Goal: Complete application form

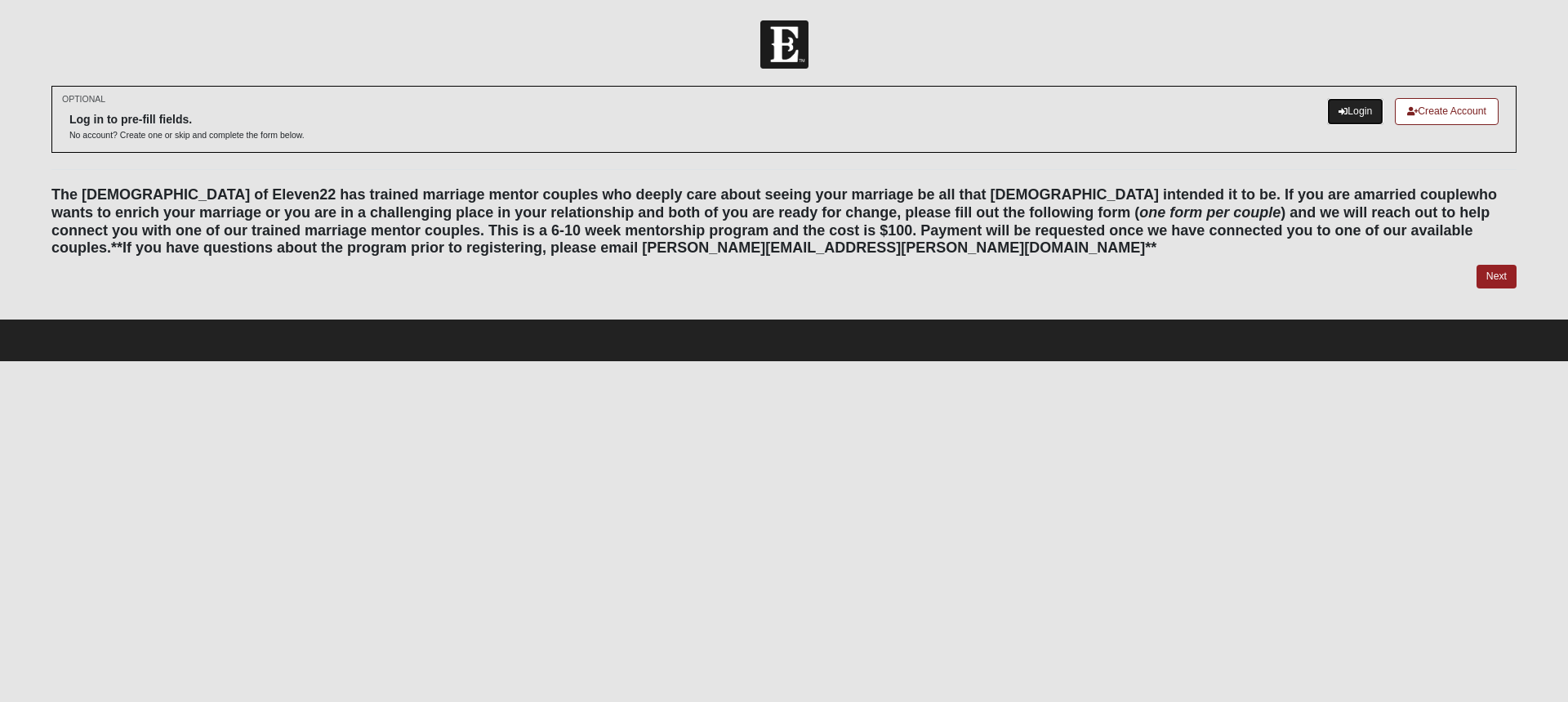
click at [1363, 108] on link "Login" at bounding box center [1355, 111] width 56 height 27
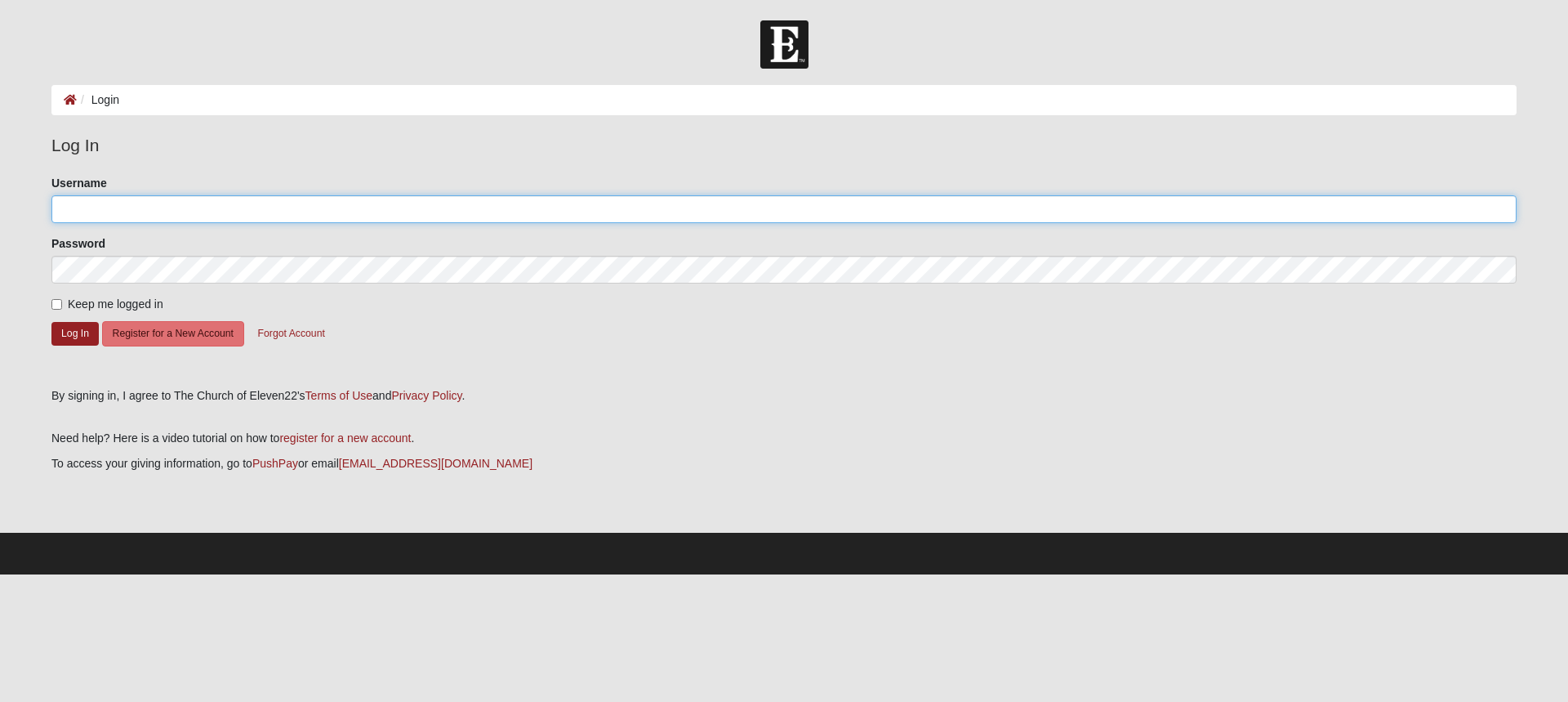
click at [128, 206] on input "Username" at bounding box center [784, 209] width 1465 height 28
type input "dbpruitt"
click at [79, 333] on button "Log In" at bounding box center [75, 334] width 48 height 24
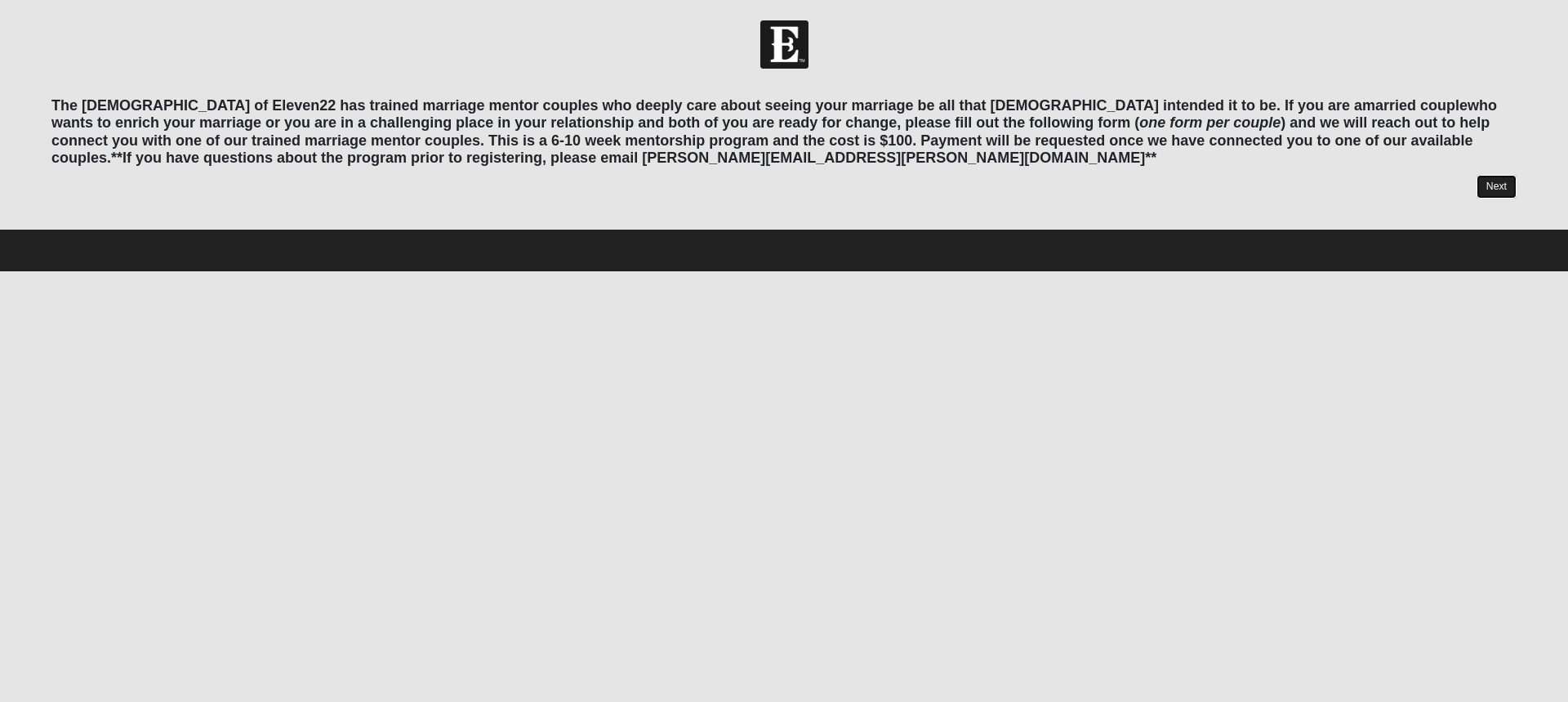
click at [1498, 184] on link "Next" at bounding box center [1497, 187] width 40 height 24
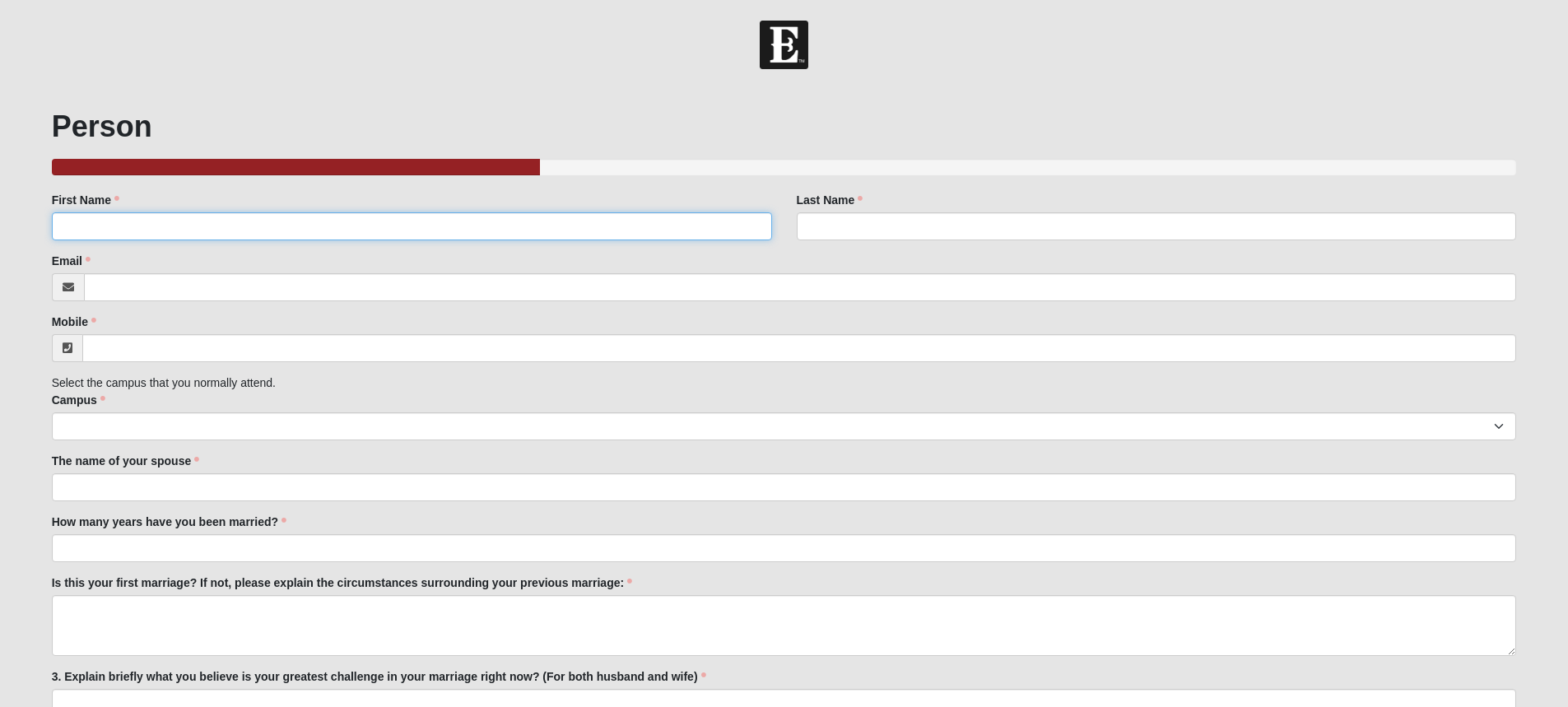
click at [614, 232] on input "First Name" at bounding box center [412, 226] width 720 height 28
type input "David"
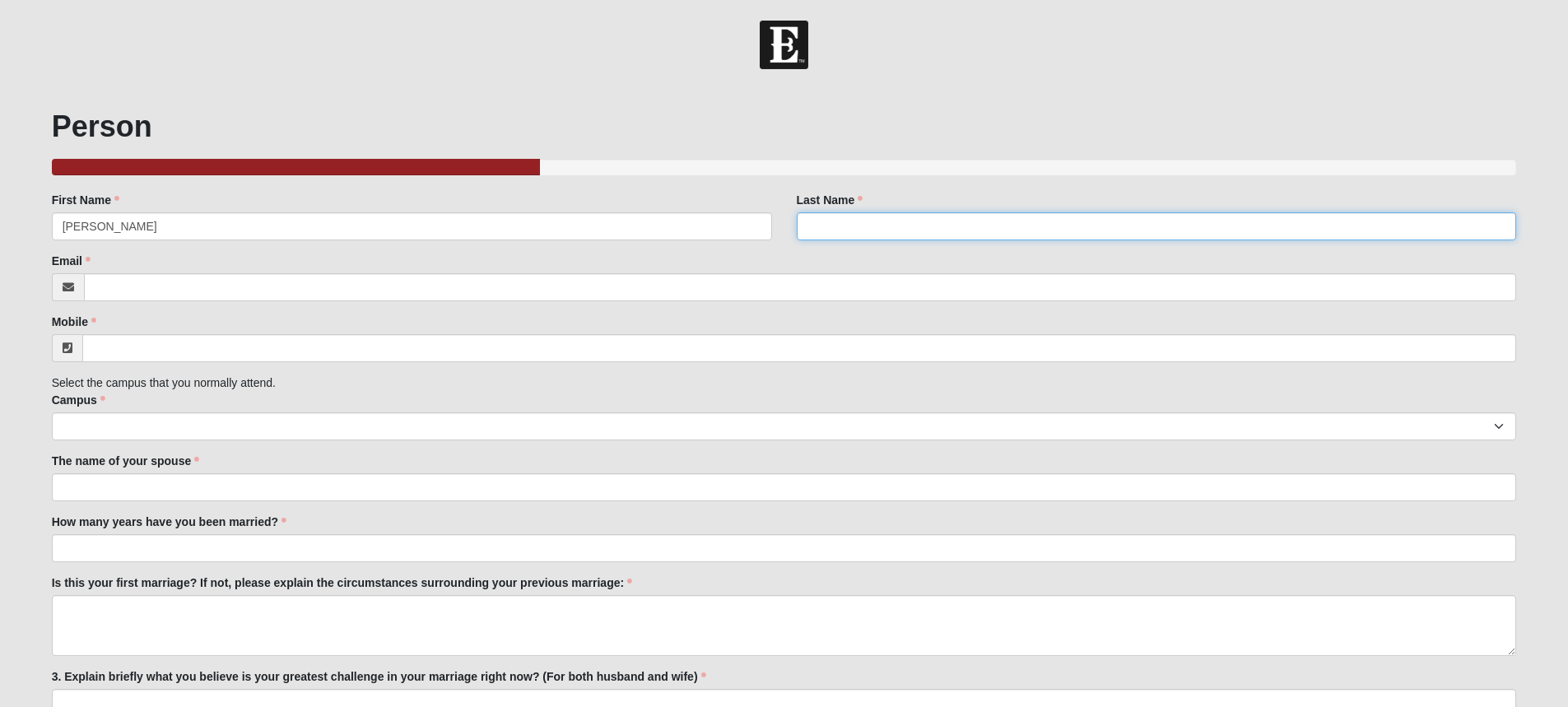
type input "Pruitt"
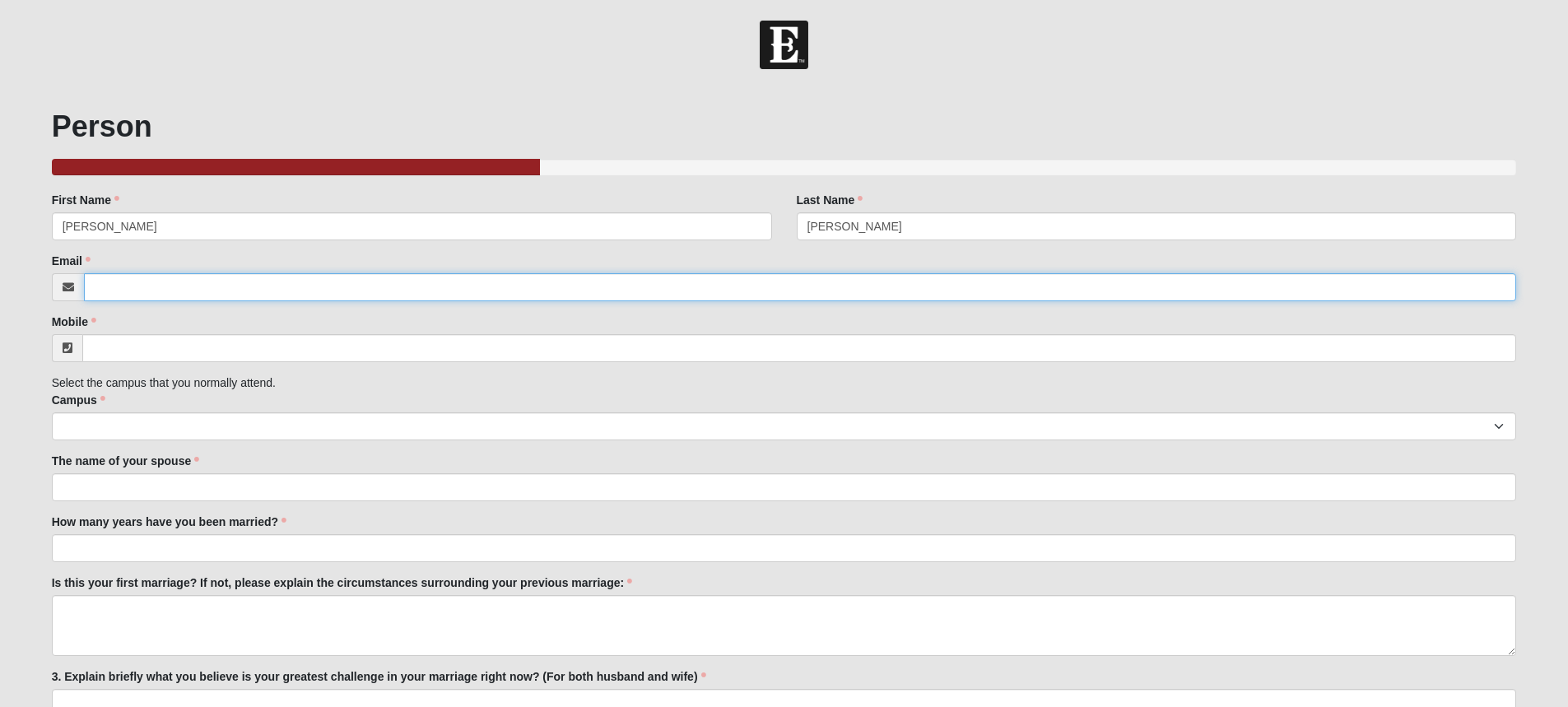
type input "brepru46@yahoo.com"
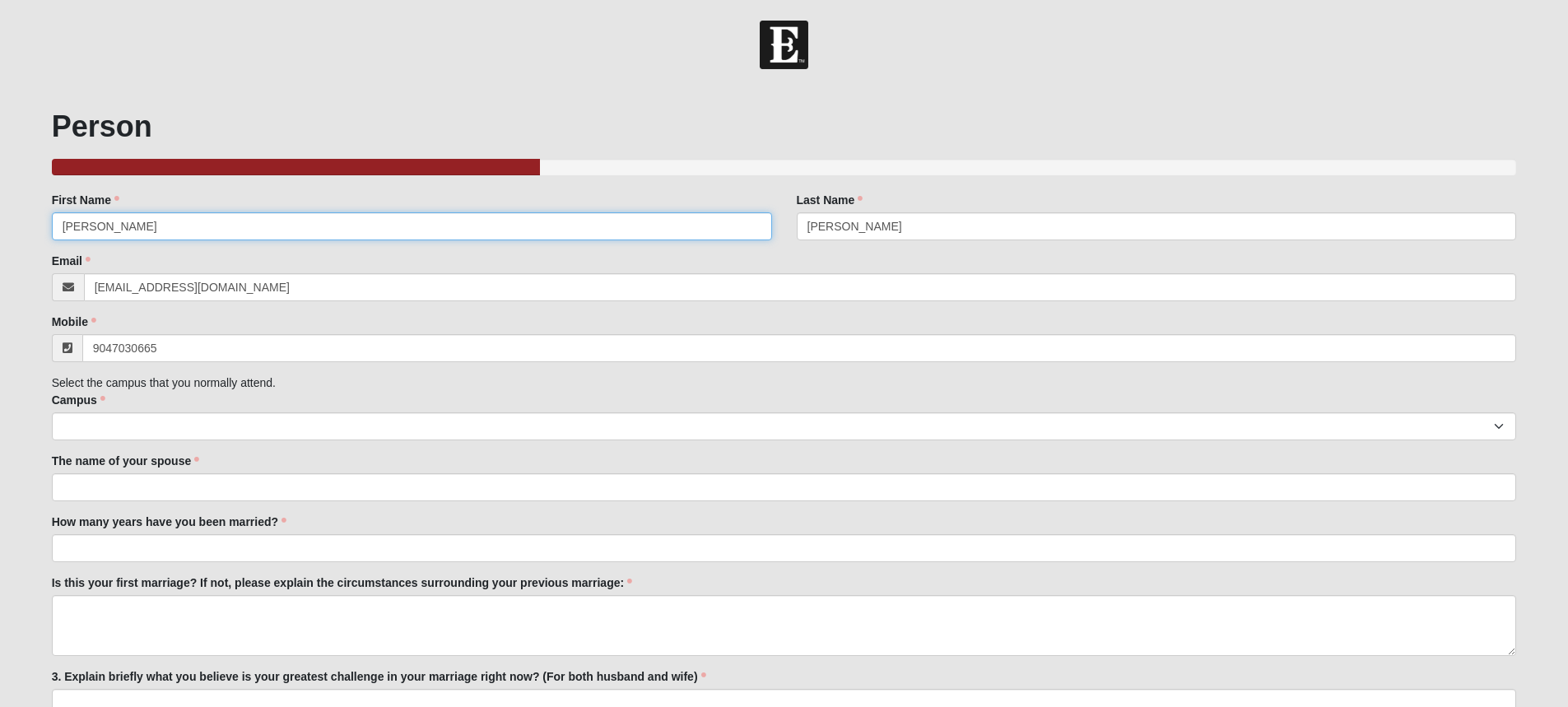
type input "(904) 703-0665"
click at [295, 422] on select "Arlington Baymeadows Eleven22 Online Fleming Island Jesup Mandarin North Jax Or…" at bounding box center [784, 427] width 1465 height 28
select select "11"
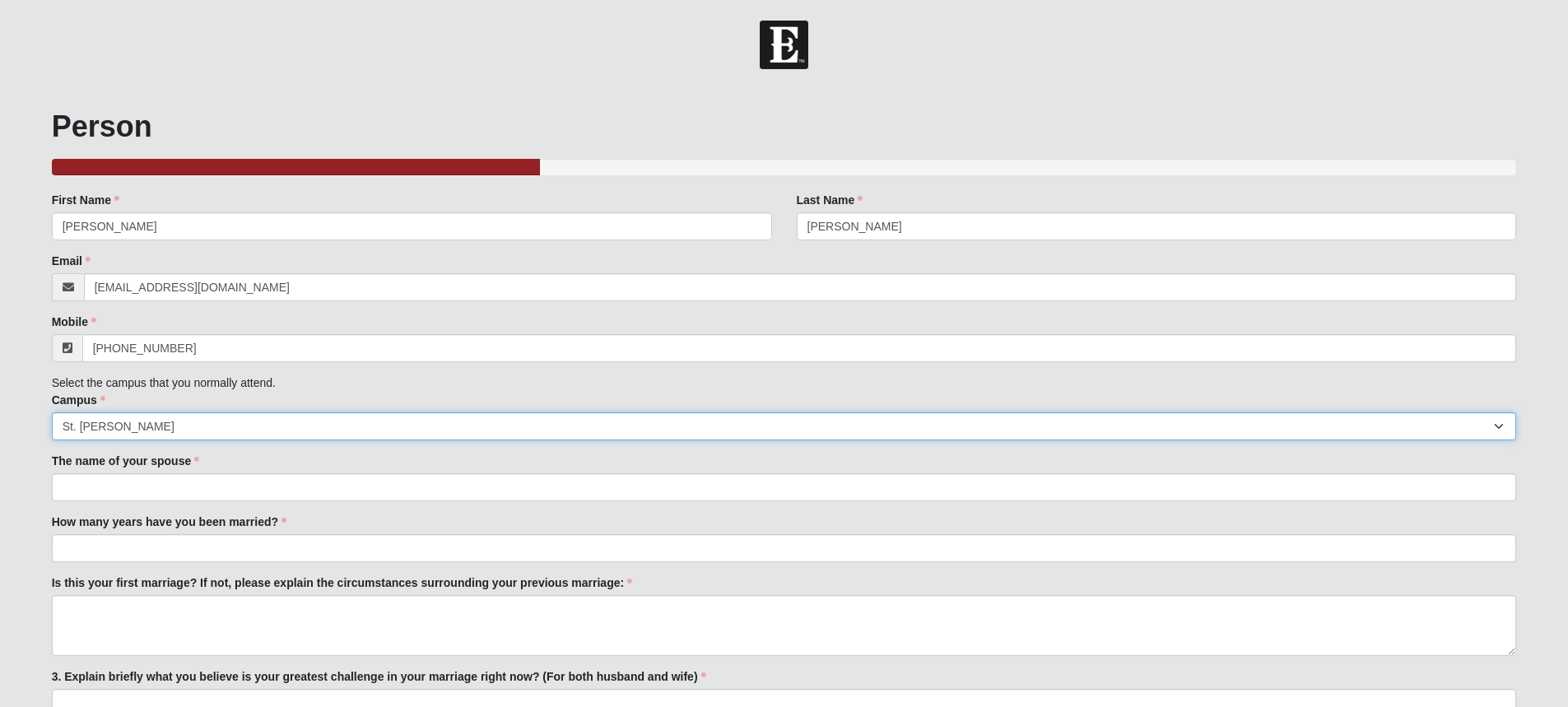
click at [52, 413] on select "Arlington Baymeadows Eleven22 Online Fleming Island Jesup Mandarin North Jax Or…" at bounding box center [784, 427] width 1465 height 28
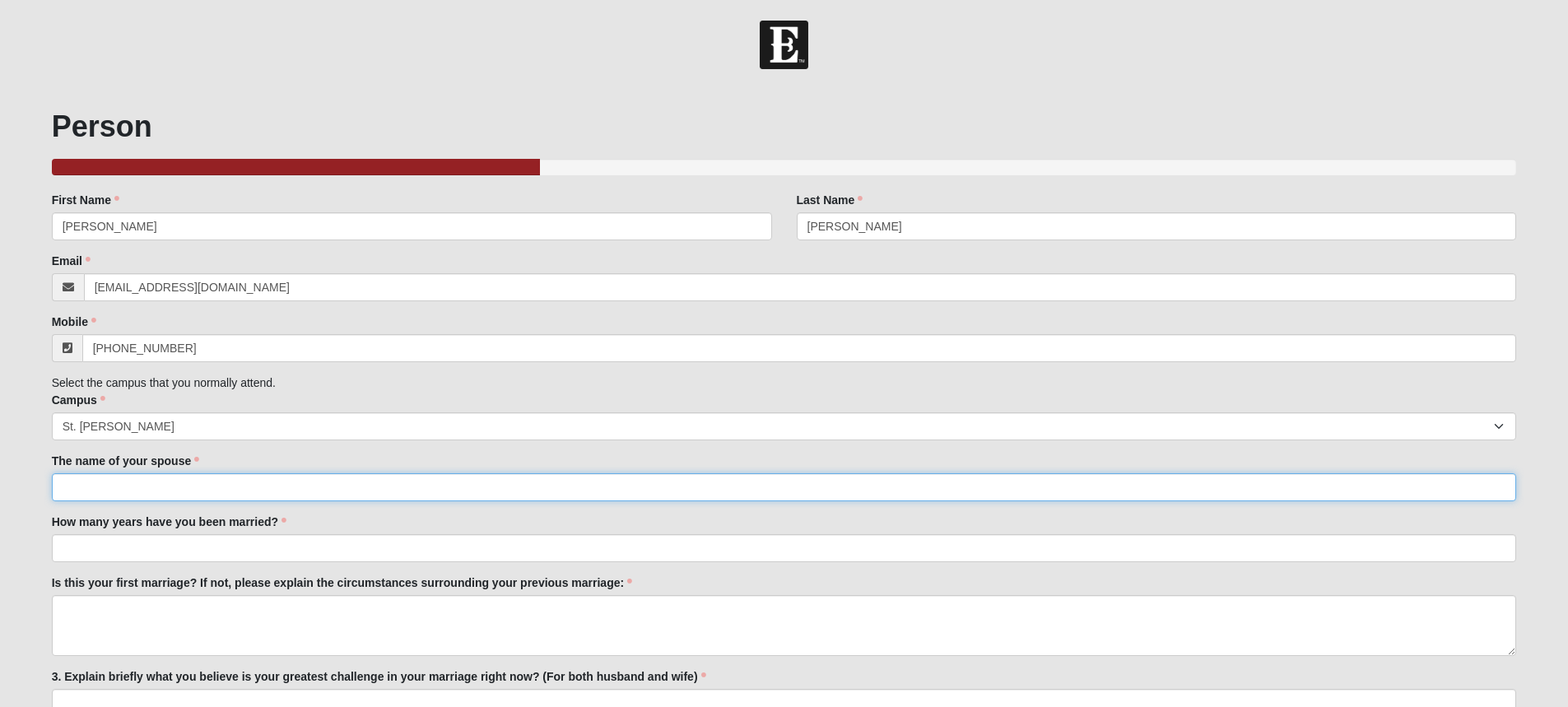
click at [332, 495] on input "The name of your spouse" at bounding box center [784, 487] width 1465 height 28
type input "Lisa Pruitt"
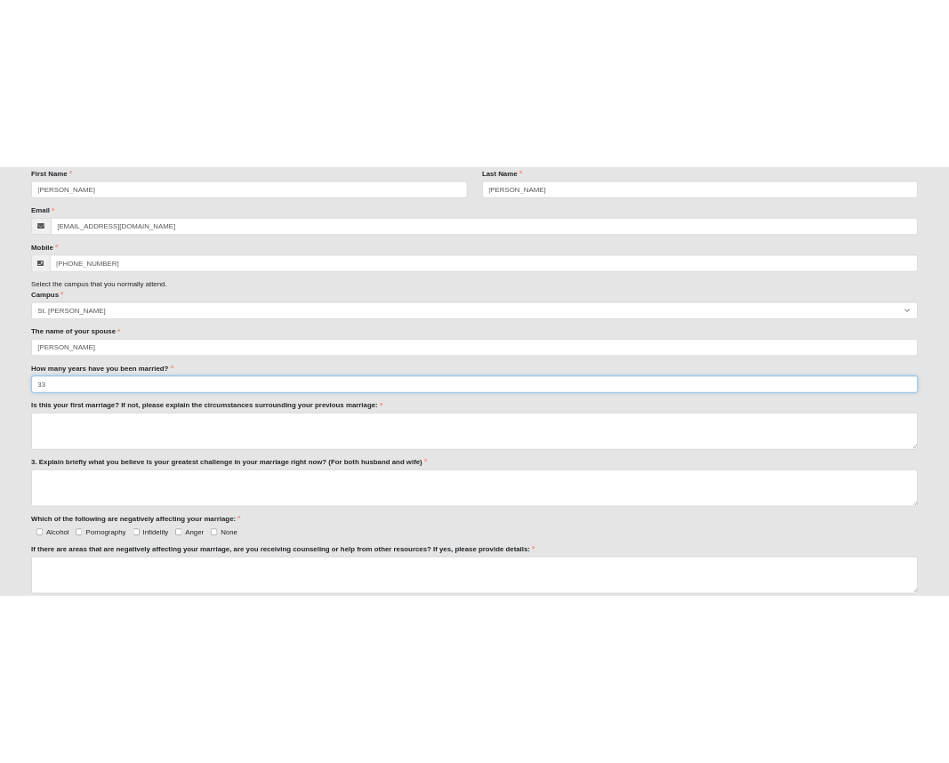
scroll to position [208, 0]
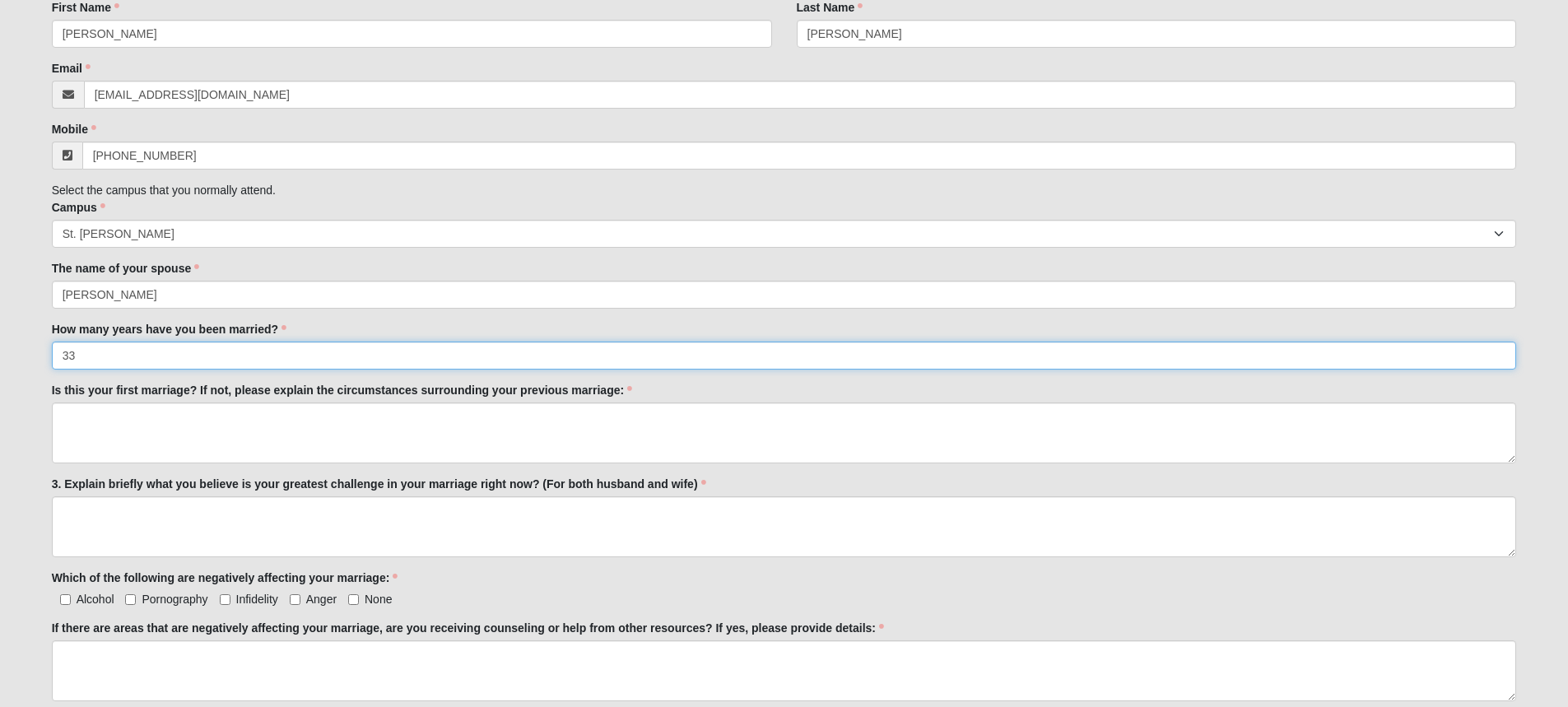
type input "33"
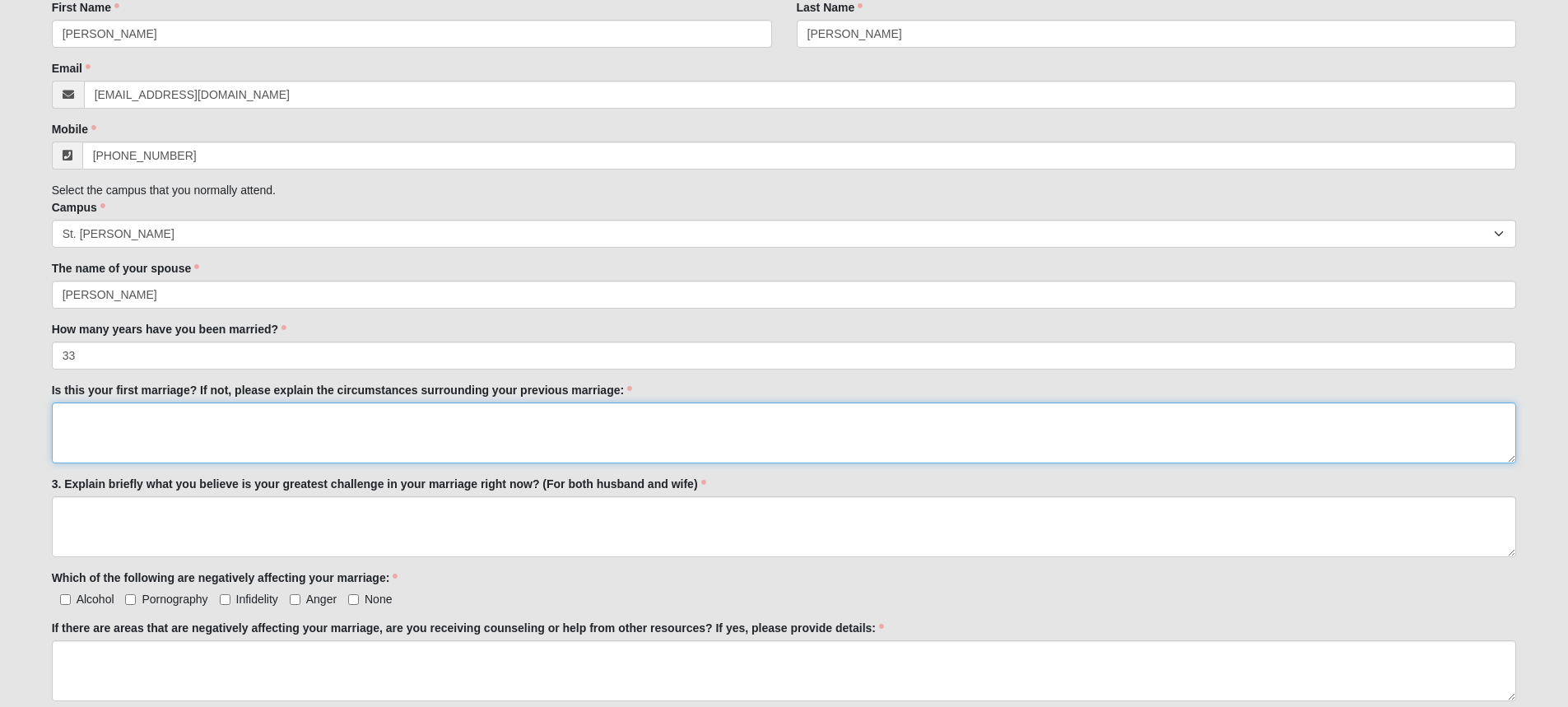
click at [479, 420] on textarea "Is this your first marriage? If not, please explain the circumstances surroundi…" at bounding box center [784, 433] width 1465 height 61
type textarea "<"
type textarea "My first marriage lasted less than 1 month."
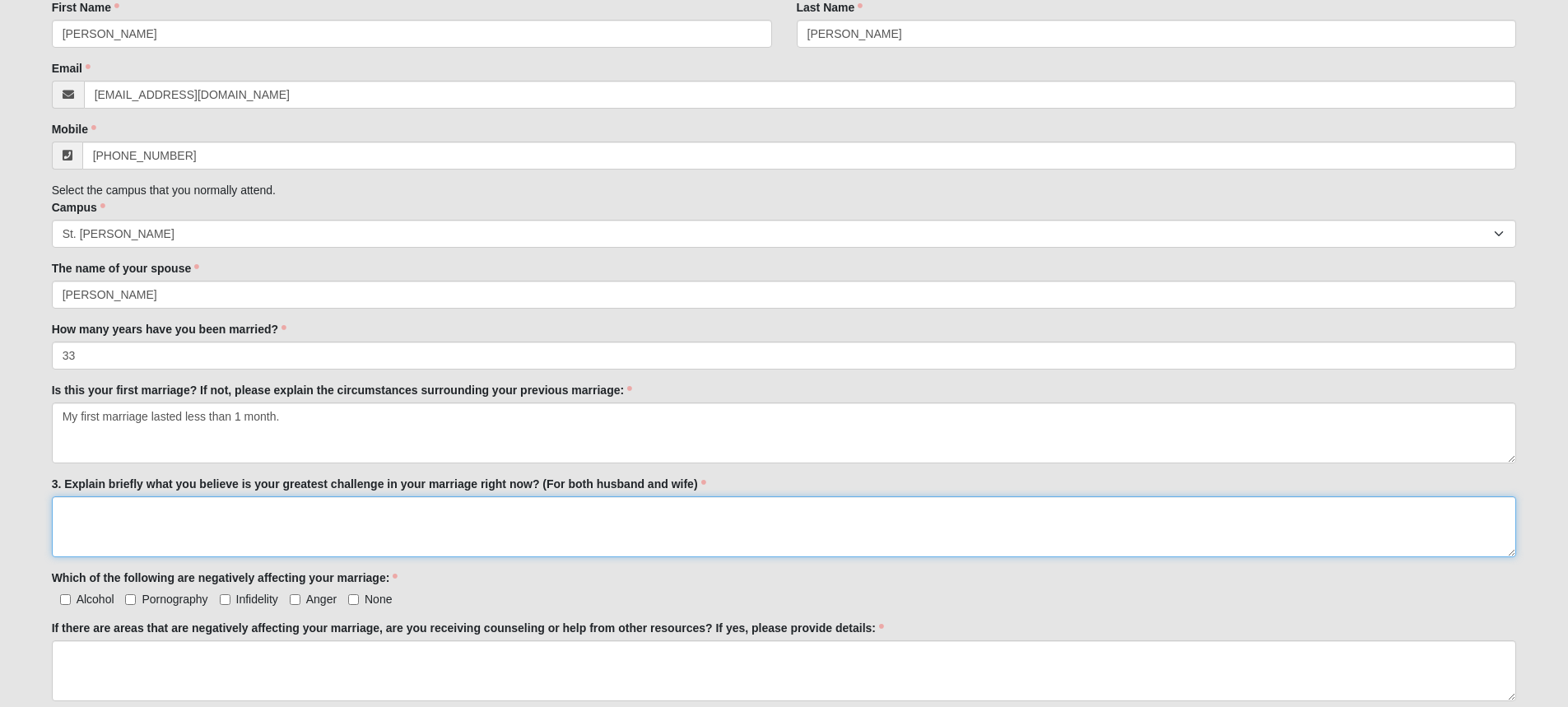
click at [536, 516] on textarea "3. Explain briefly what you believe is your greatest challenge in your marriage…" at bounding box center [784, 527] width 1465 height 61
click at [355, 600] on input "None" at bounding box center [354, 600] width 11 height 11
checkbox input "true"
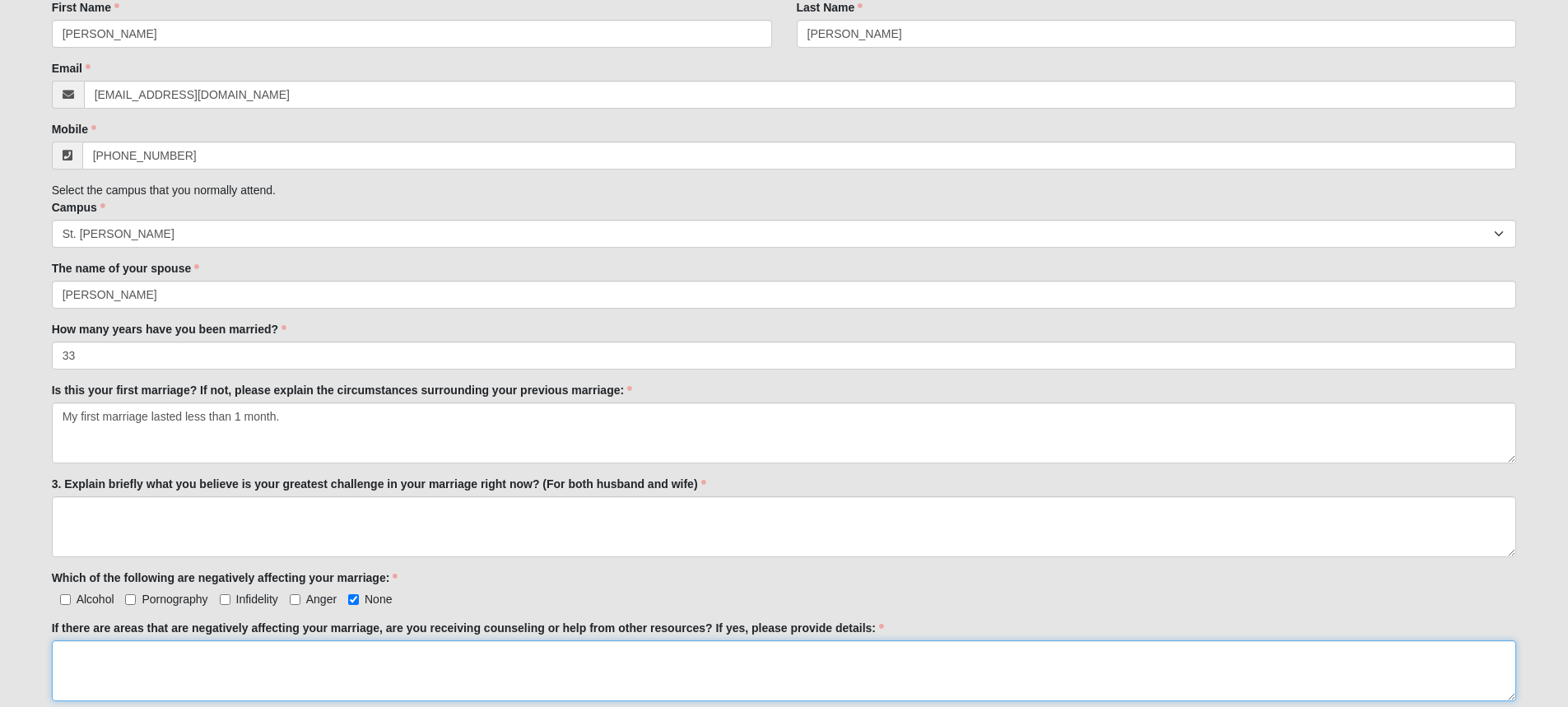
click at [322, 650] on textarea "If there are areas that are negatively affecting your marriage, are you receivi…" at bounding box center [784, 671] width 1465 height 61
type textarea "No other counseling currently."
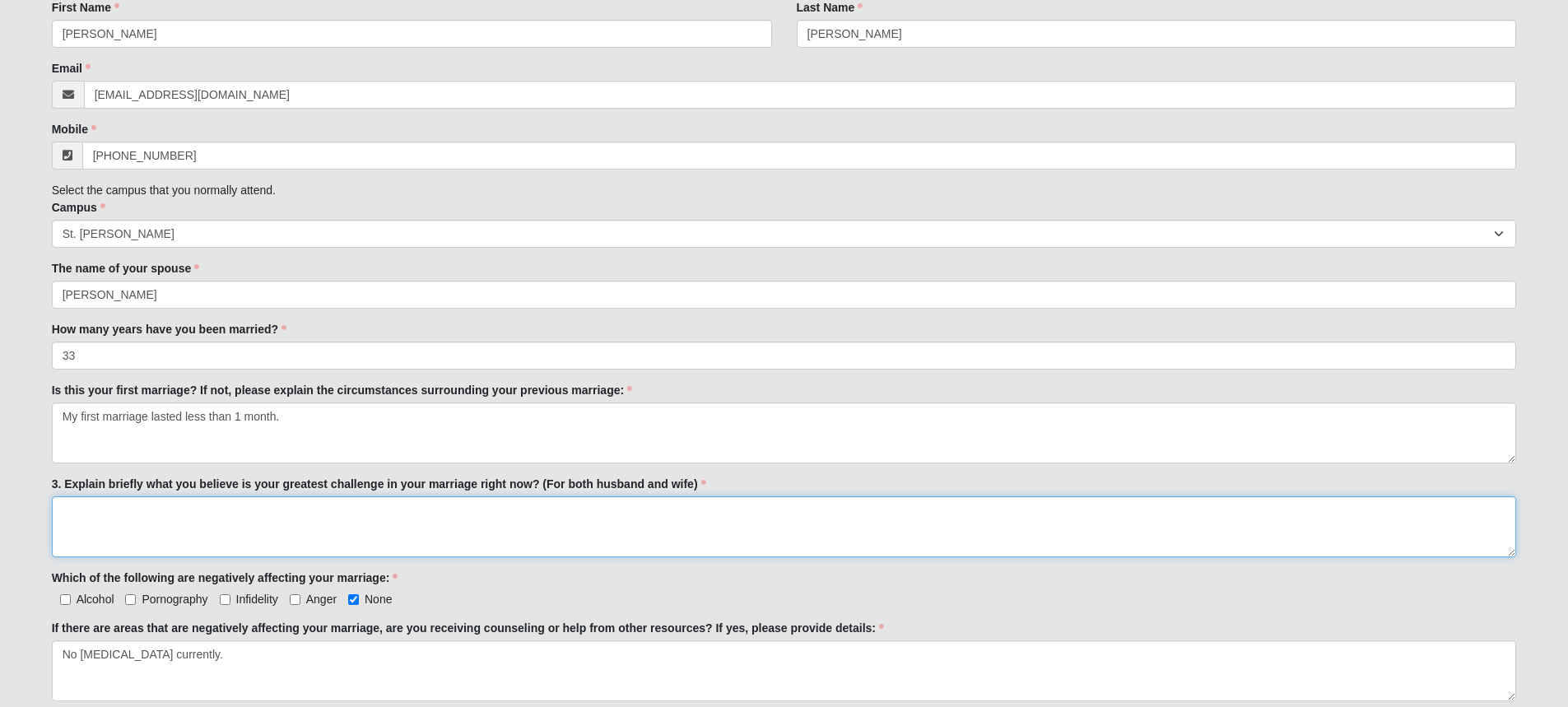
click at [297, 513] on textarea "3. Explain briefly what you believe is your greatest challenge in your marriage…" at bounding box center [784, 527] width 1465 height 61
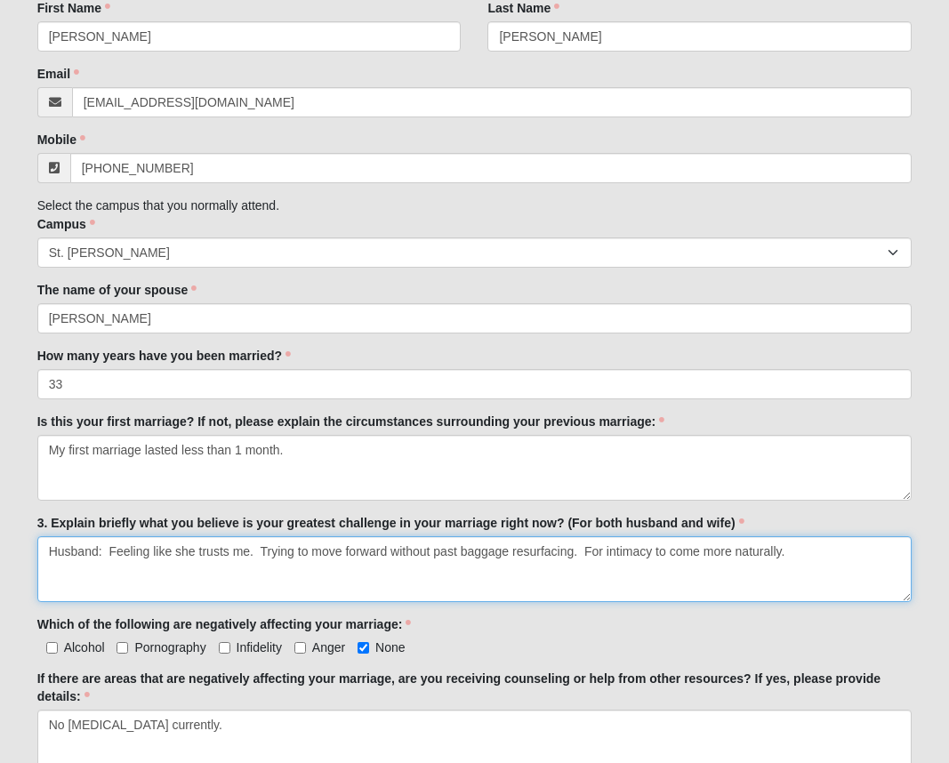
drag, startPoint x: 253, startPoint y: 548, endPoint x: 112, endPoint y: 547, distance: 140.5
click at [112, 547] on textarea "Husband: Feeling like she trusts me. Trying to move forward without past baggag…" at bounding box center [474, 569] width 875 height 66
click at [630, 554] on textarea "Husband: Trying to move forward without past baggage resurfacing. For intimacy …" at bounding box center [474, 569] width 875 height 66
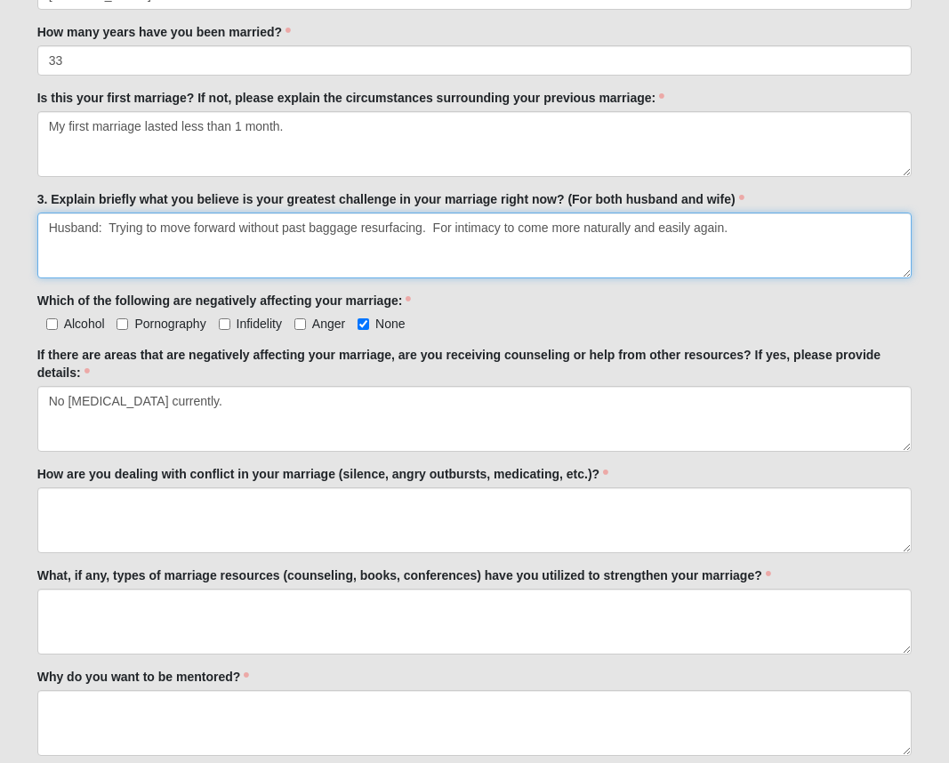
scroll to position [535, 0]
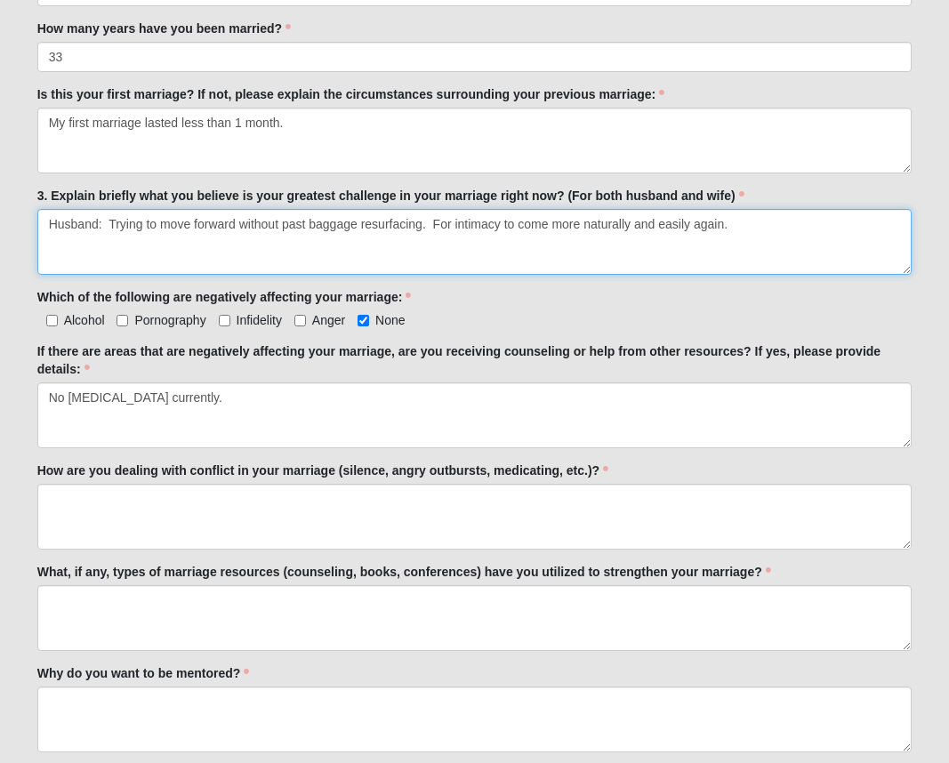
type textarea "Husband: Trying to move forward without past baggage resurfacing. For intimacy …"
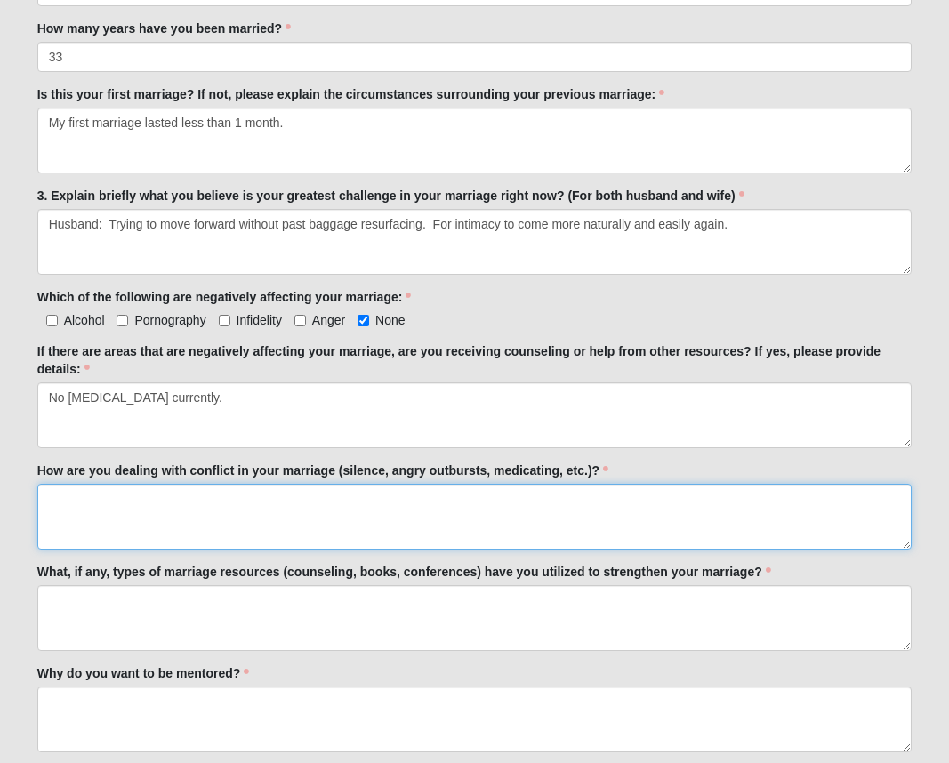
click at [152, 500] on textarea "How are you dealing with conflict in your marriage (silence, angry outbursts, m…" at bounding box center [474, 517] width 875 height 66
type textarea "Silence or emotional releases."
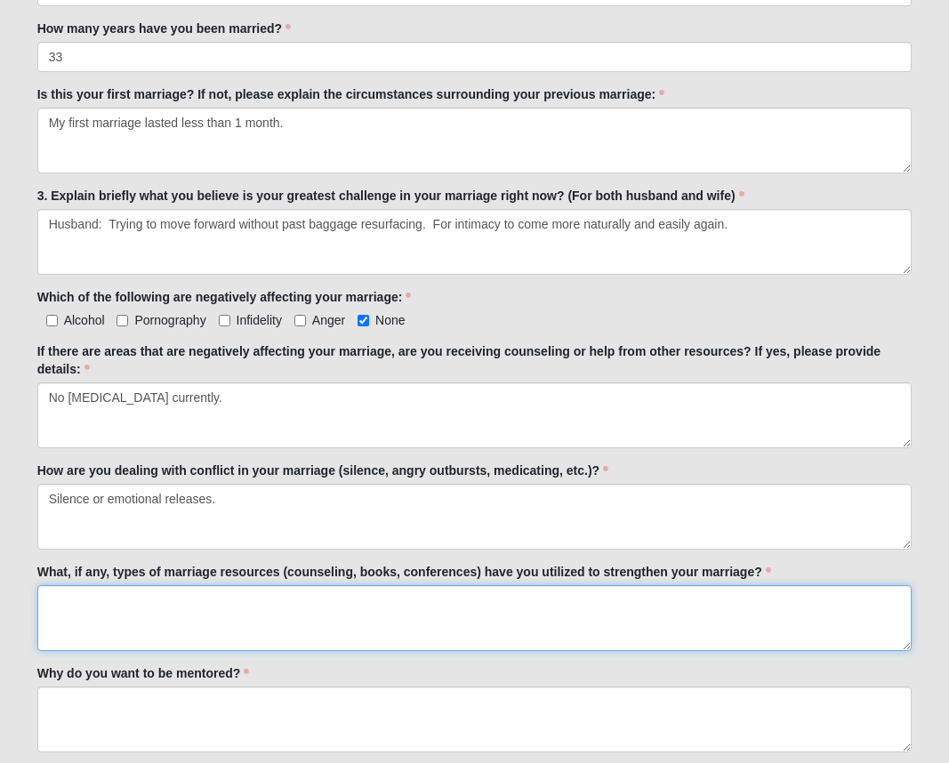
click at [199, 605] on textarea "What, if any, types of marriage resources (counseling, books, conferences) have…" at bounding box center [474, 618] width 875 height 66
type textarea "counseling."
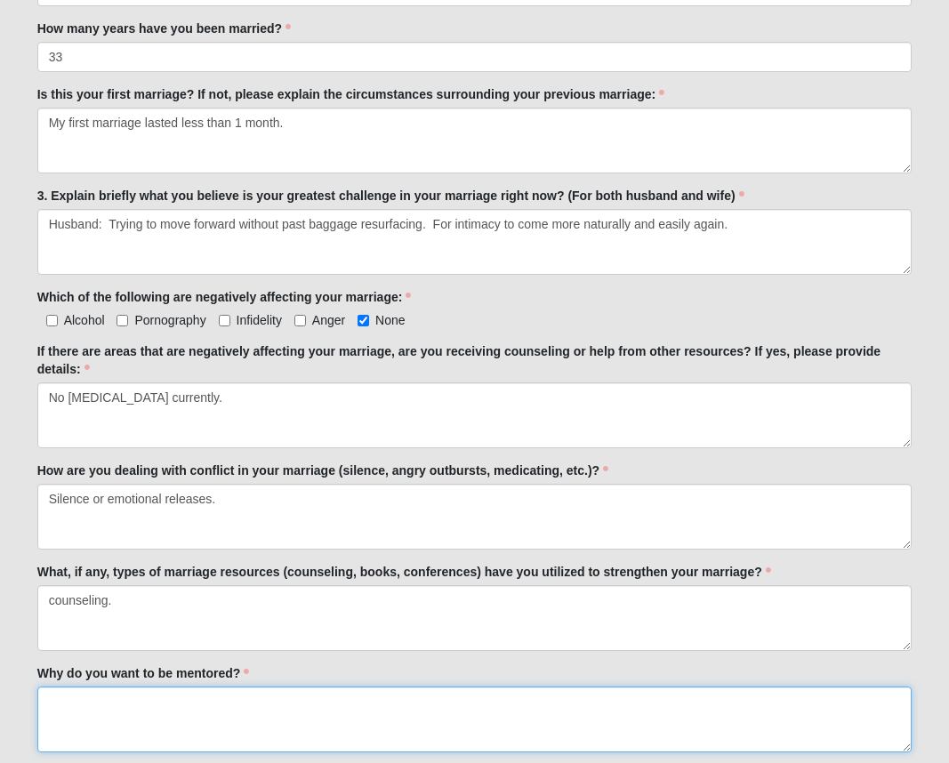
click at [192, 698] on textarea "Why do you want to be mentored?" at bounding box center [474, 720] width 875 height 66
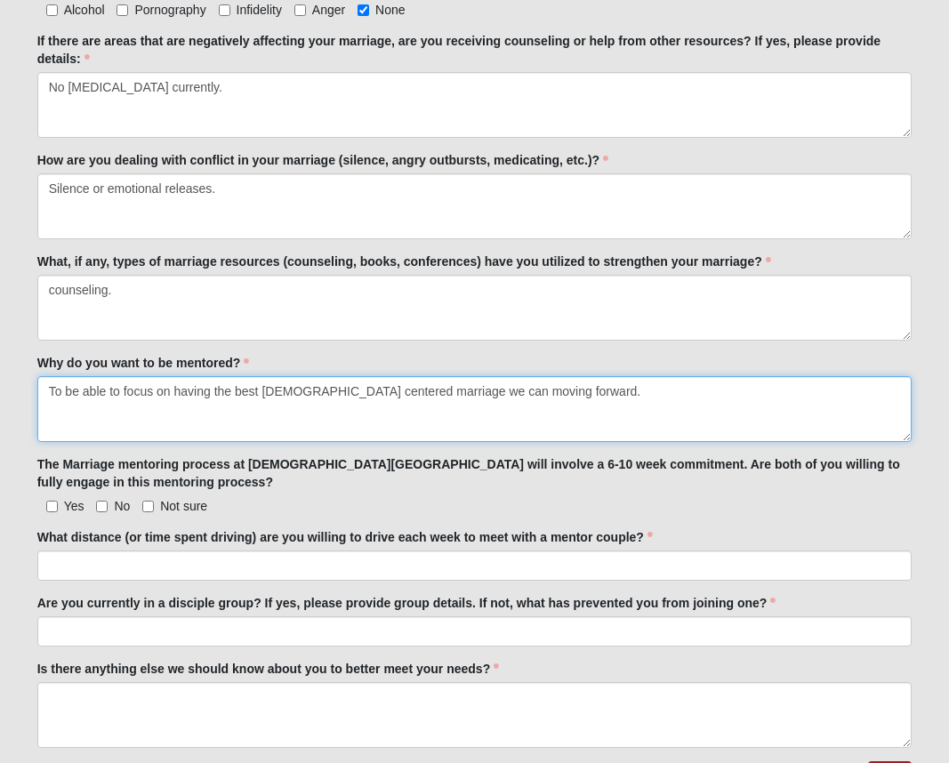
scroll to position [847, 0]
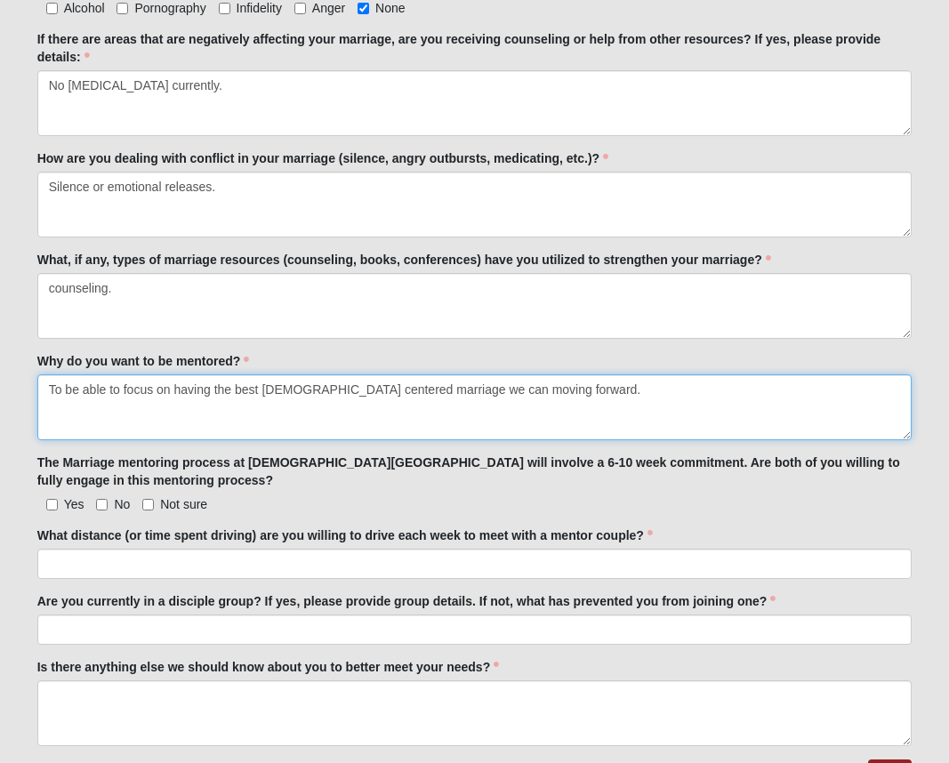
type textarea "To be able to focus on having the best God centered marriage we can moving forw…"
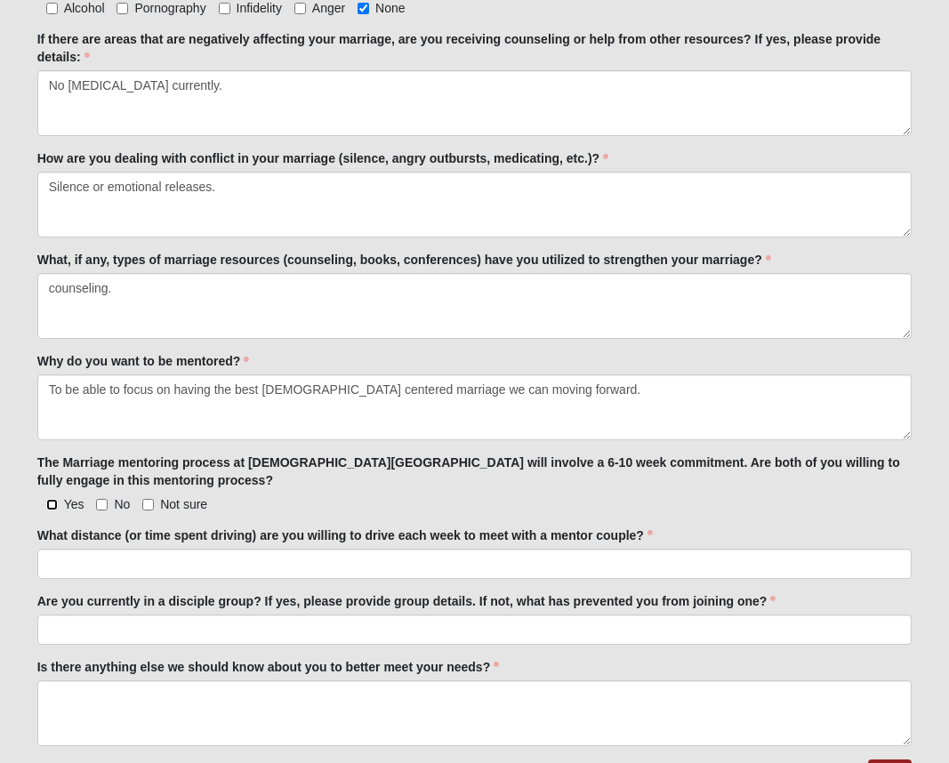
click at [54, 502] on input "Yes" at bounding box center [52, 505] width 12 height 12
checkbox input "true"
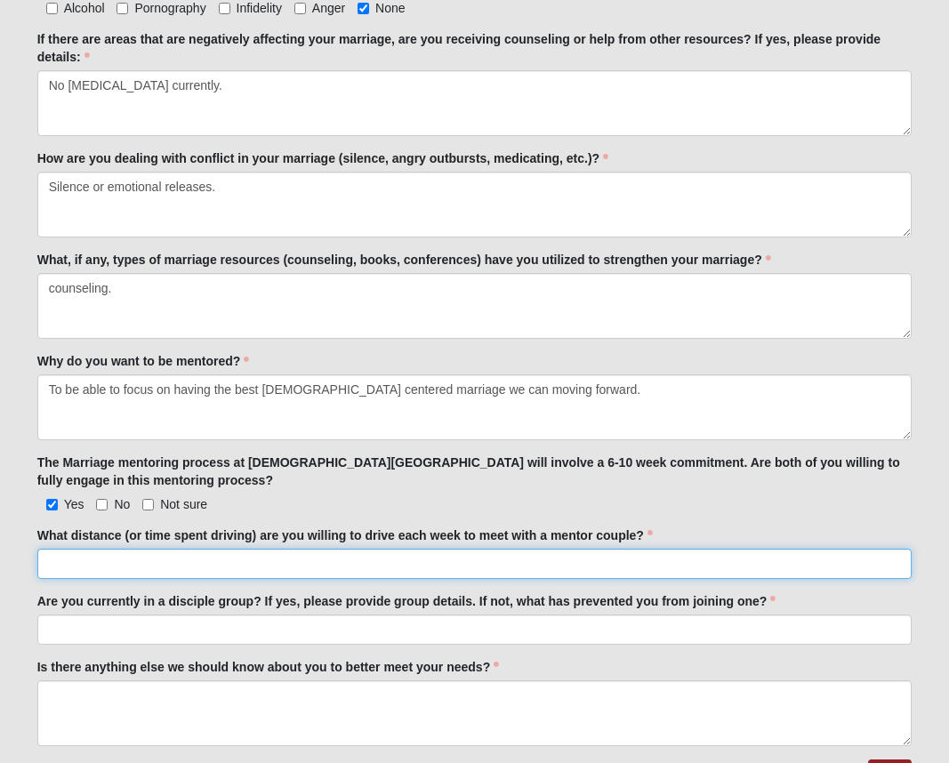
click at [173, 567] on input "What distance (or time spent driving) are you willing to drive each week to mee…" at bounding box center [474, 564] width 875 height 30
type input "$"
type input "30 minutes each way."
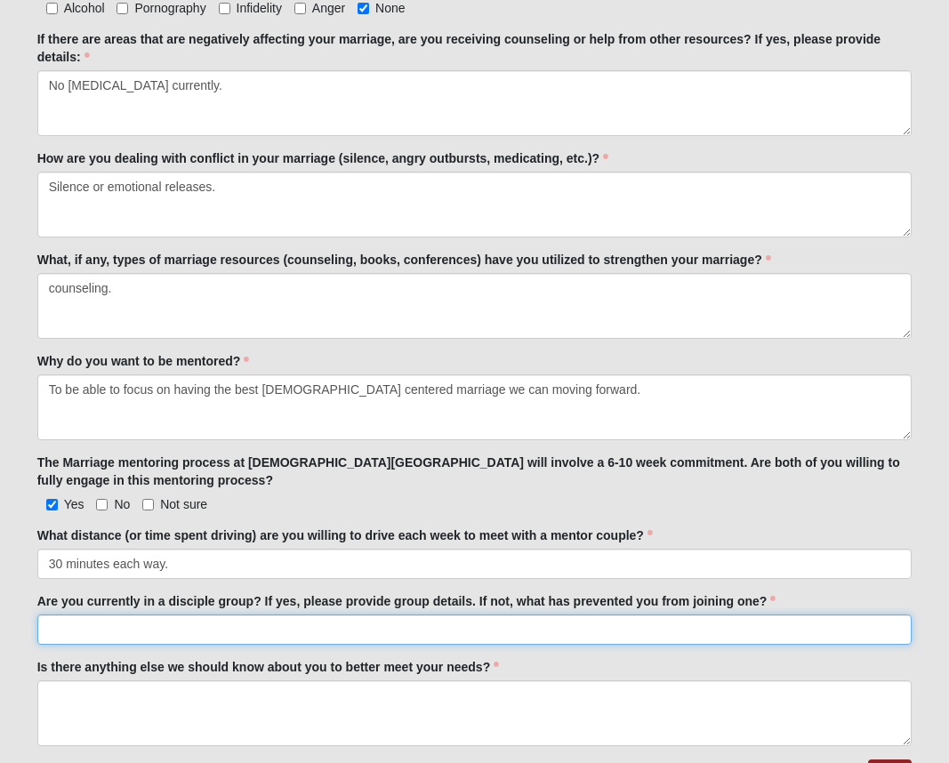
click at [234, 622] on input "Are you currently in a disciple group? If yes, please provide group details. If…" at bounding box center [474, 629] width 875 height 30
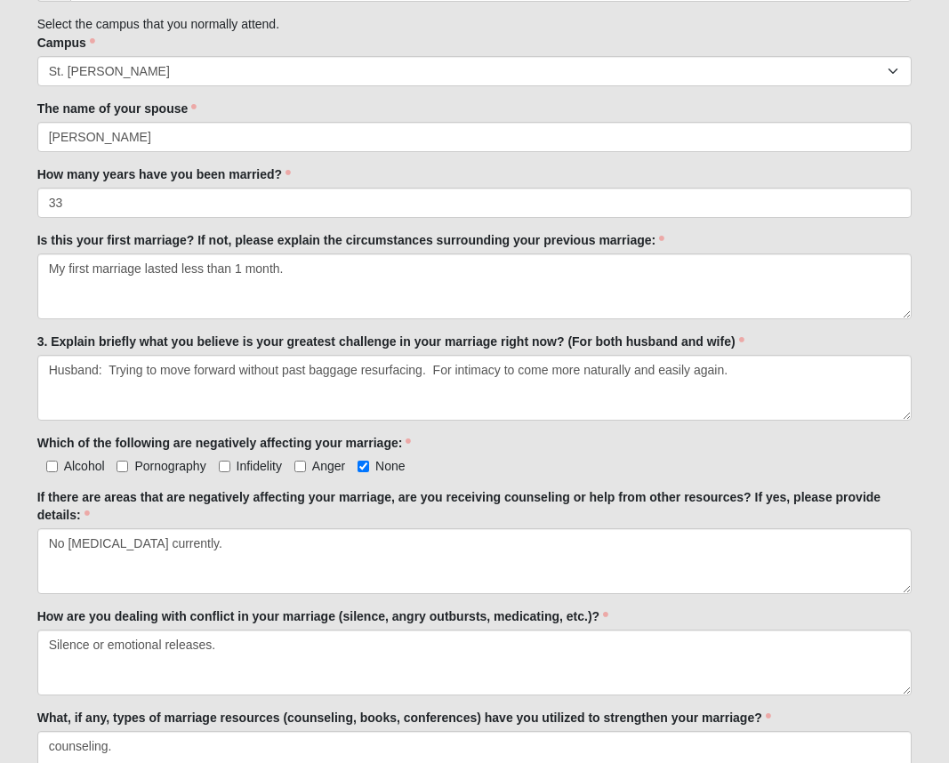
scroll to position [387, 0]
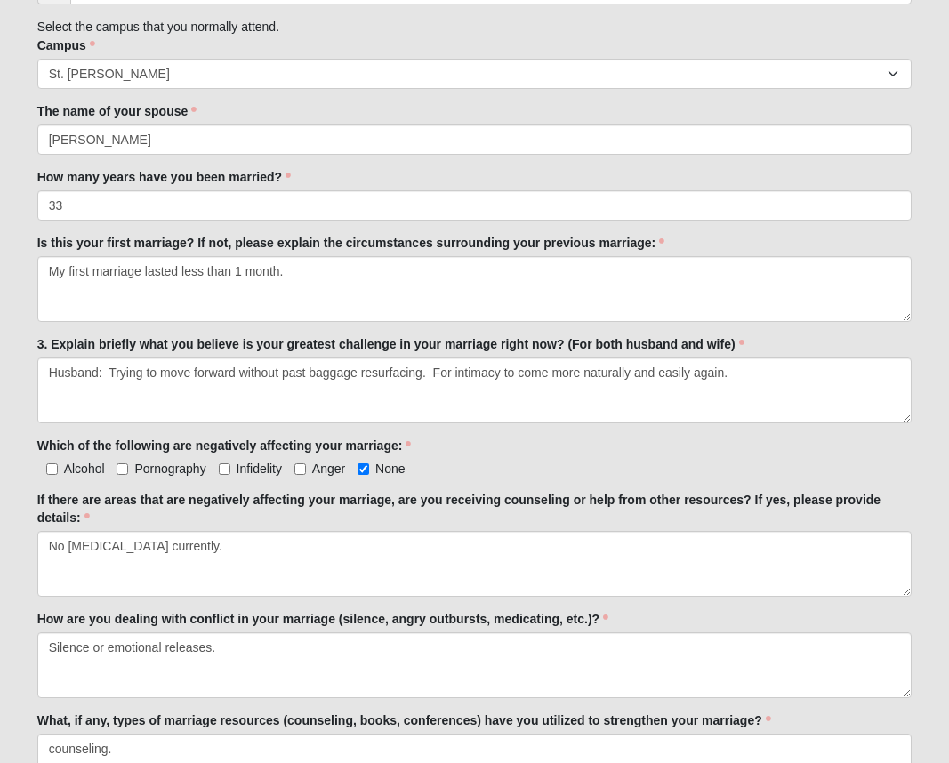
type input "No. Currently desire to find a disciple group."
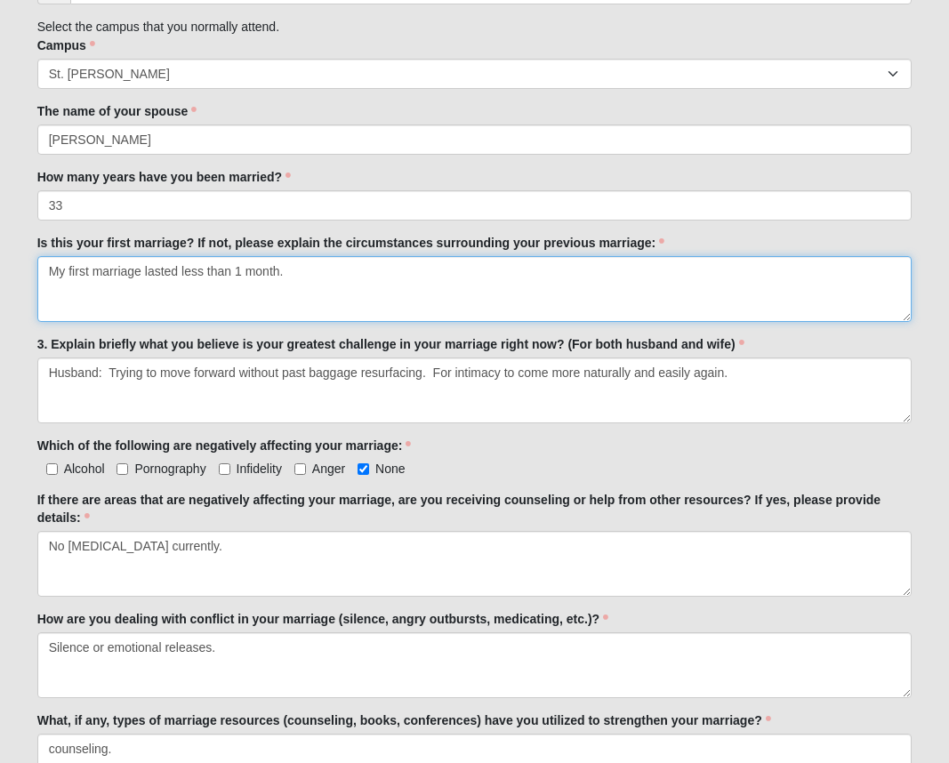
click at [48, 269] on textarea "My first marriage lasted less than 1 month." at bounding box center [474, 289] width 875 height 66
type textarea "Husband: My first marriage lasted less than 1 month."
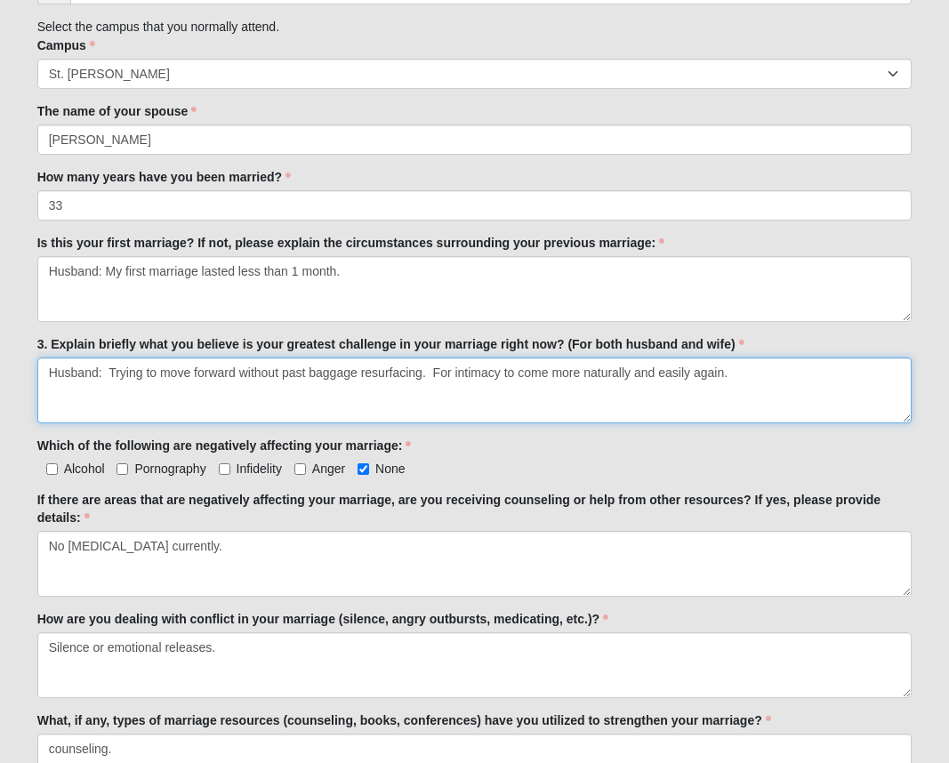
click at [113, 371] on textarea "Husband: Trying to move forward without past baggage resurfacing. For intimacy …" at bounding box center [474, 390] width 875 height 66
click at [111, 372] on textarea "Husband: Trying to move forward without past baggage resurfacing. For intimacy …" at bounding box center [474, 390] width 875 height 66
drag, startPoint x: 351, startPoint y: 372, endPoint x: 307, endPoint y: 372, distance: 44.5
click at [307, 372] on textarea "Husband: Trying to move forward without past baggage resurfacing. For intimacy …" at bounding box center [474, 390] width 875 height 66
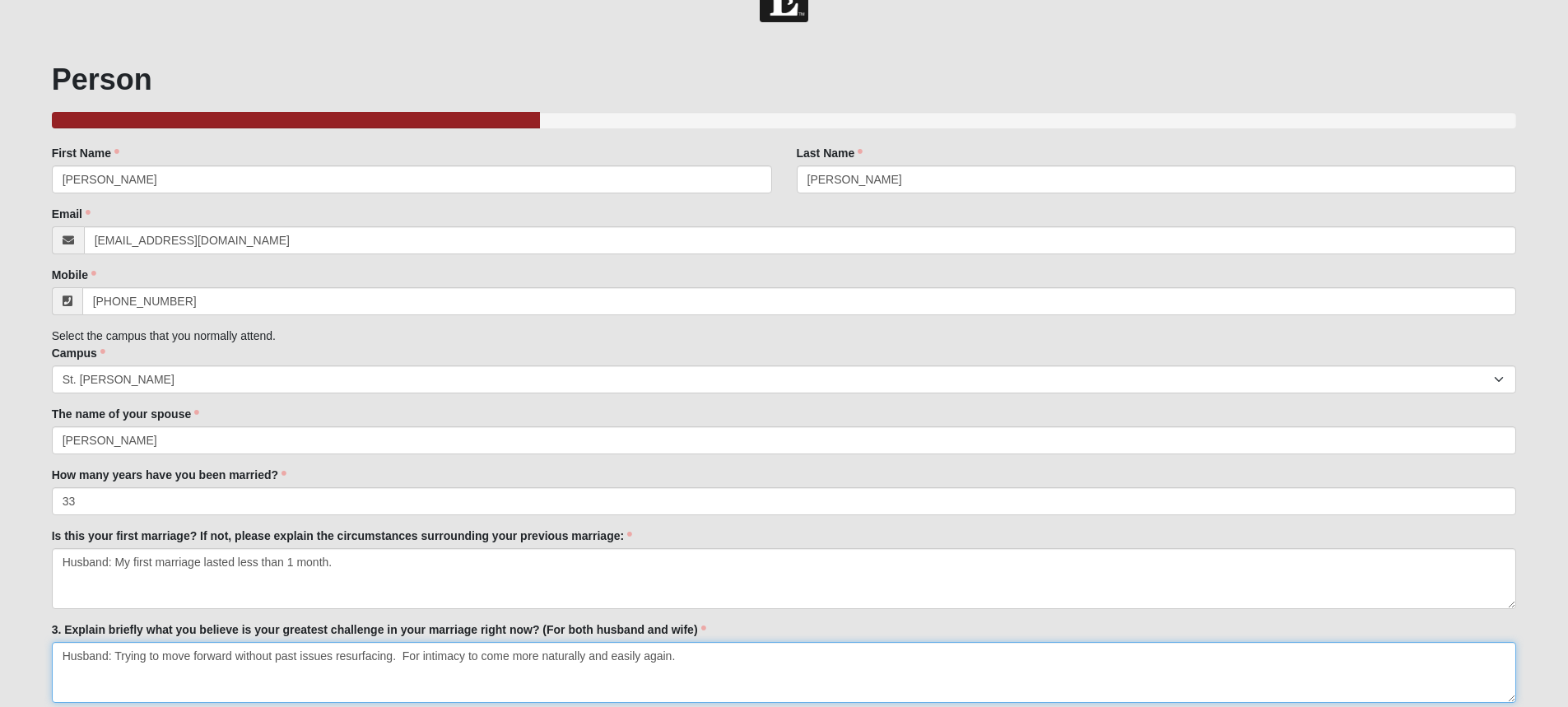
scroll to position [0, 0]
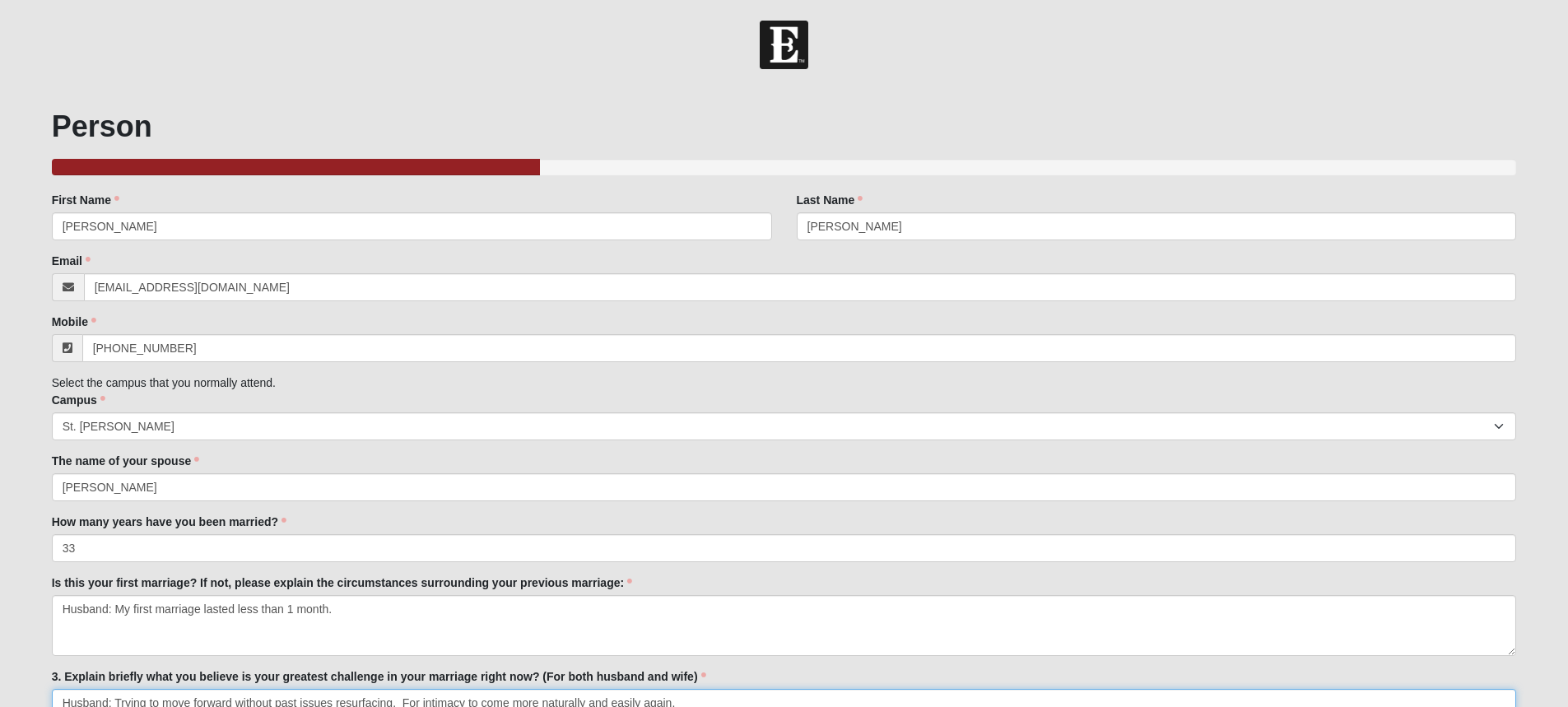
type textarea "Husband: Trying to move forward without past issues resurfacing. For intimacy t…"
drag, startPoint x: 107, startPoint y: 608, endPoint x: 37, endPoint y: 607, distance: 70.0
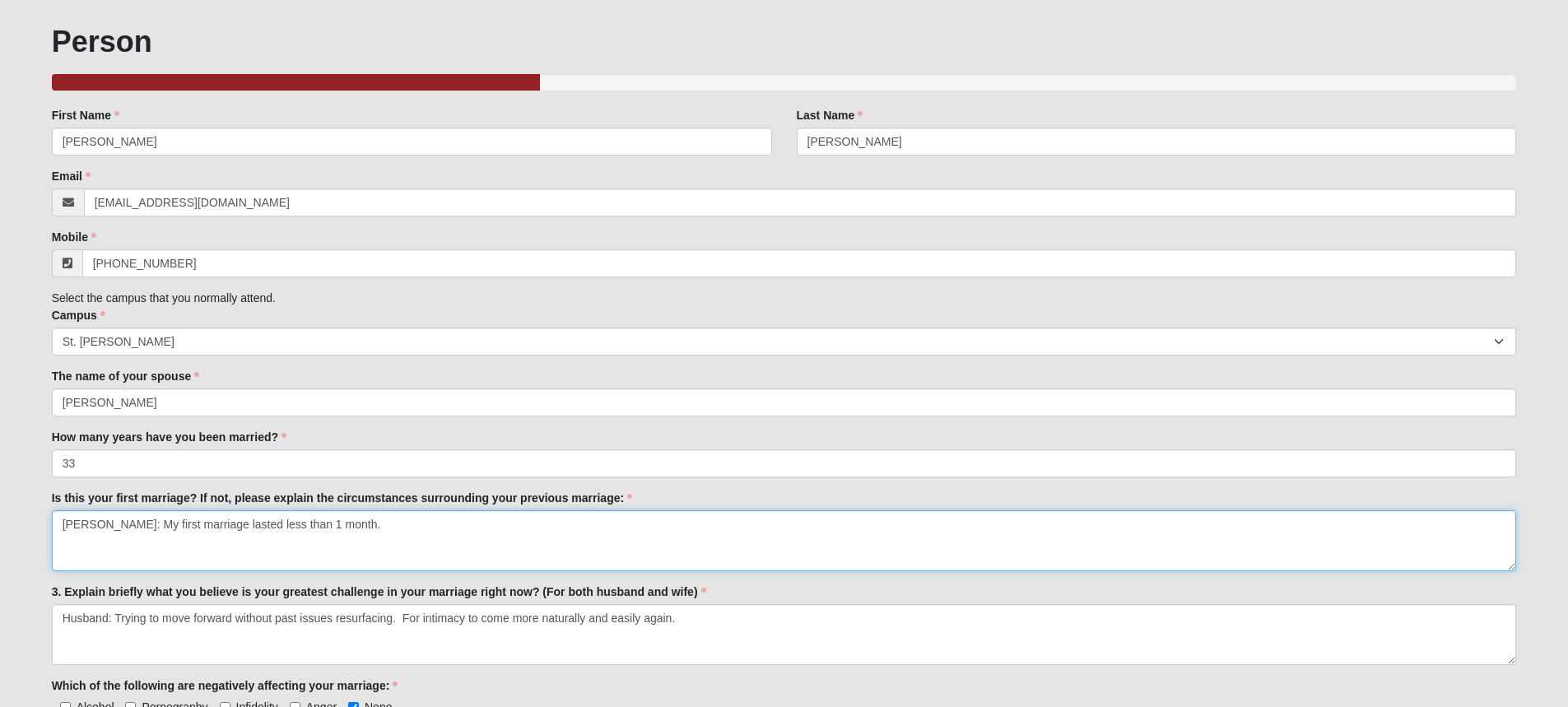
scroll to position [89, 0]
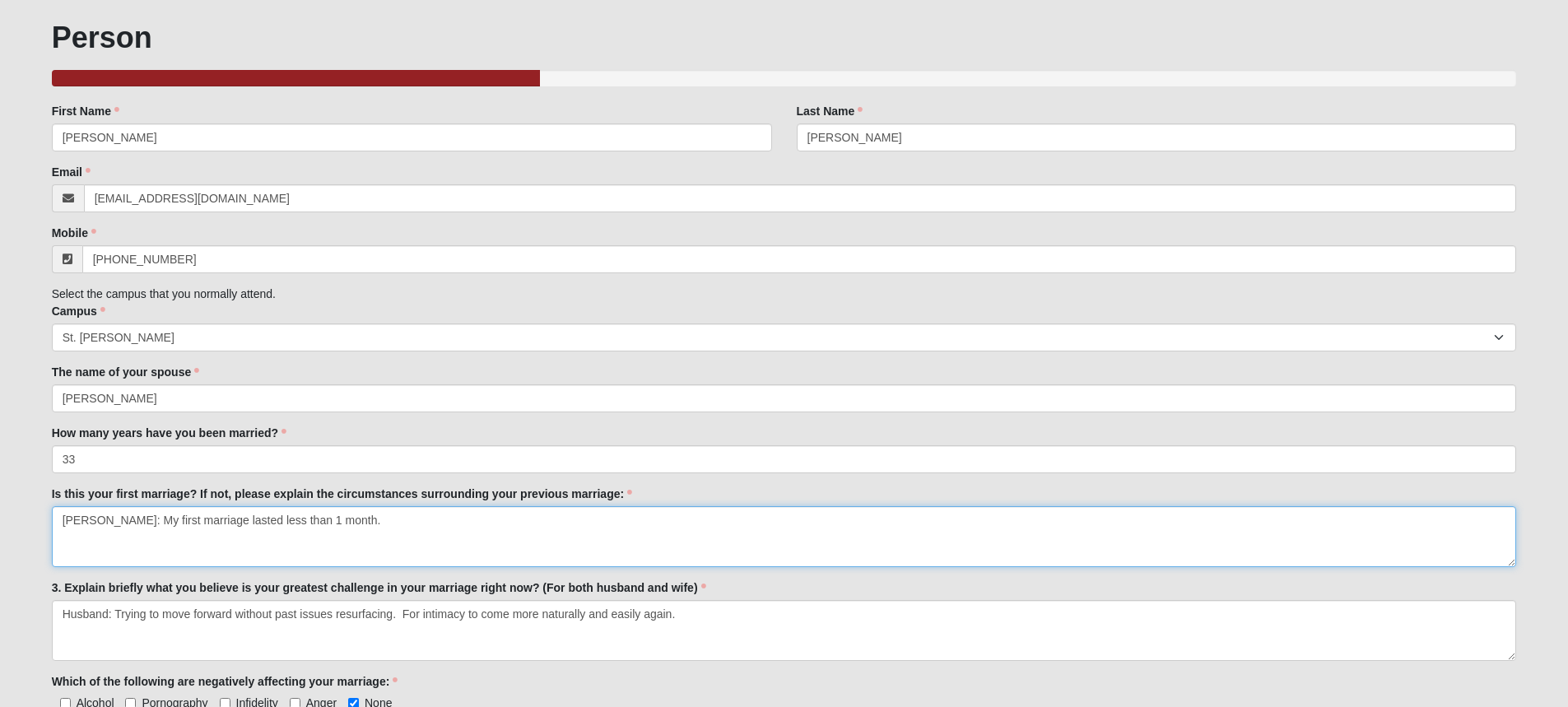
type textarea "David: My first marriage lasted less than 1 month."
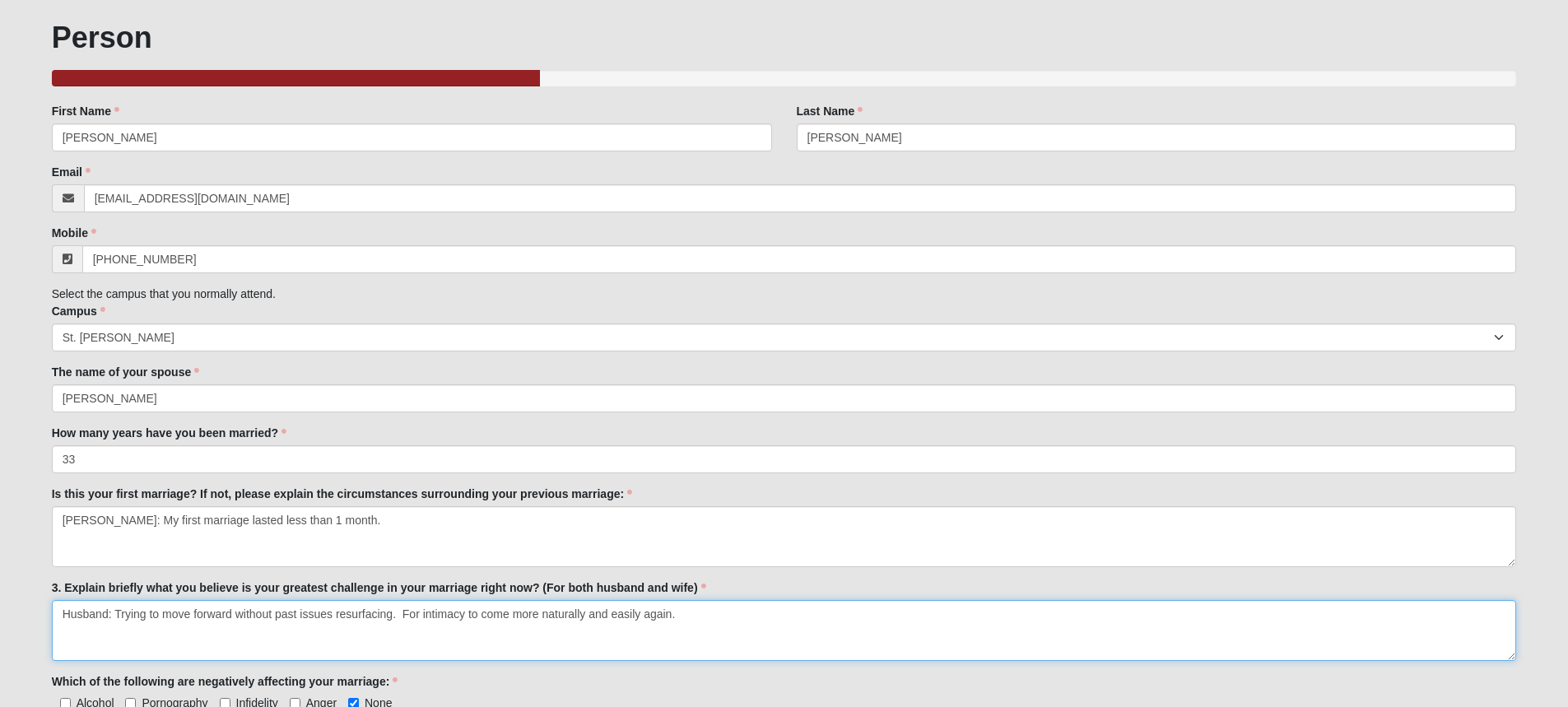
drag, startPoint x: 107, startPoint y: 614, endPoint x: -12, endPoint y: 610, distance: 119.1
click at [0, 610] on html "Hello David My Account Log Out Marriage Mentor Program Events Marriage Mentor P…" at bounding box center [784, 687] width 1568 height 1551
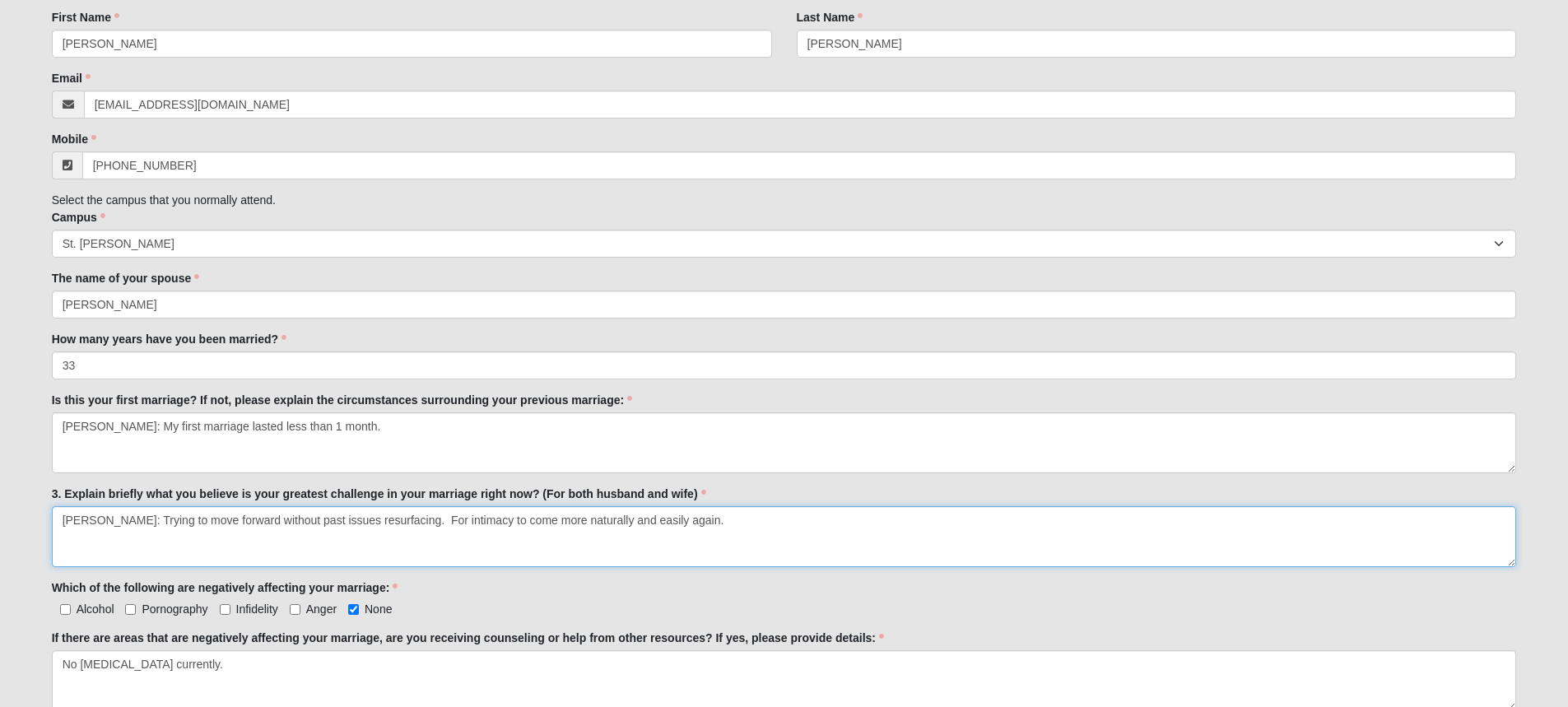
scroll to position [187, 0]
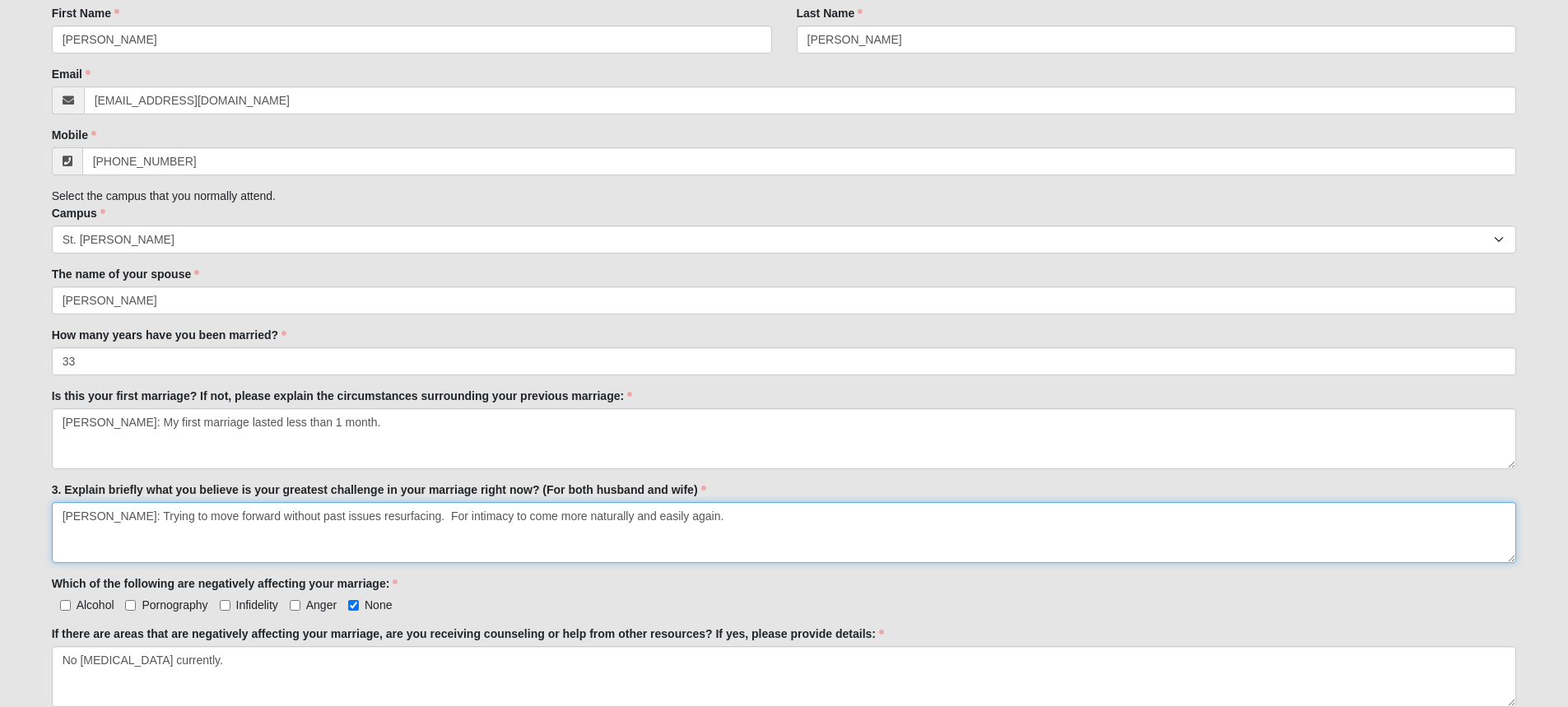
type textarea "David: Trying to move forward without past issues resurfacing. For intimacy to …"
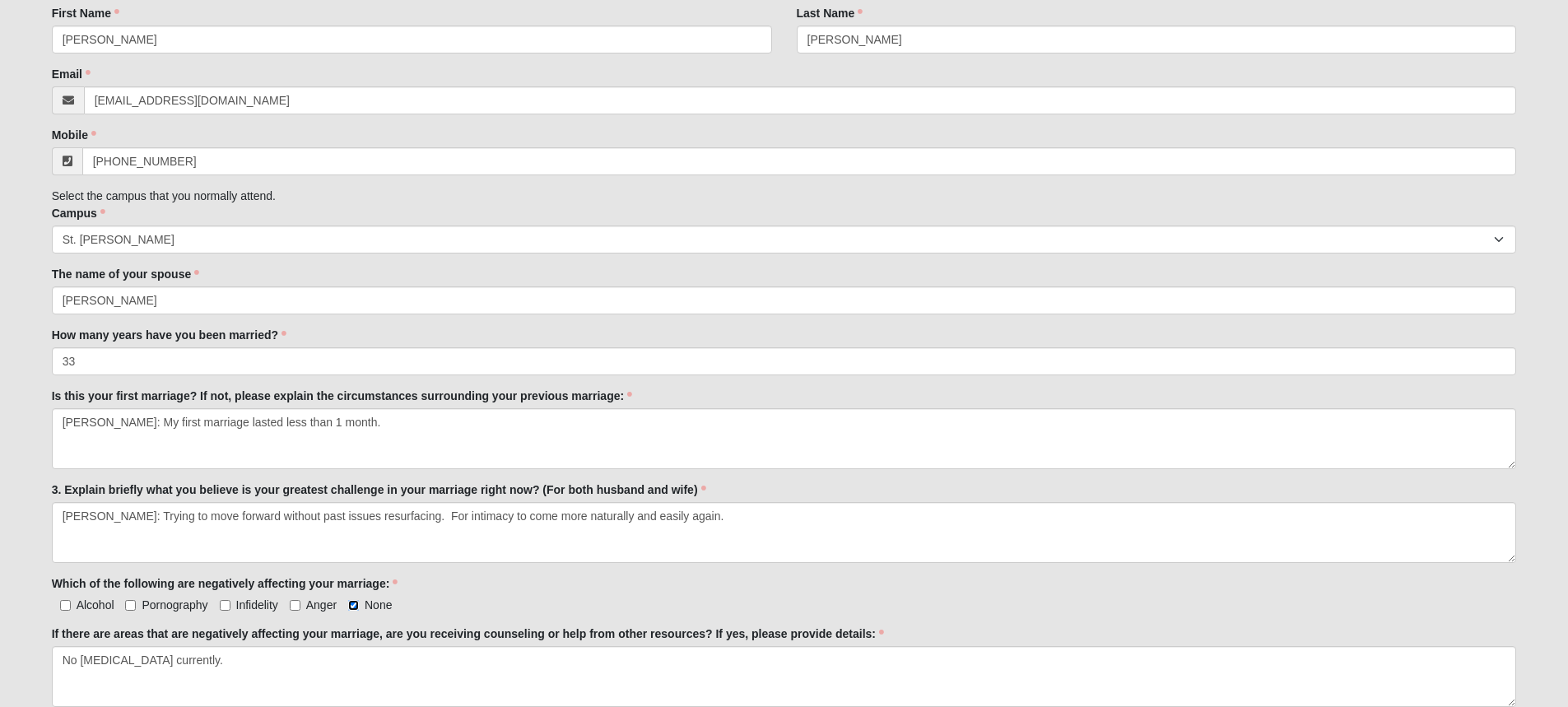
click at [355, 604] on input "None" at bounding box center [354, 605] width 11 height 11
click at [353, 605] on input "None" at bounding box center [354, 605] width 11 height 11
checkbox input "true"
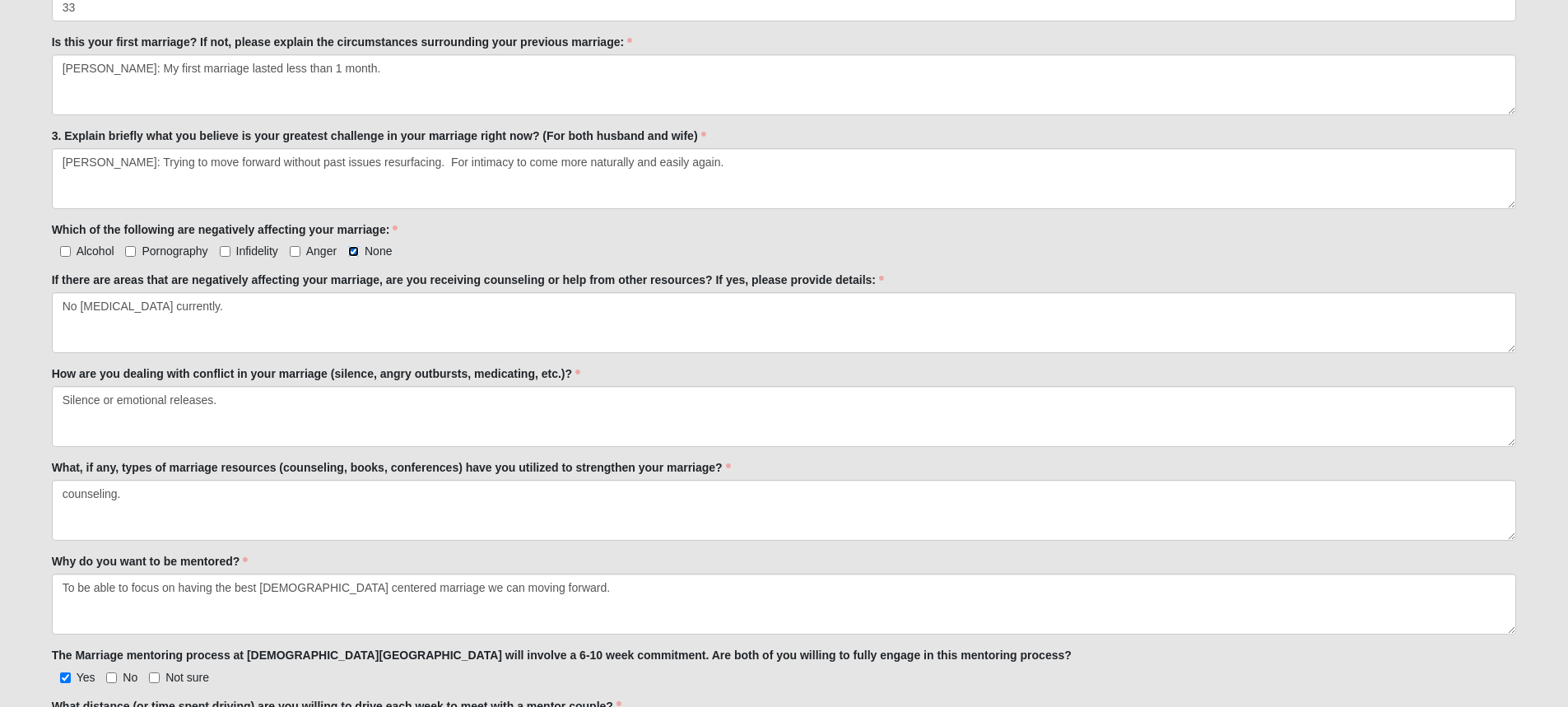
scroll to position [560, 0]
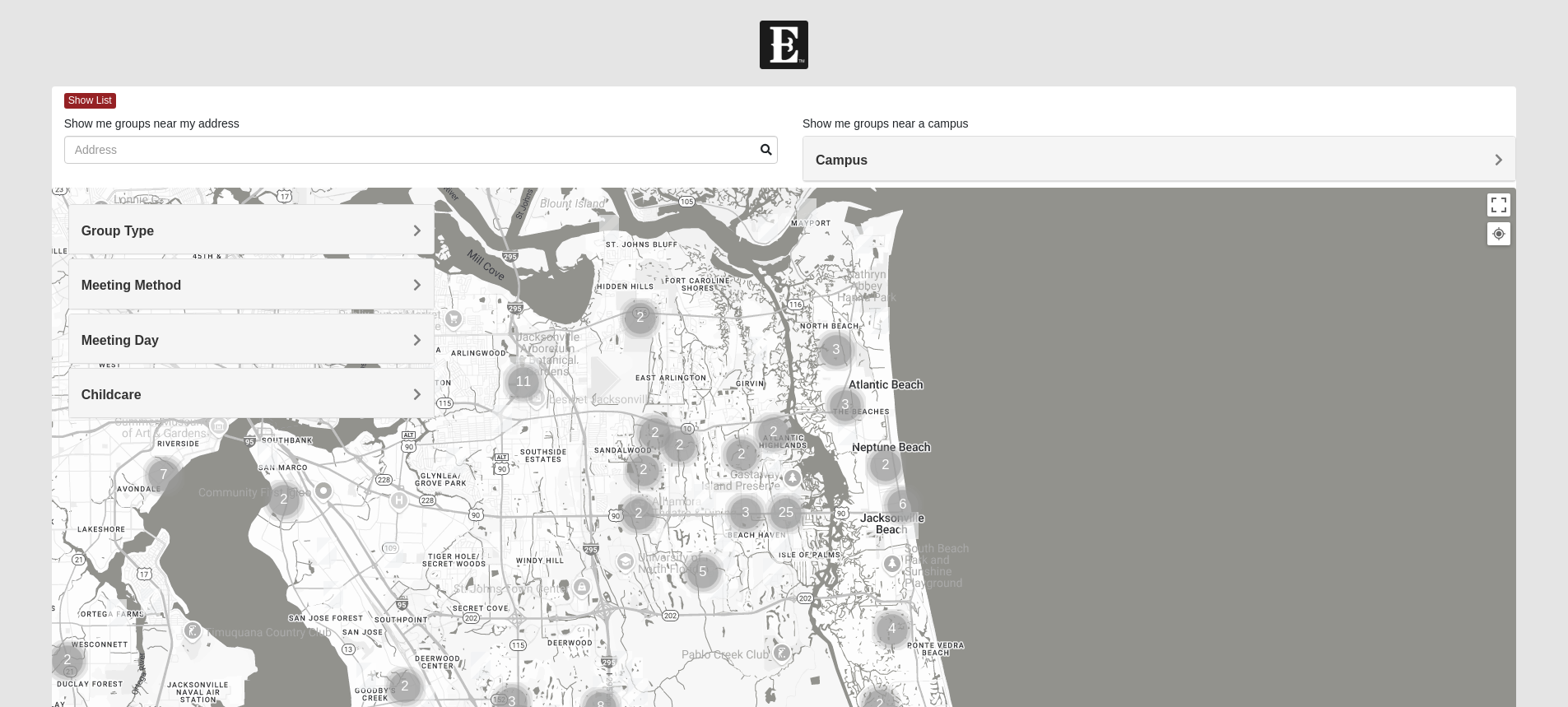
click at [155, 227] on span "Group Type" at bounding box center [118, 230] width 73 height 14
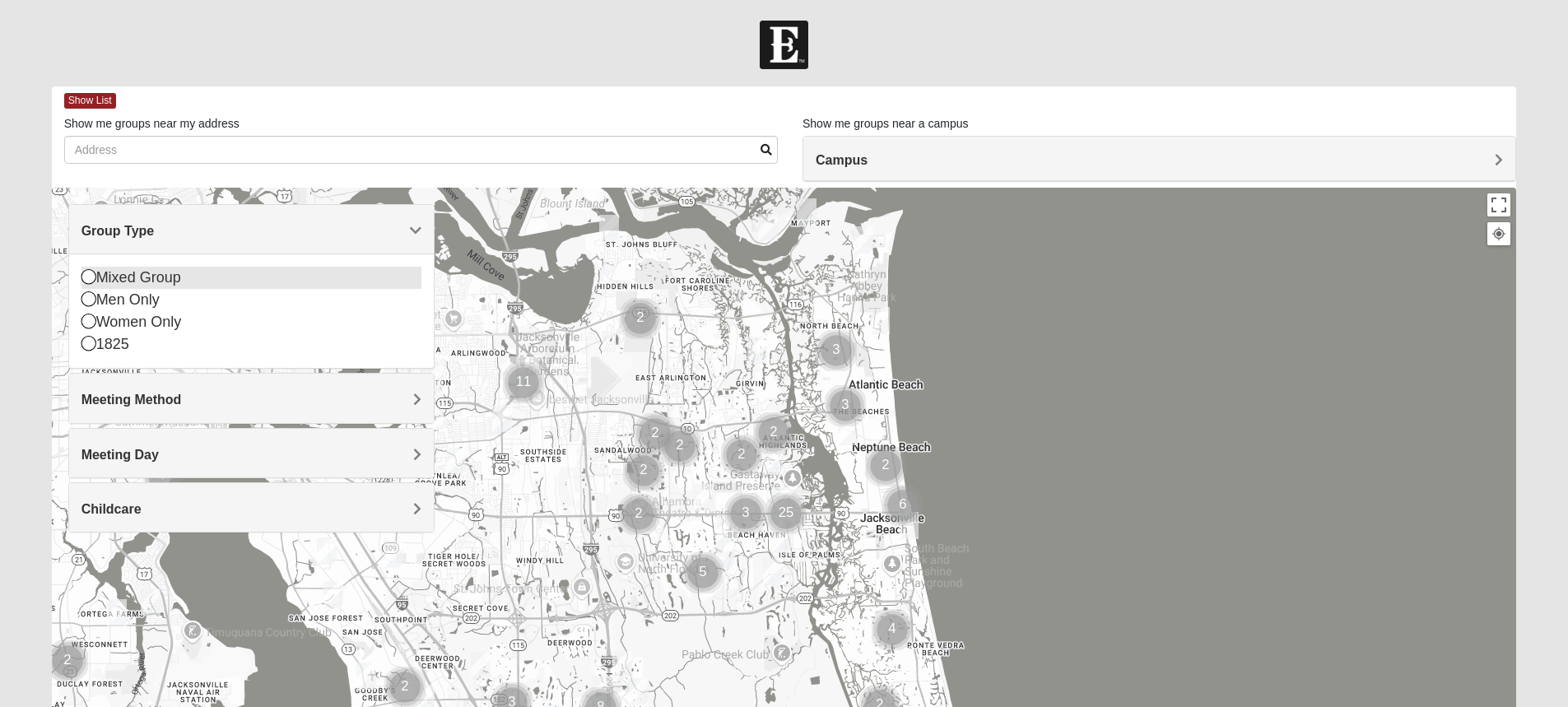
click at [88, 276] on icon at bounding box center [89, 277] width 15 height 15
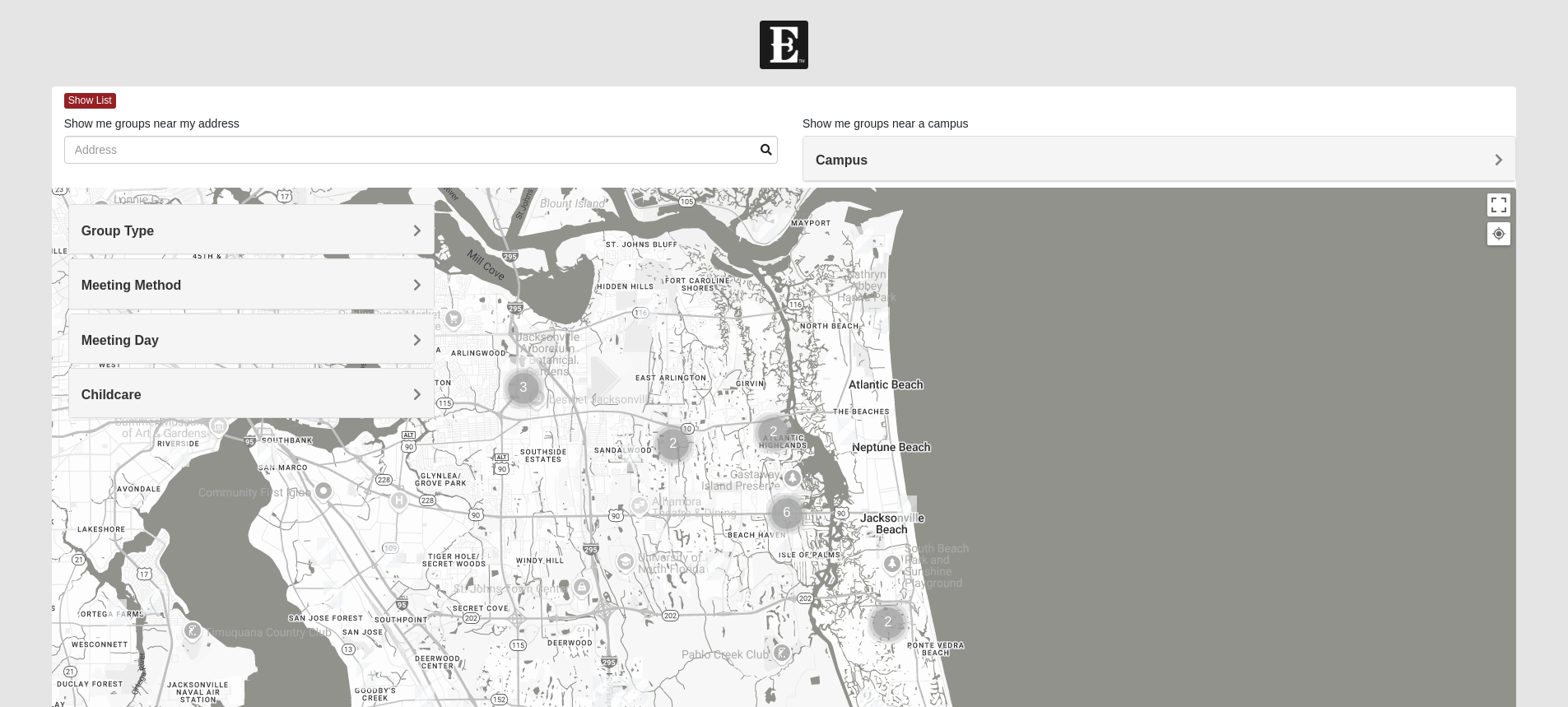
click at [410, 286] on h4 "Meeting Method" at bounding box center [251, 285] width 340 height 16
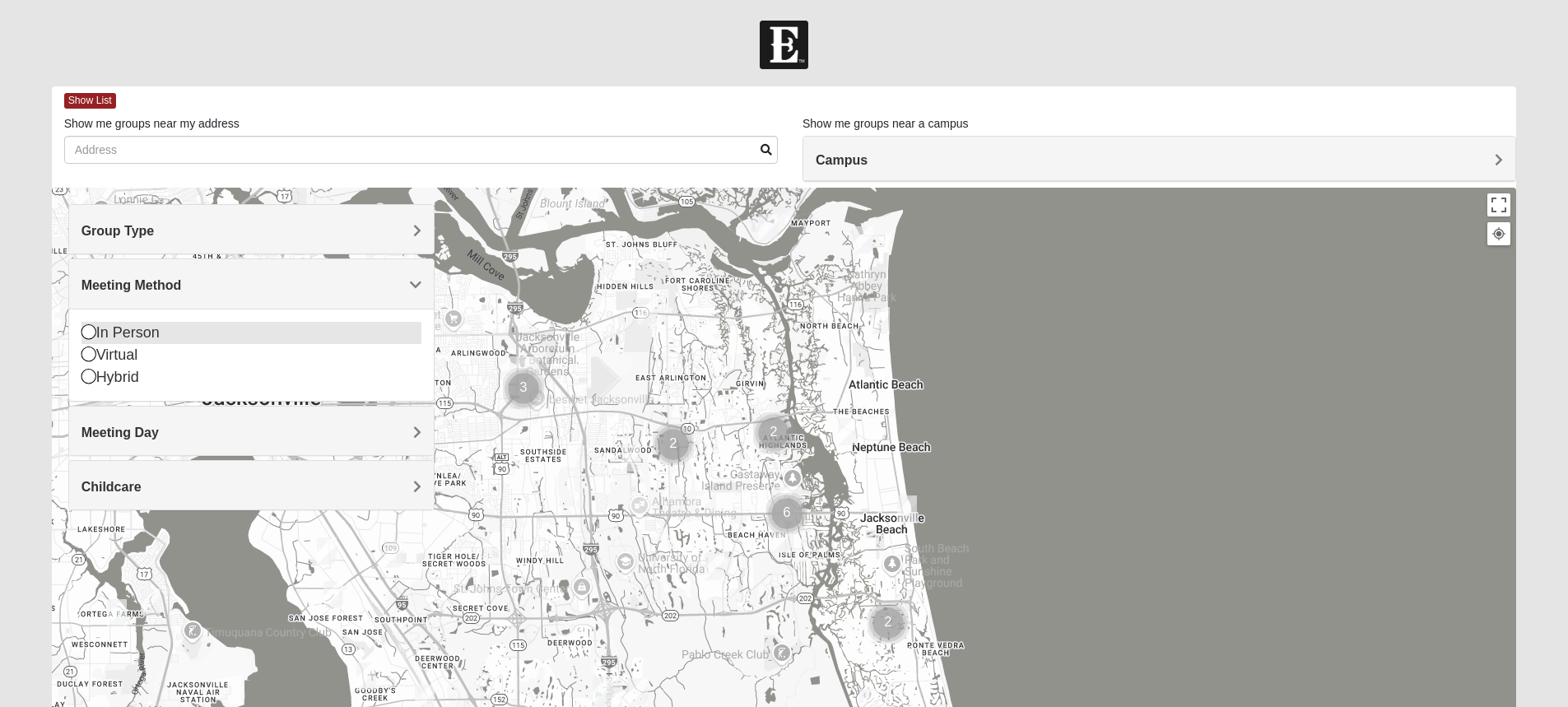
click at [90, 329] on icon at bounding box center [89, 331] width 15 height 15
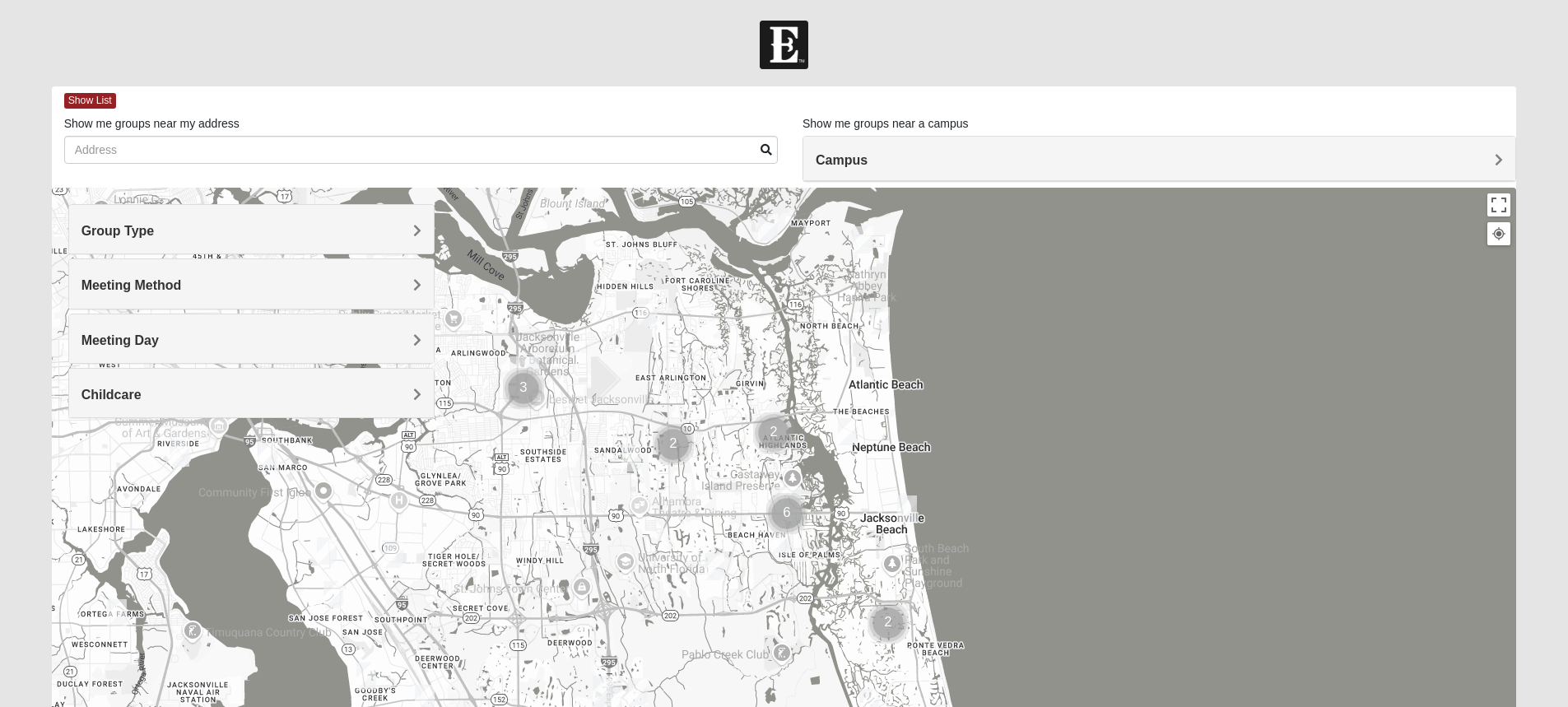
click at [159, 341] on span "Meeting Day" at bounding box center [120, 340] width 78 height 14
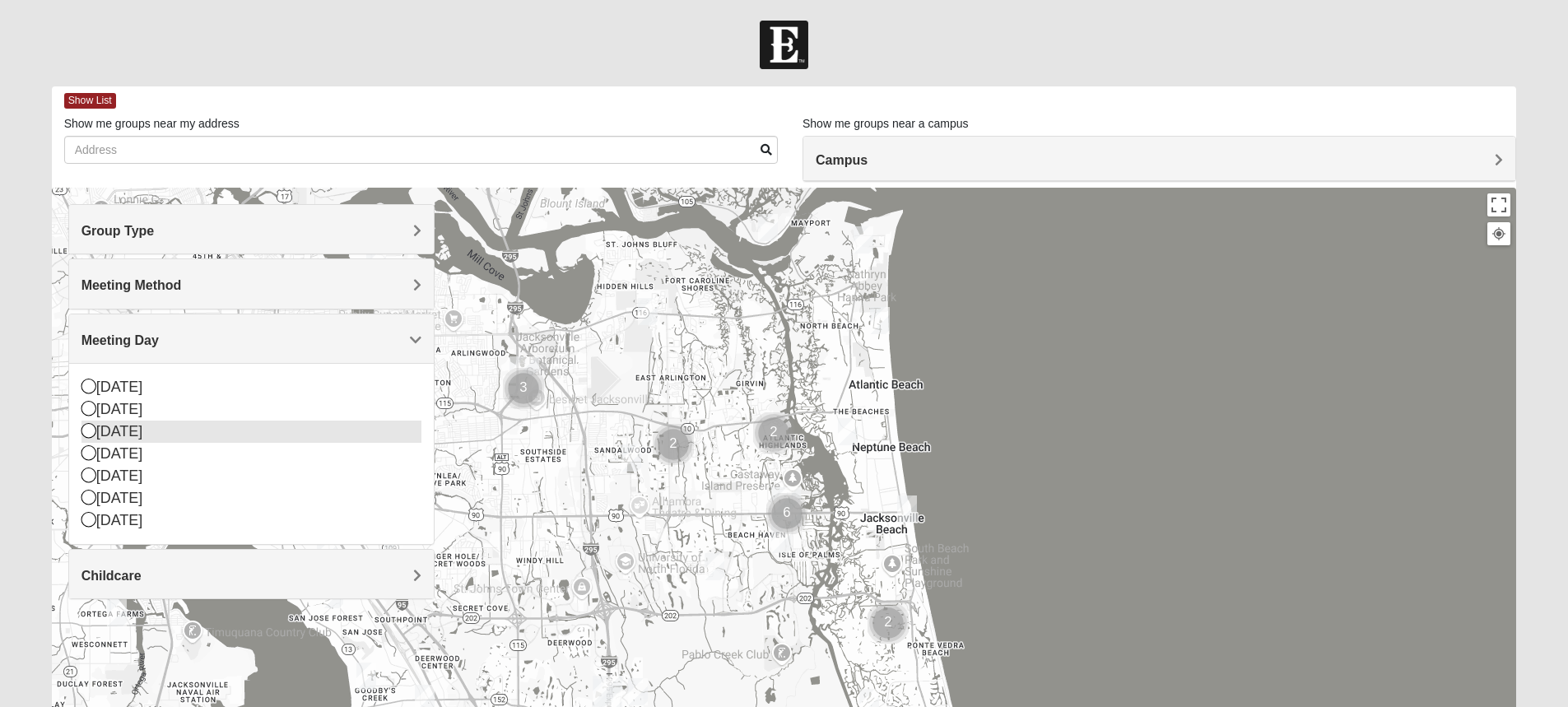
click at [88, 429] on icon at bounding box center [89, 430] width 15 height 15
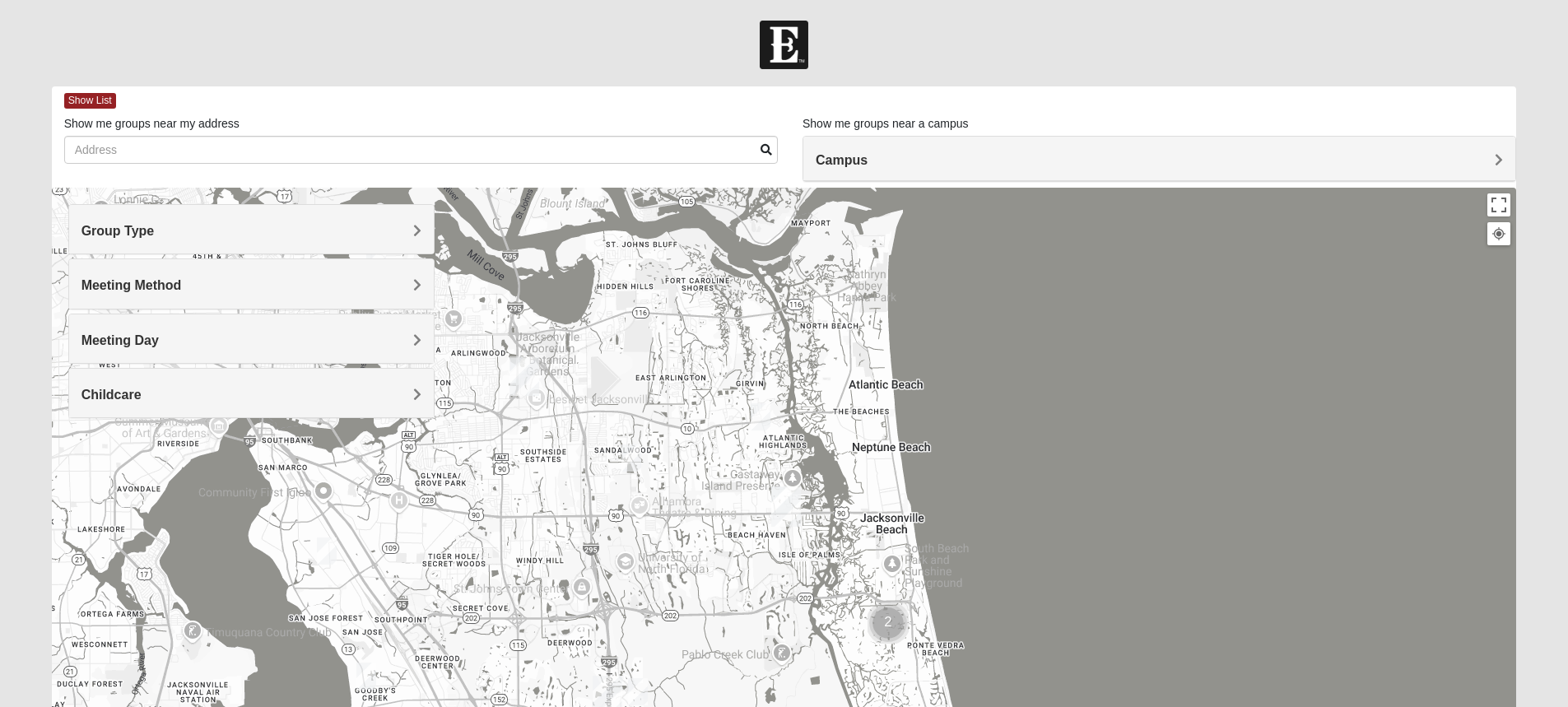
click at [142, 395] on span "Childcare" at bounding box center [111, 394] width 60 height 14
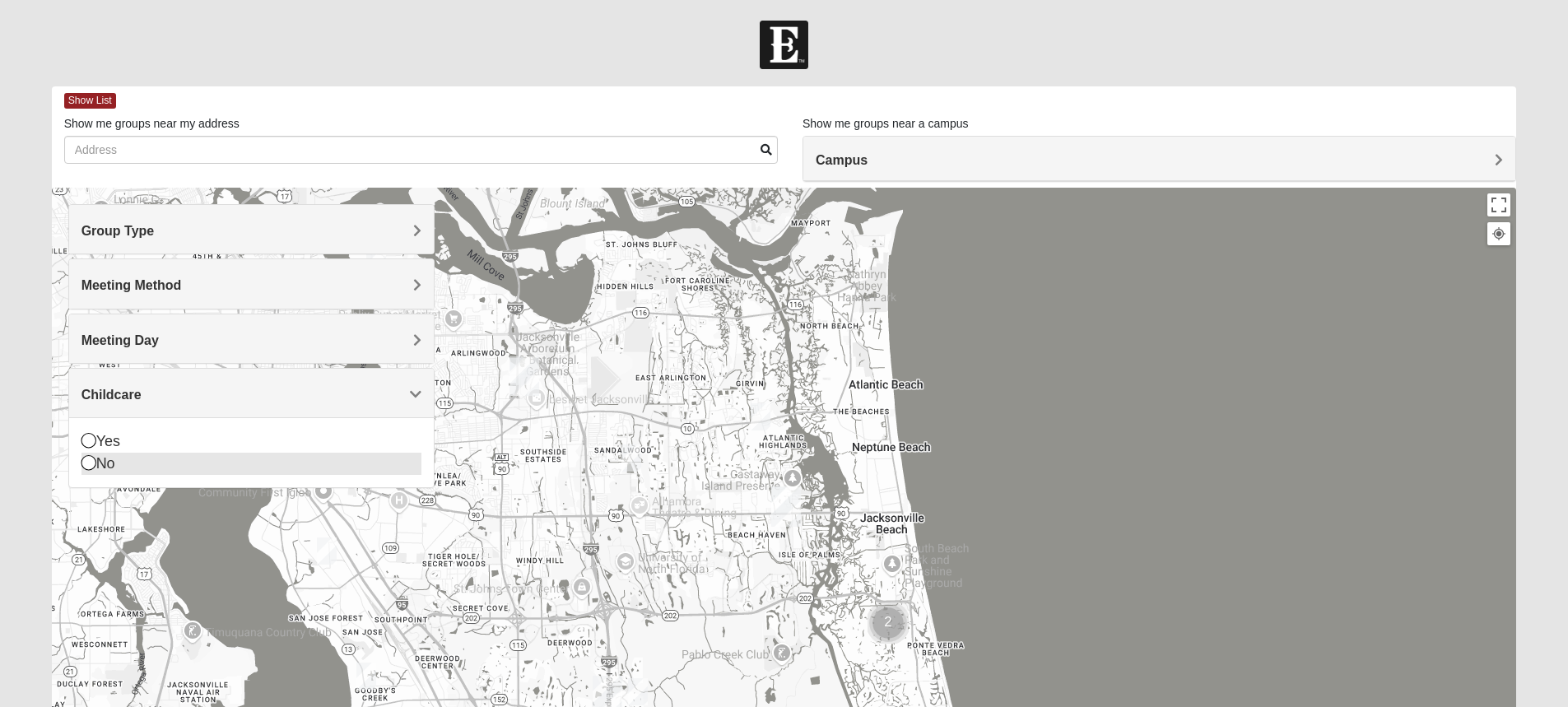
click at [88, 465] on icon at bounding box center [89, 463] width 15 height 15
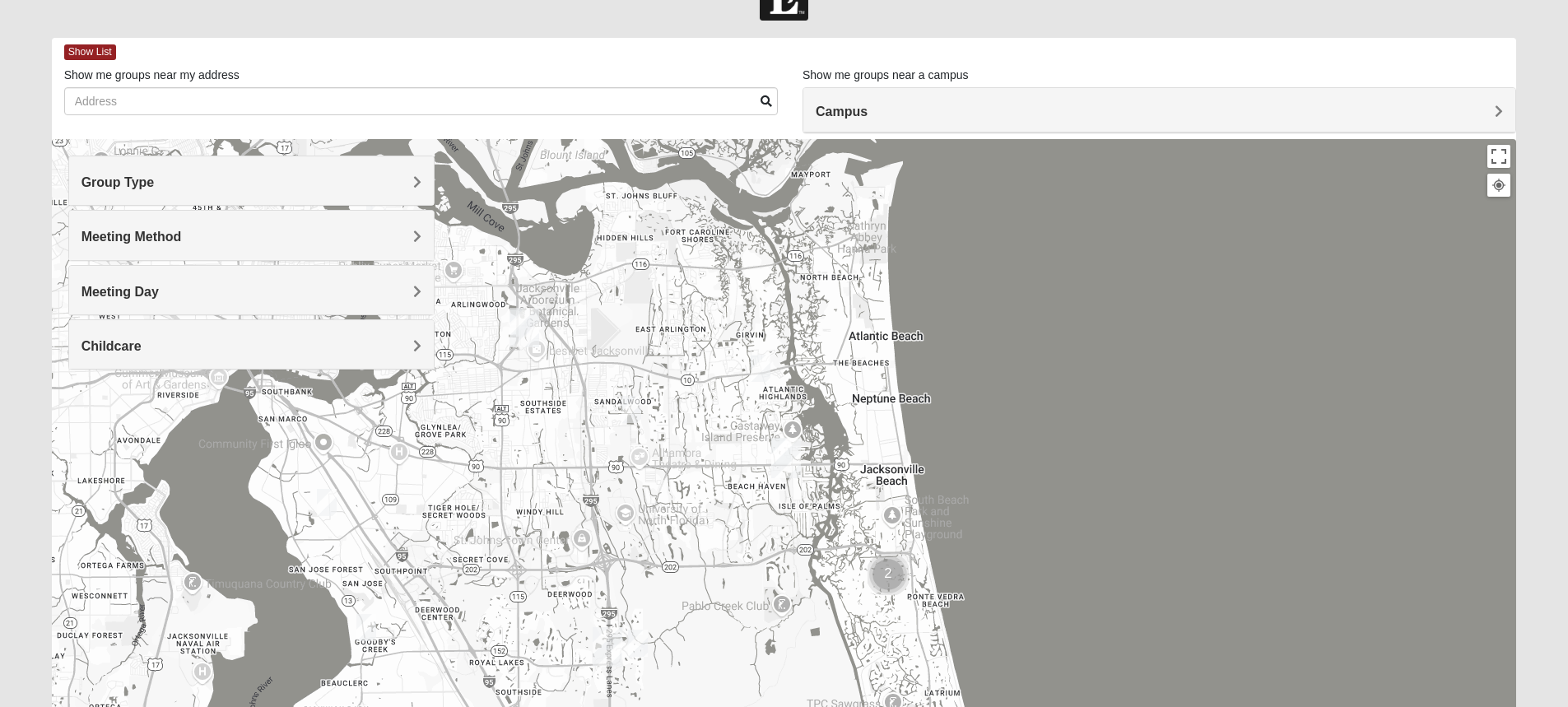
scroll to position [57, 0]
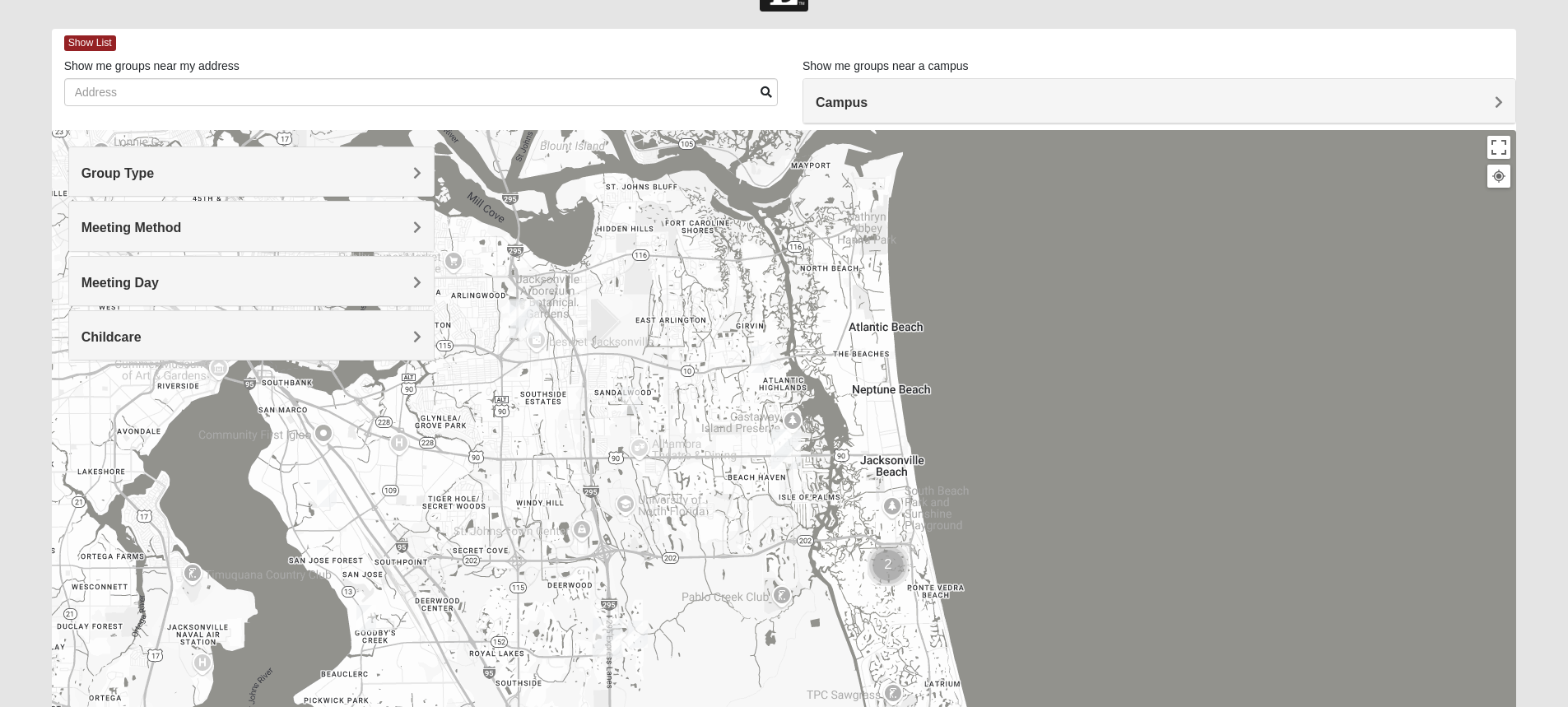
click at [1139, 356] on div at bounding box center [784, 459] width 1465 height 658
click at [867, 97] on span "Campus" at bounding box center [841, 102] width 52 height 14
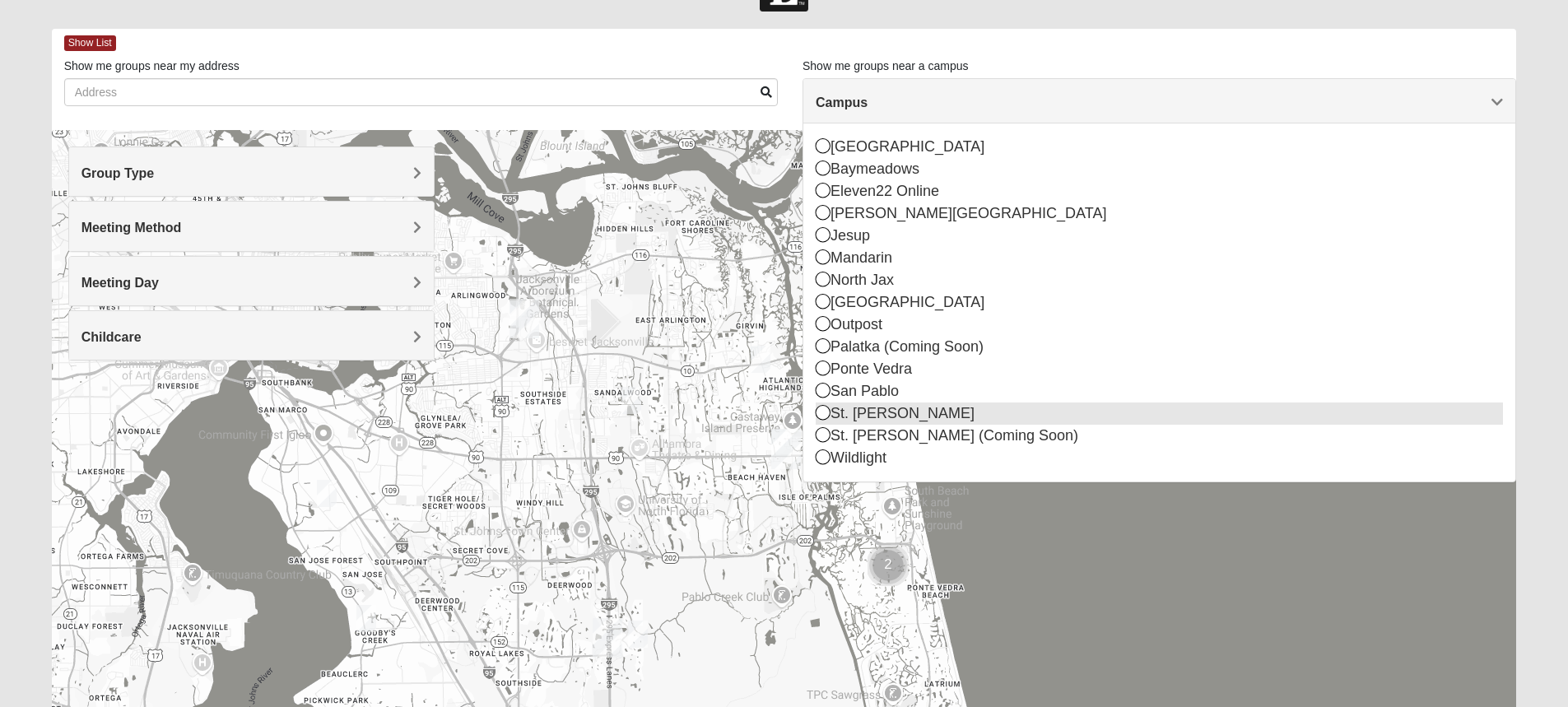
click at [869, 413] on div "St. [PERSON_NAME]" at bounding box center [1159, 414] width 688 height 22
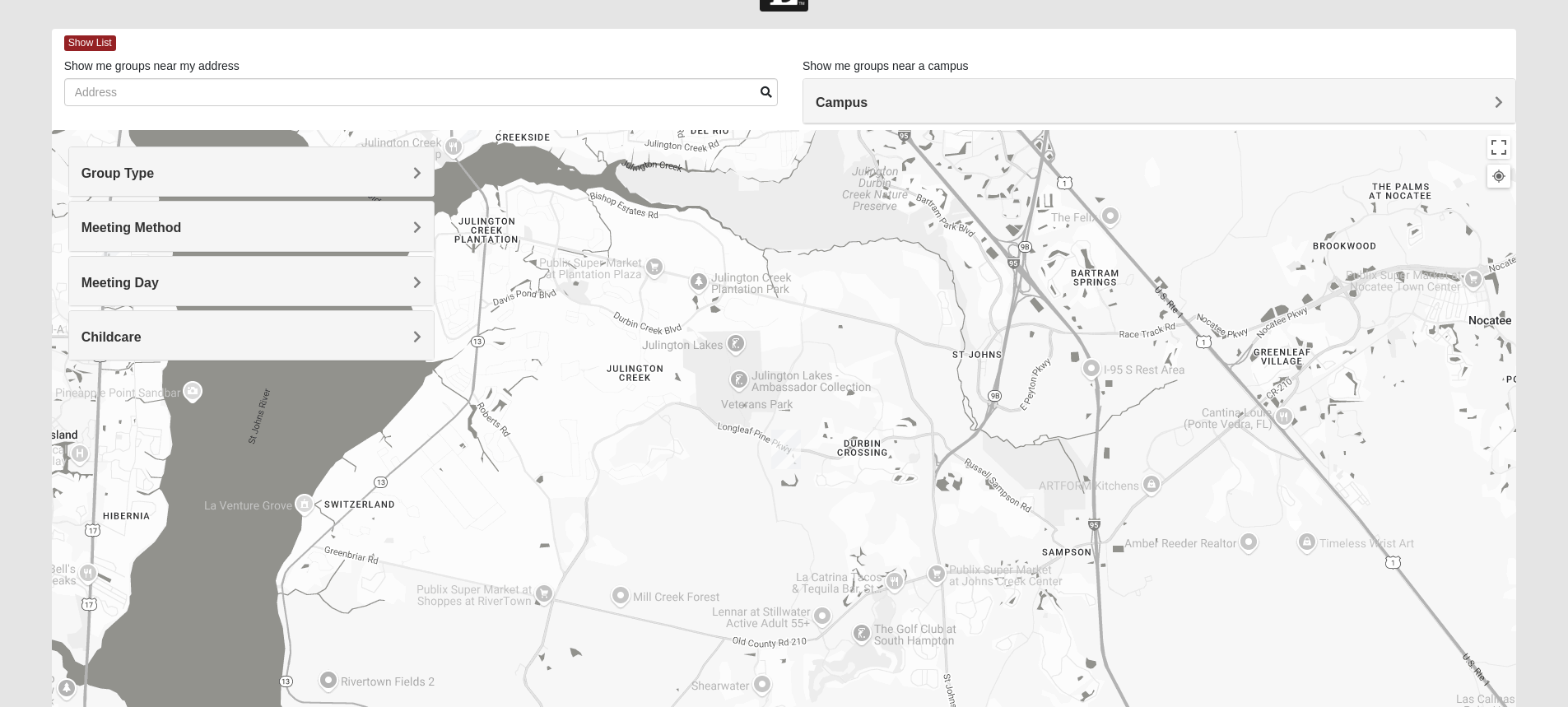
click at [867, 100] on span "Campus" at bounding box center [841, 102] width 52 height 14
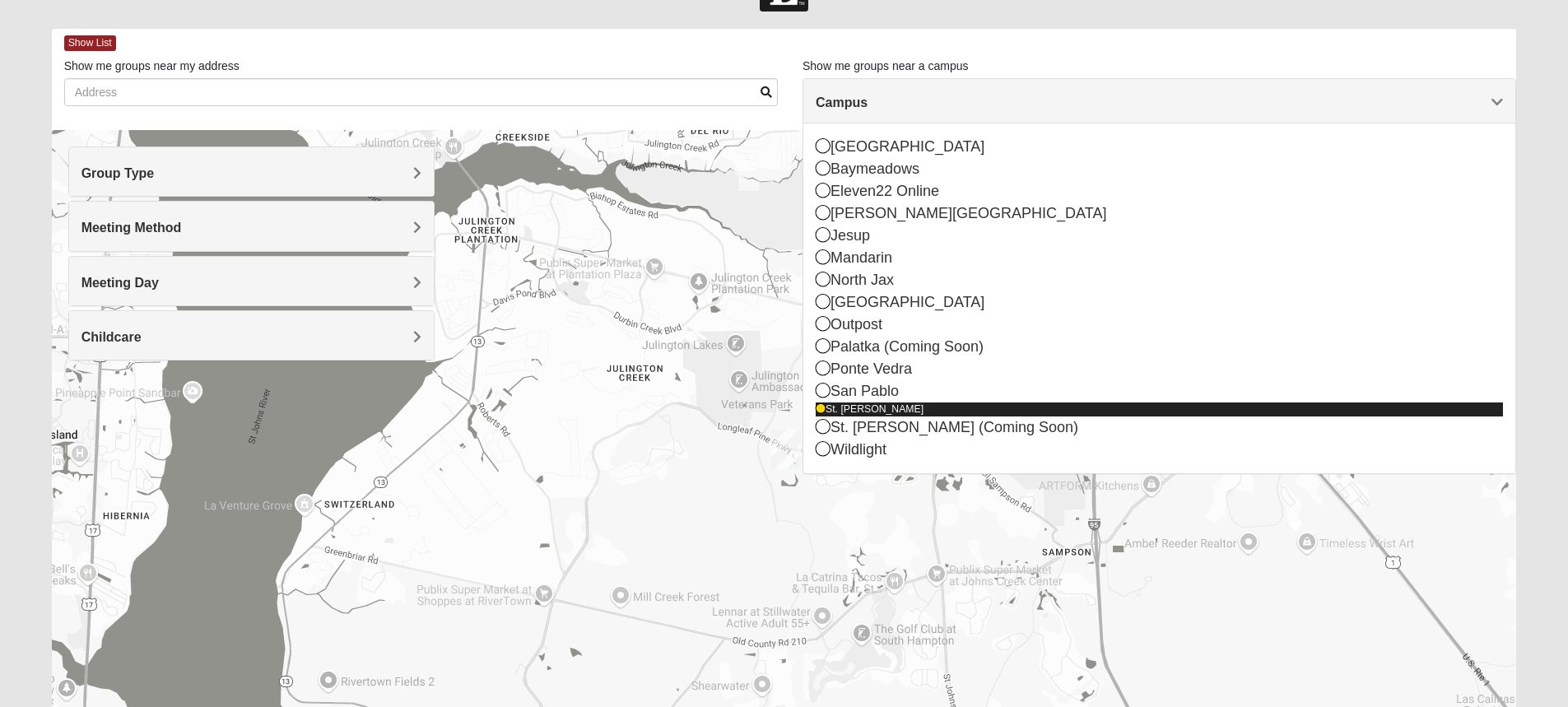
click at [818, 405] on icon at bounding box center [820, 409] width 10 height 10
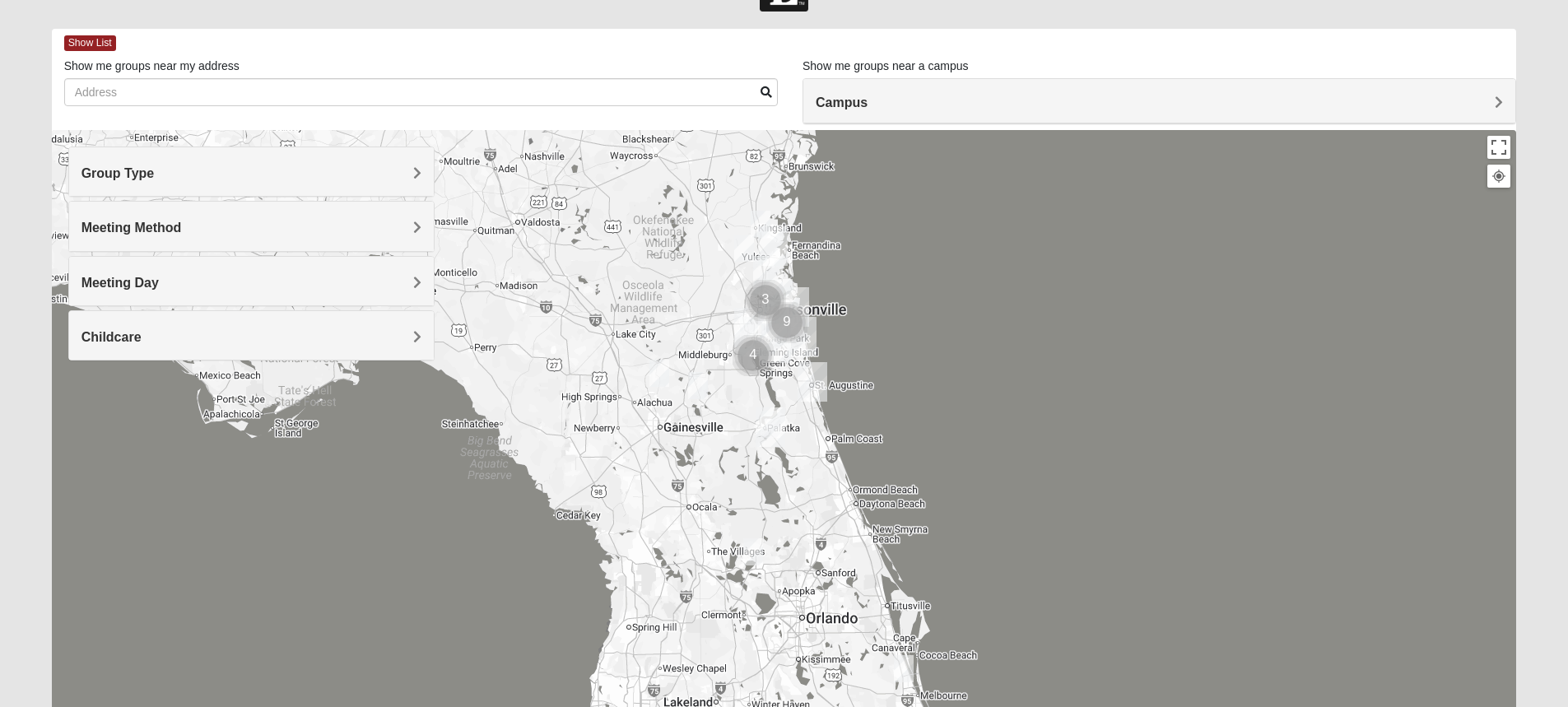
click at [411, 167] on h4 "Group Type" at bounding box center [251, 173] width 340 height 16
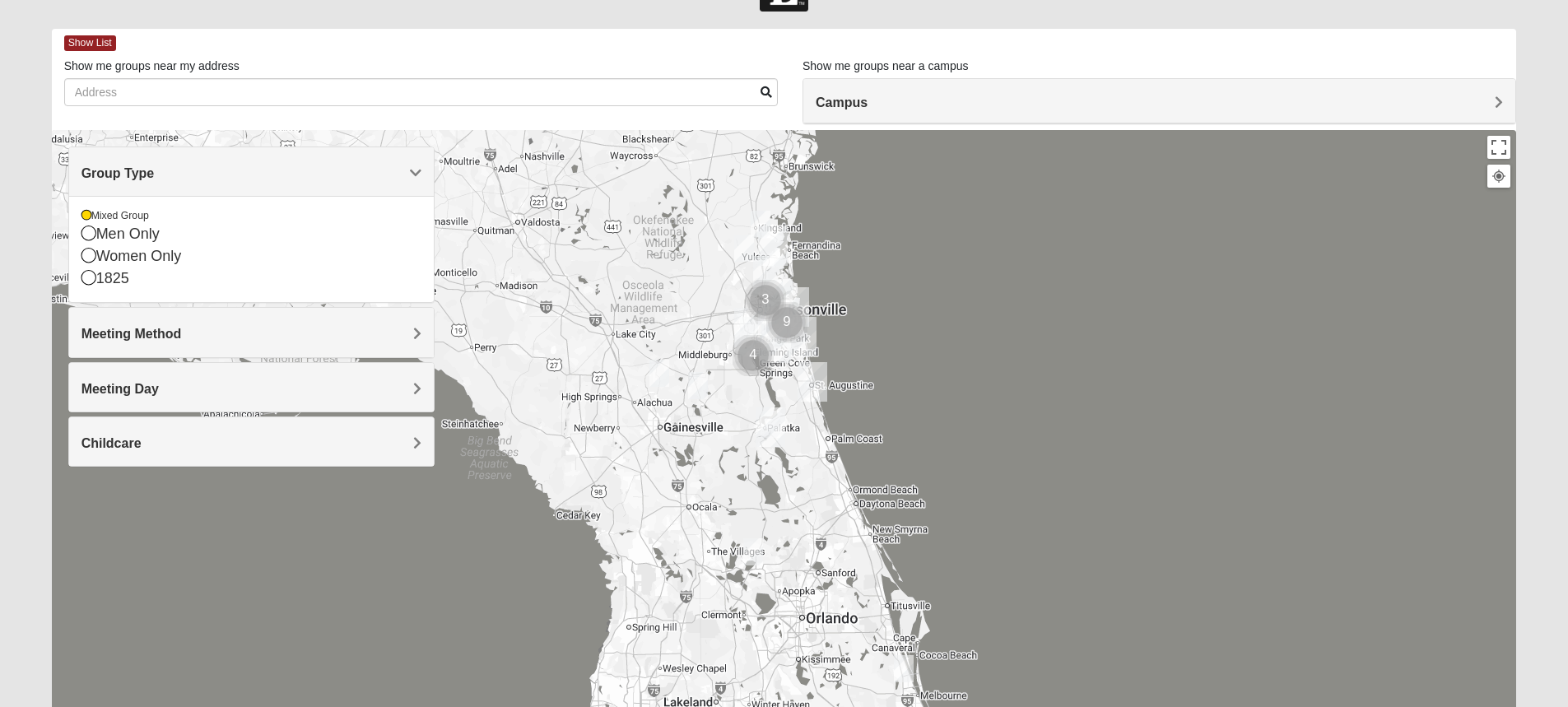
click at [182, 327] on span "Meeting Method" at bounding box center [131, 333] width 100 height 14
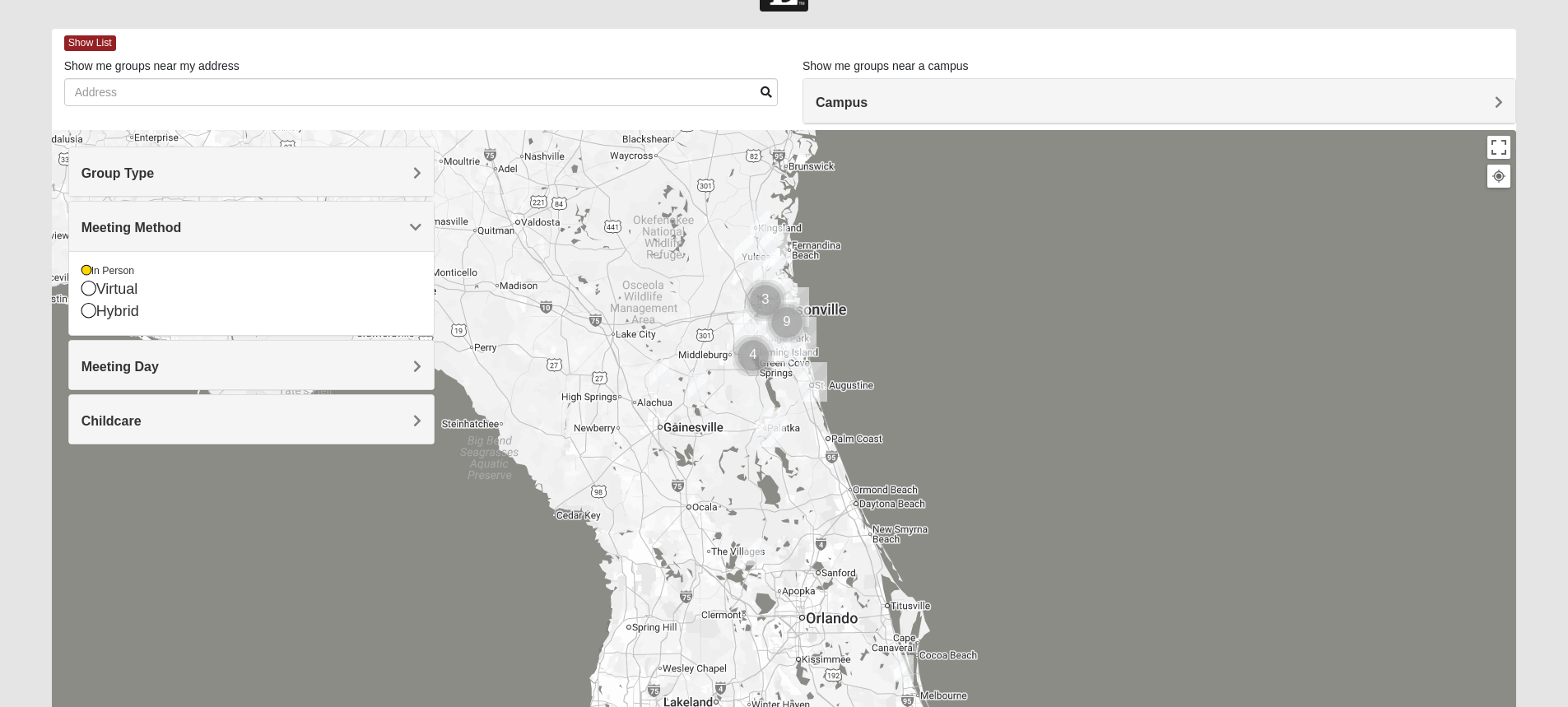
click at [159, 367] on span "Meeting Day" at bounding box center [120, 366] width 78 height 14
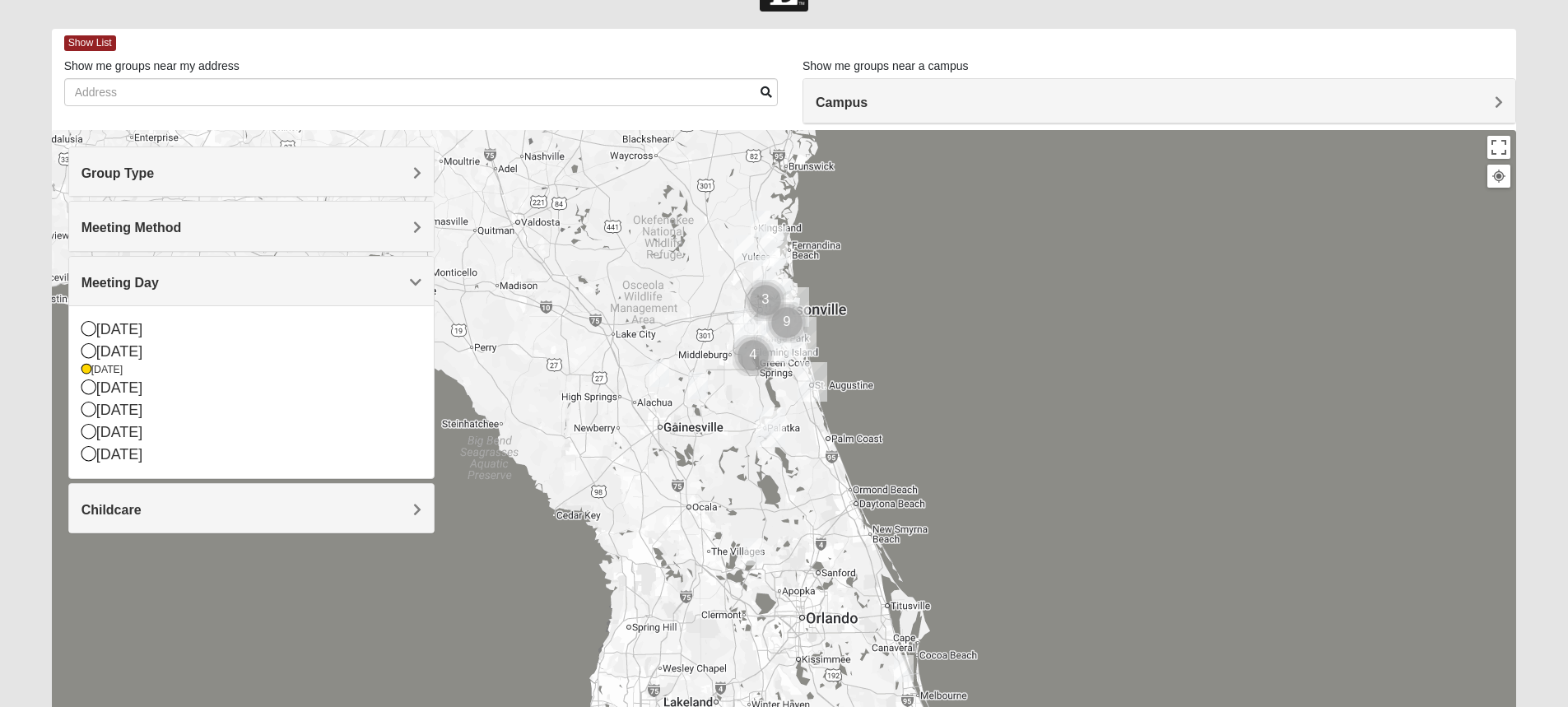
click at [142, 507] on span "Childcare" at bounding box center [111, 509] width 60 height 14
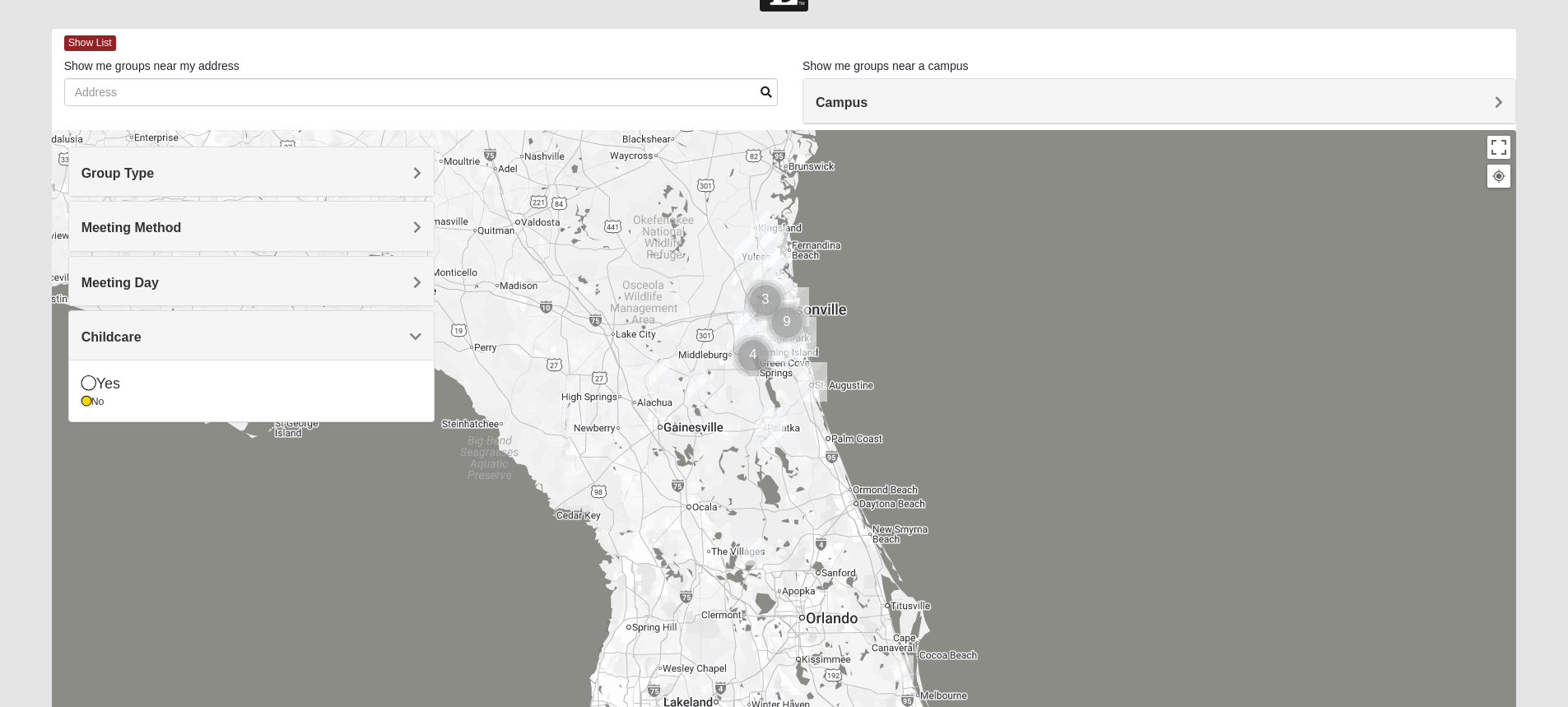
click at [956, 391] on div at bounding box center [784, 459] width 1465 height 658
click at [1436, 280] on div at bounding box center [784, 459] width 1465 height 658
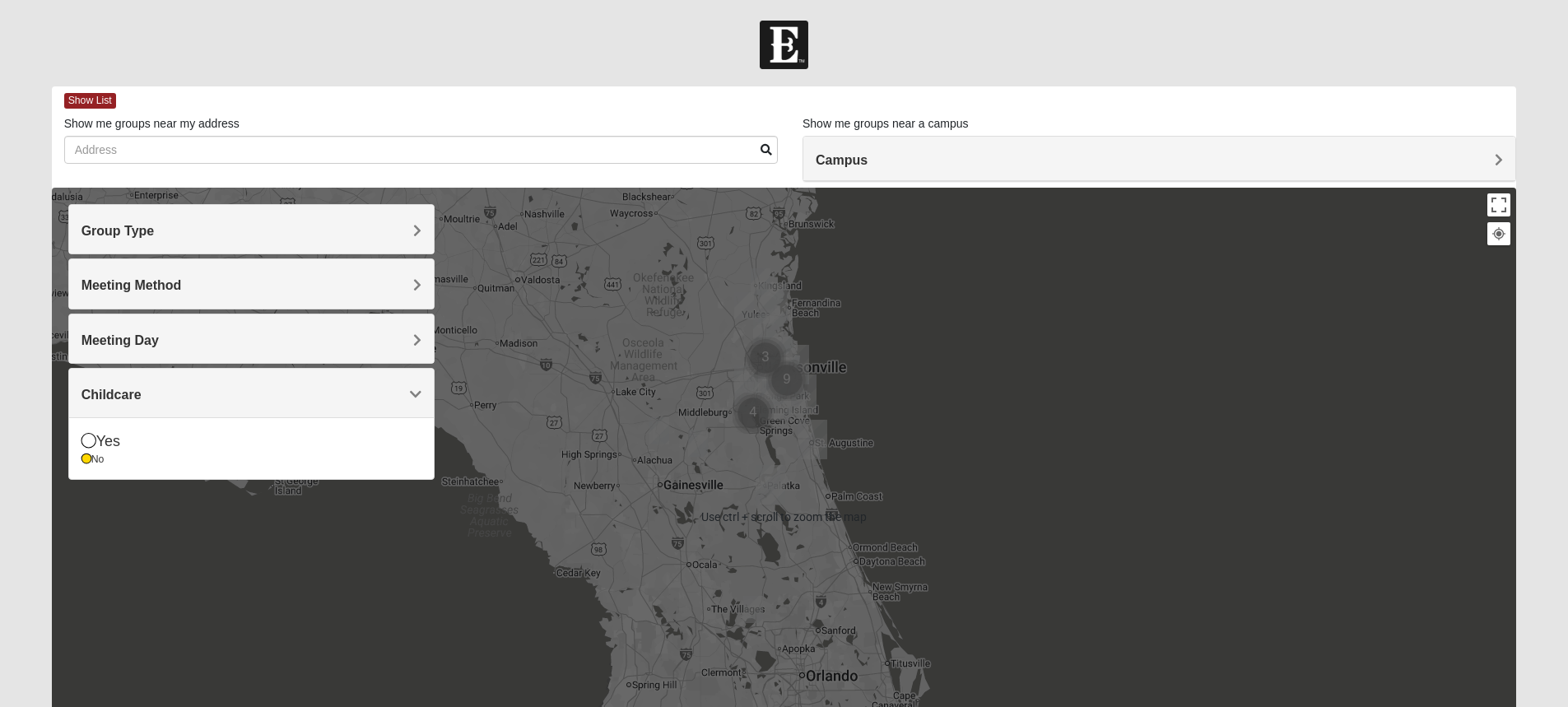
scroll to position [82, 0]
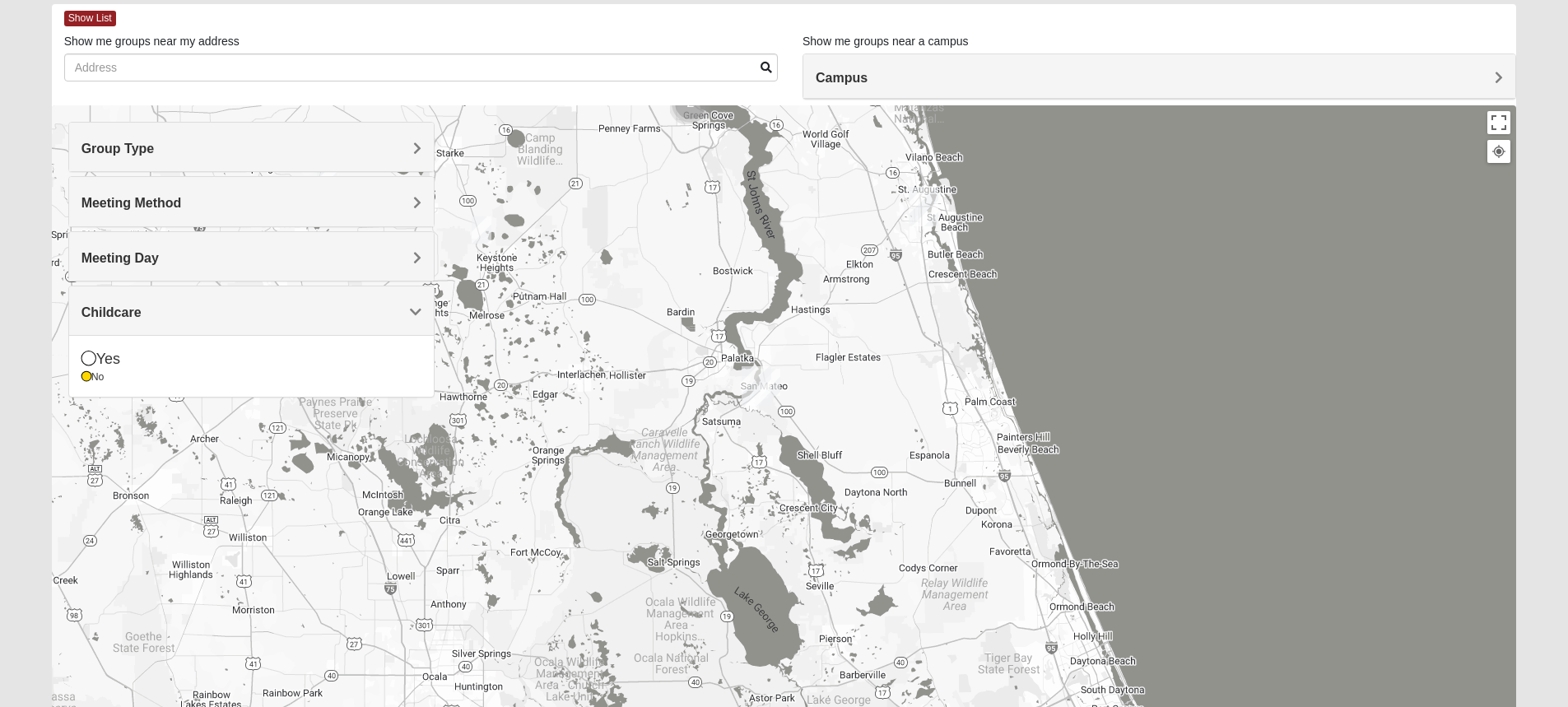
drag, startPoint x: 721, startPoint y: 487, endPoint x: 1580, endPoint y: 608, distance: 867.5
click at [1567, 608] on html "Hello [PERSON_NAME] My Account Log Out Find A Group Error" at bounding box center [784, 370] width 1568 height 906
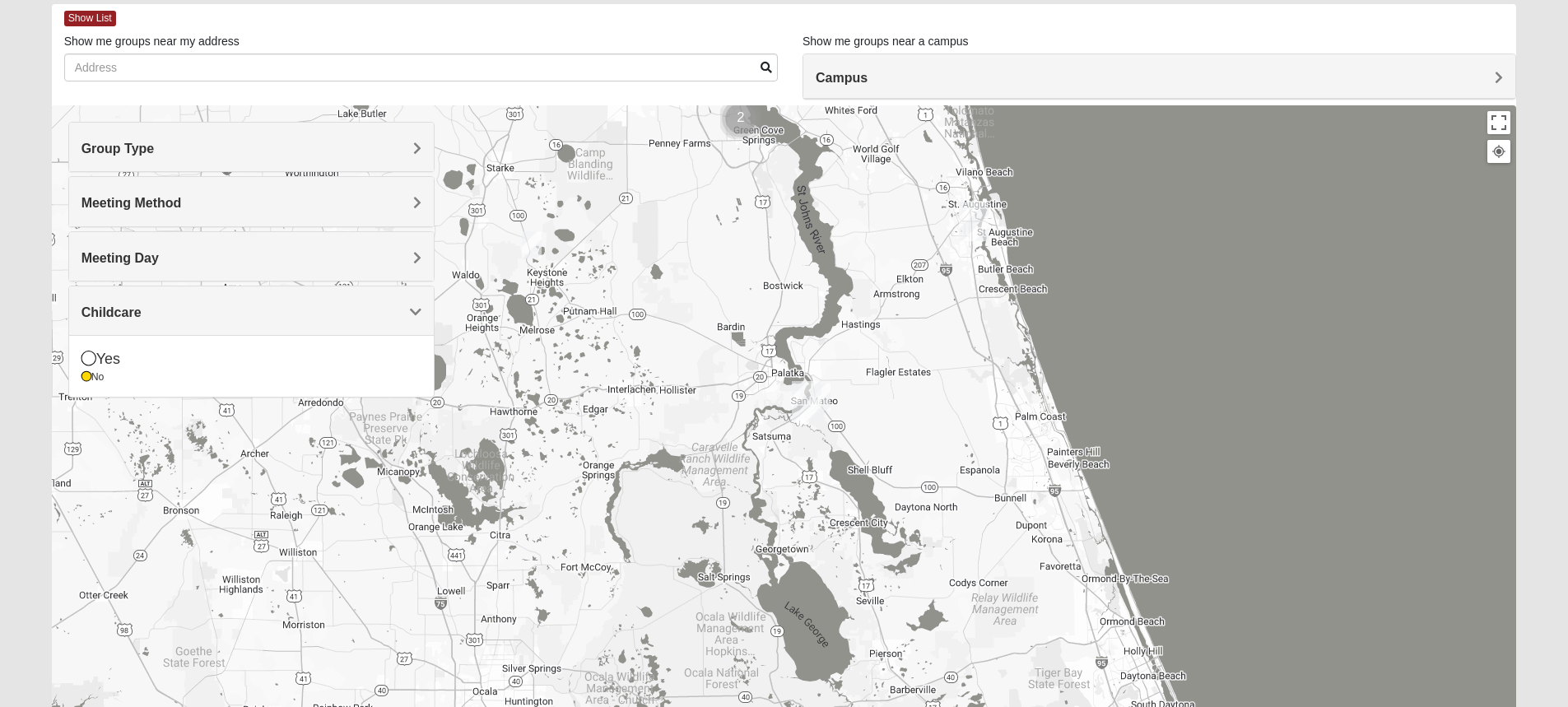
drag, startPoint x: 826, startPoint y: 484, endPoint x: 880, endPoint y: 501, distance: 56.6
click at [880, 501] on div at bounding box center [784, 434] width 1465 height 658
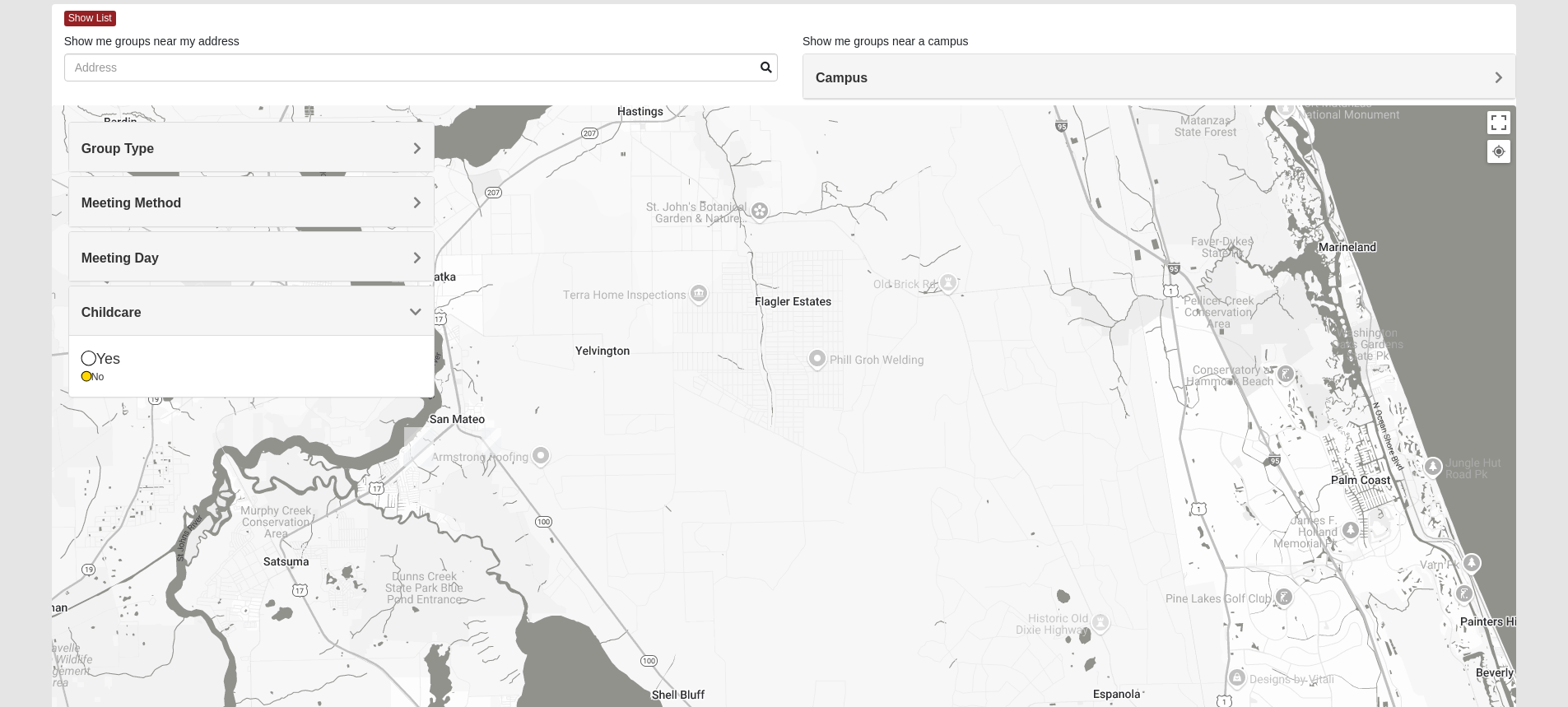
drag, startPoint x: 654, startPoint y: 450, endPoint x: 666, endPoint y: 746, distance: 296.2
click at [666, 706] on html "Hello [PERSON_NAME] My Account Log Out Find A Group Error" at bounding box center [784, 370] width 1568 height 906
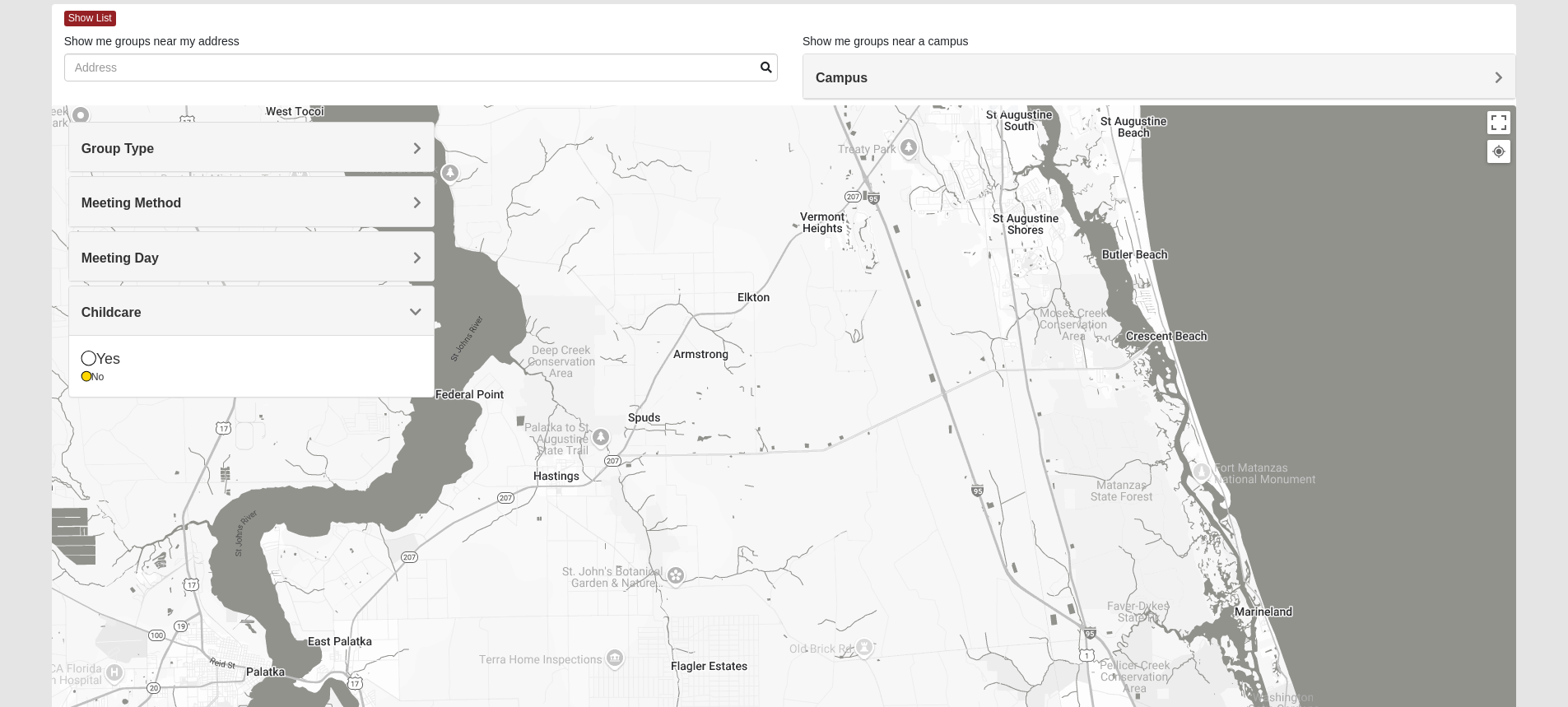
drag, startPoint x: 927, startPoint y: 363, endPoint x: 851, endPoint y: 730, distance: 374.8
click at [851, 706] on html "Hello [PERSON_NAME] My Account Log Out Find A Group Error" at bounding box center [784, 370] width 1568 height 906
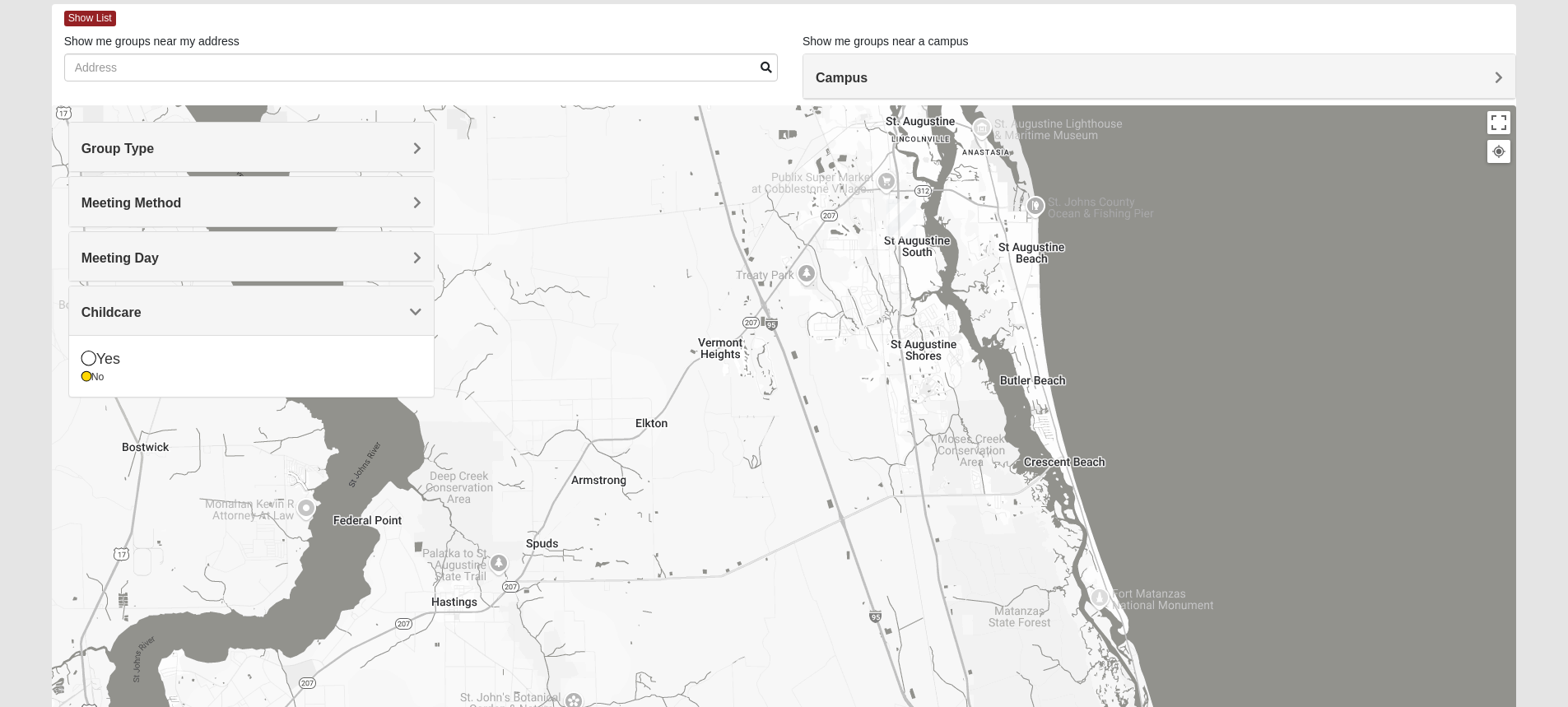
drag, startPoint x: 879, startPoint y: 614, endPoint x: 773, endPoint y: 746, distance: 169.3
click at [773, 706] on html "Hello [PERSON_NAME] My Account Log Out Find A Group Error" at bounding box center [784, 370] width 1568 height 906
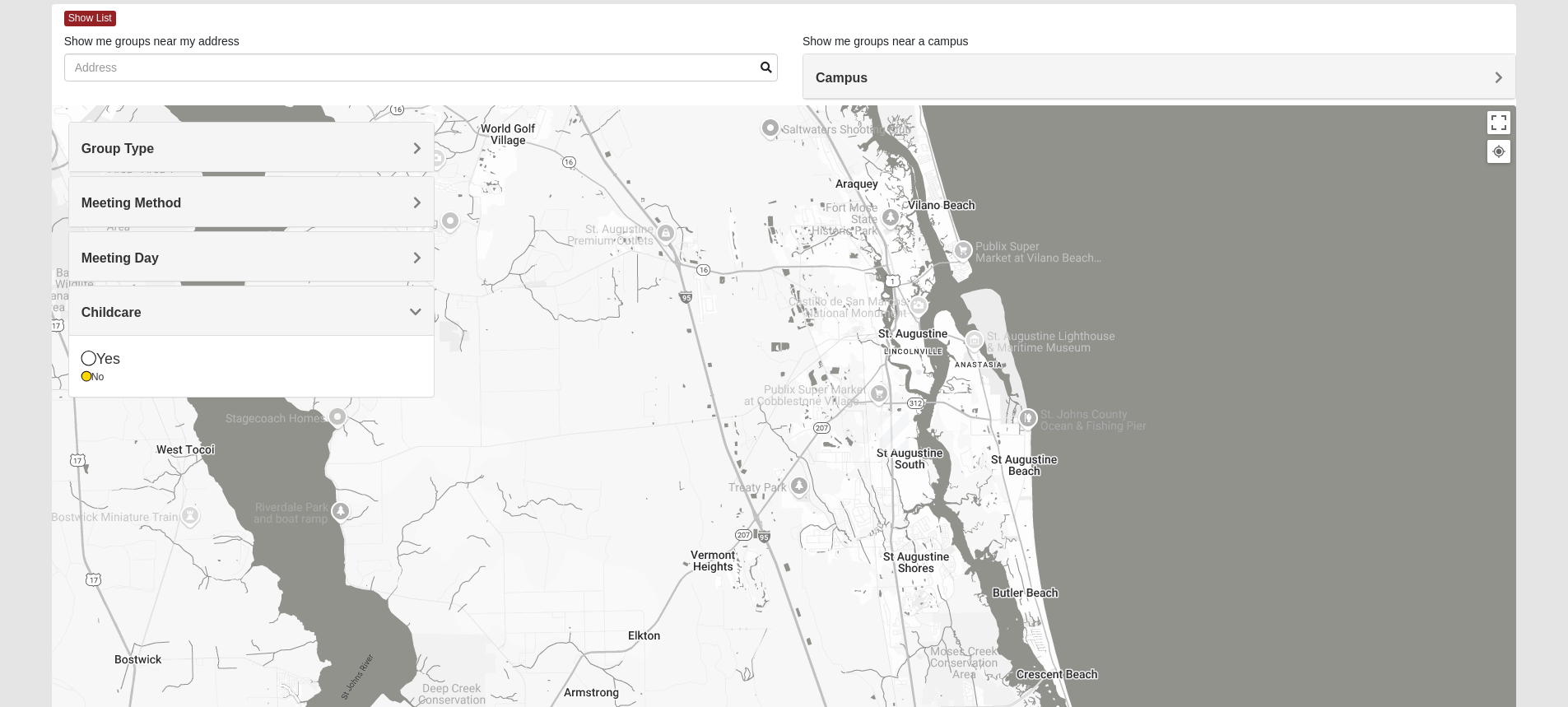
drag, startPoint x: 812, startPoint y: 376, endPoint x: 812, endPoint y: 595, distance: 219.0
click at [812, 595] on div at bounding box center [784, 434] width 1465 height 658
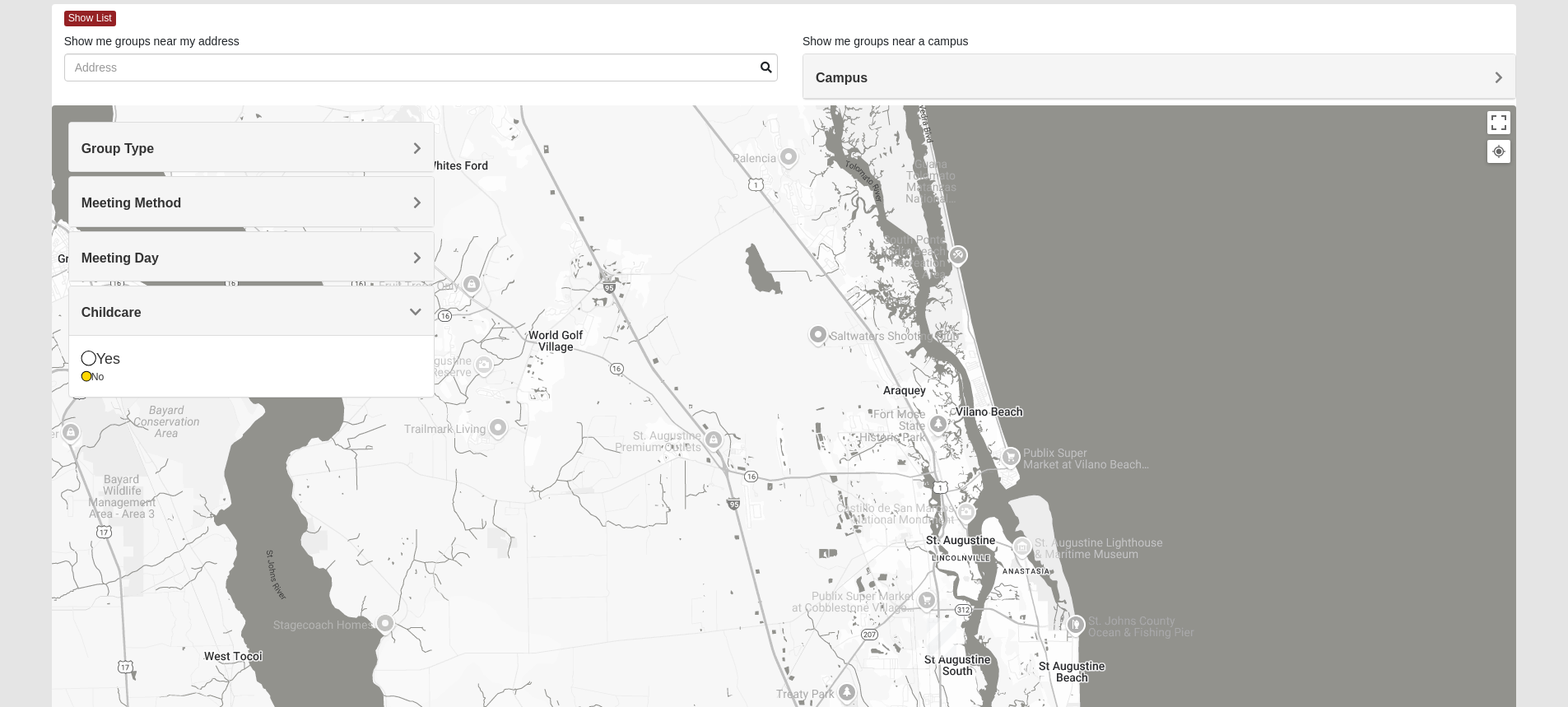
drag, startPoint x: 713, startPoint y: 416, endPoint x: 761, endPoint y: 627, distance: 216.4
click at [761, 627] on div at bounding box center [784, 434] width 1465 height 658
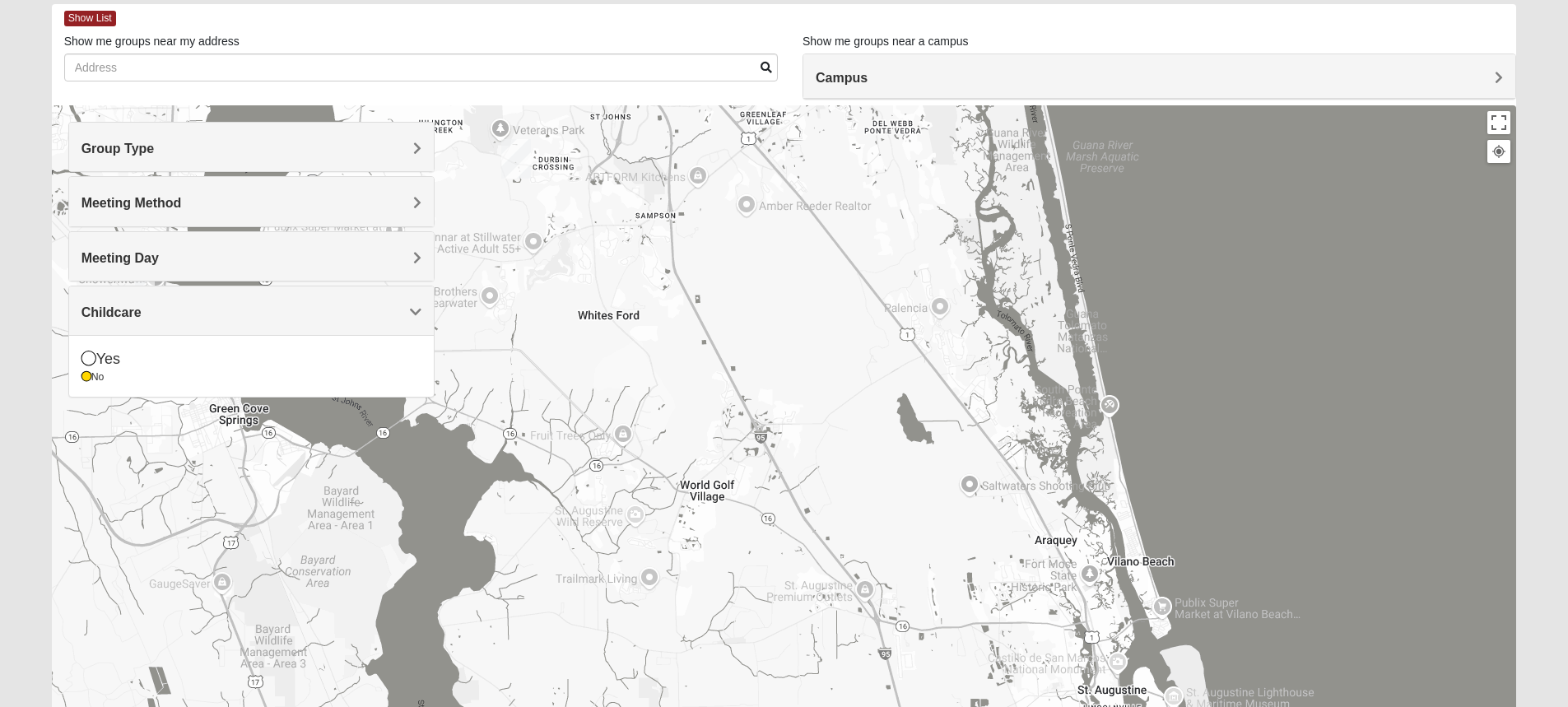
drag, startPoint x: 677, startPoint y: 436, endPoint x: 831, endPoint y: 590, distance: 217.8
click at [831, 590] on div at bounding box center [784, 434] width 1465 height 658
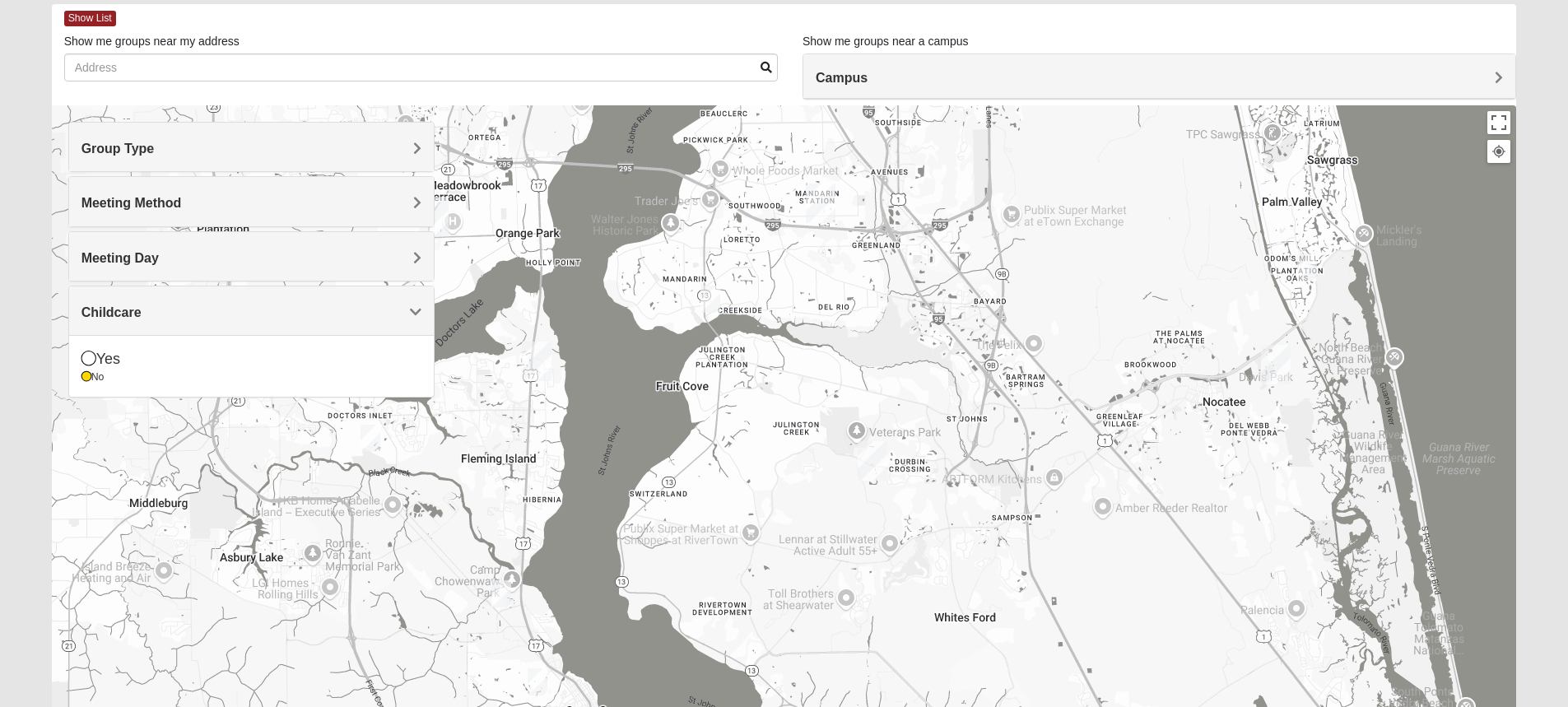
drag, startPoint x: 689, startPoint y: 386, endPoint x: 1048, endPoint y: 691, distance: 471.1
click at [1048, 691] on div at bounding box center [784, 434] width 1465 height 658
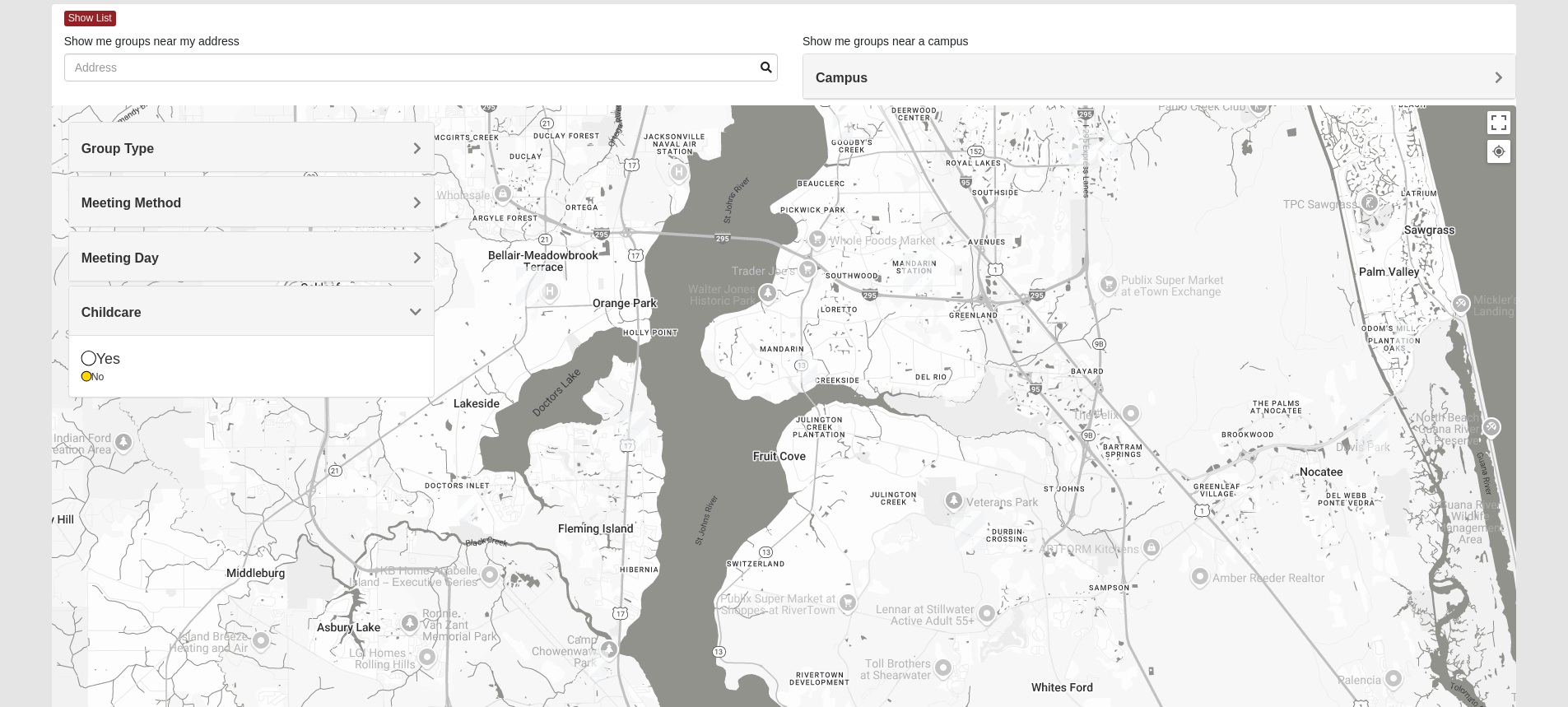
drag, startPoint x: 799, startPoint y: 444, endPoint x: 898, endPoint y: 516, distance: 122.4
click at [898, 516] on div at bounding box center [784, 434] width 1465 height 658
click at [528, 76] on input "Show me groups near my address" at bounding box center [420, 68] width 714 height 28
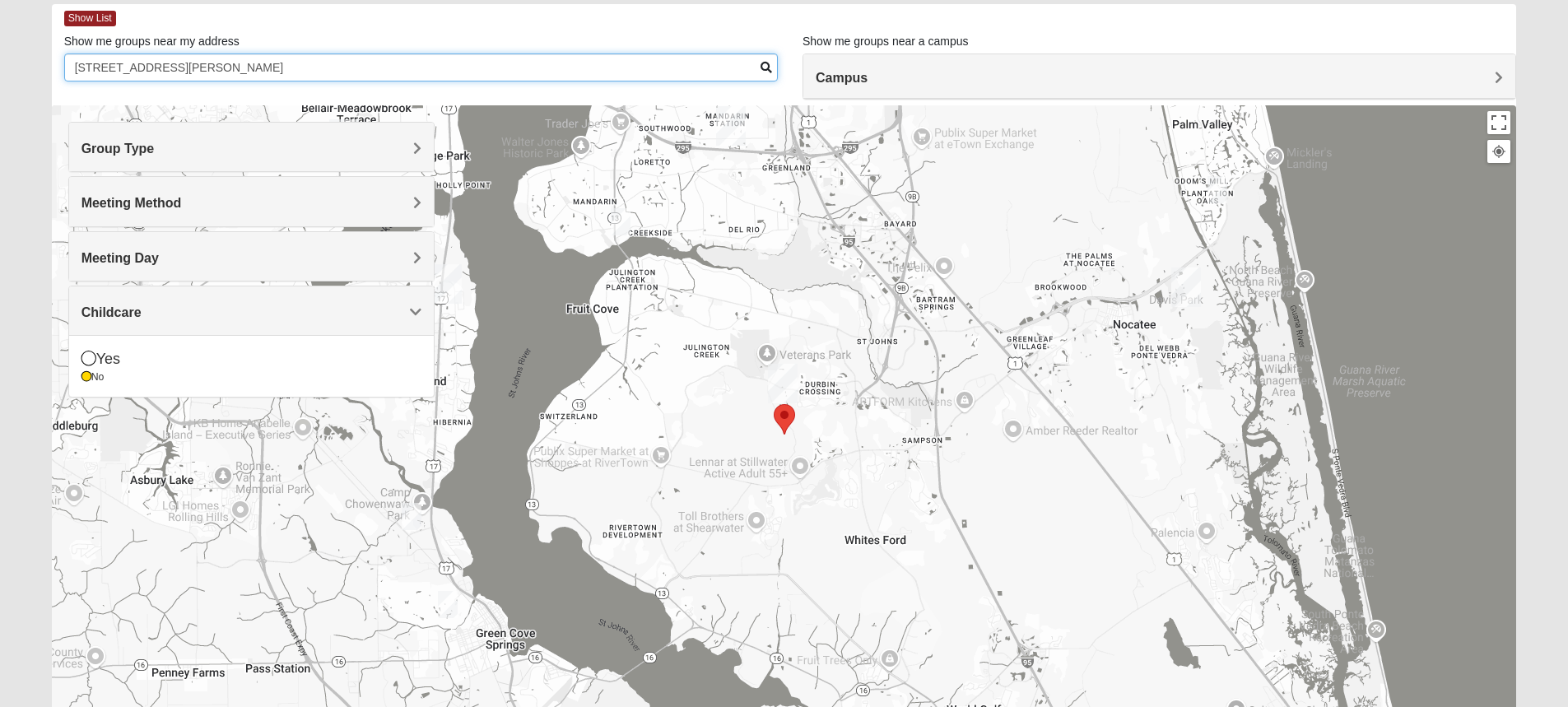
type input "[STREET_ADDRESS][PERSON_NAME]"
click at [159, 254] on span "Meeting Day" at bounding box center [120, 257] width 78 height 14
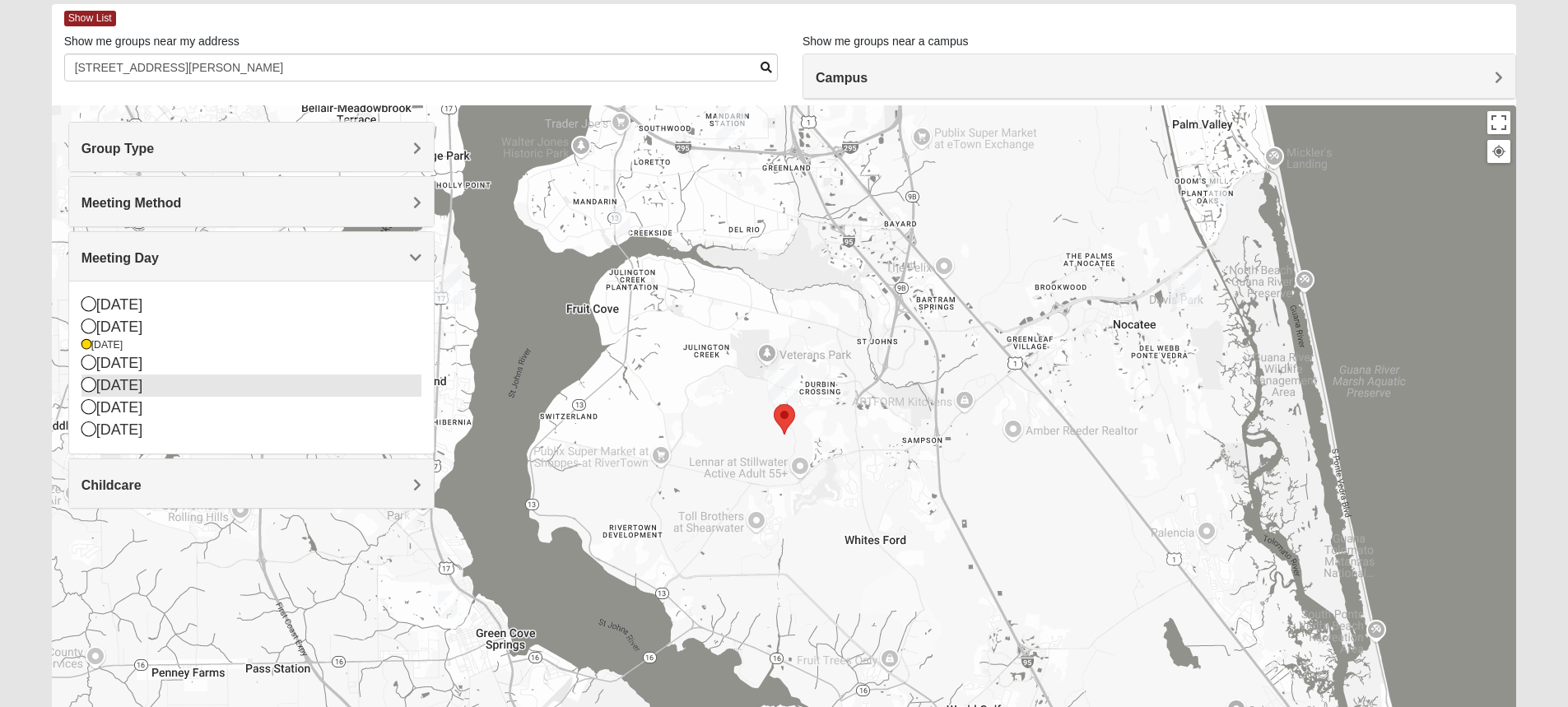
click at [86, 385] on icon at bounding box center [89, 384] width 15 height 15
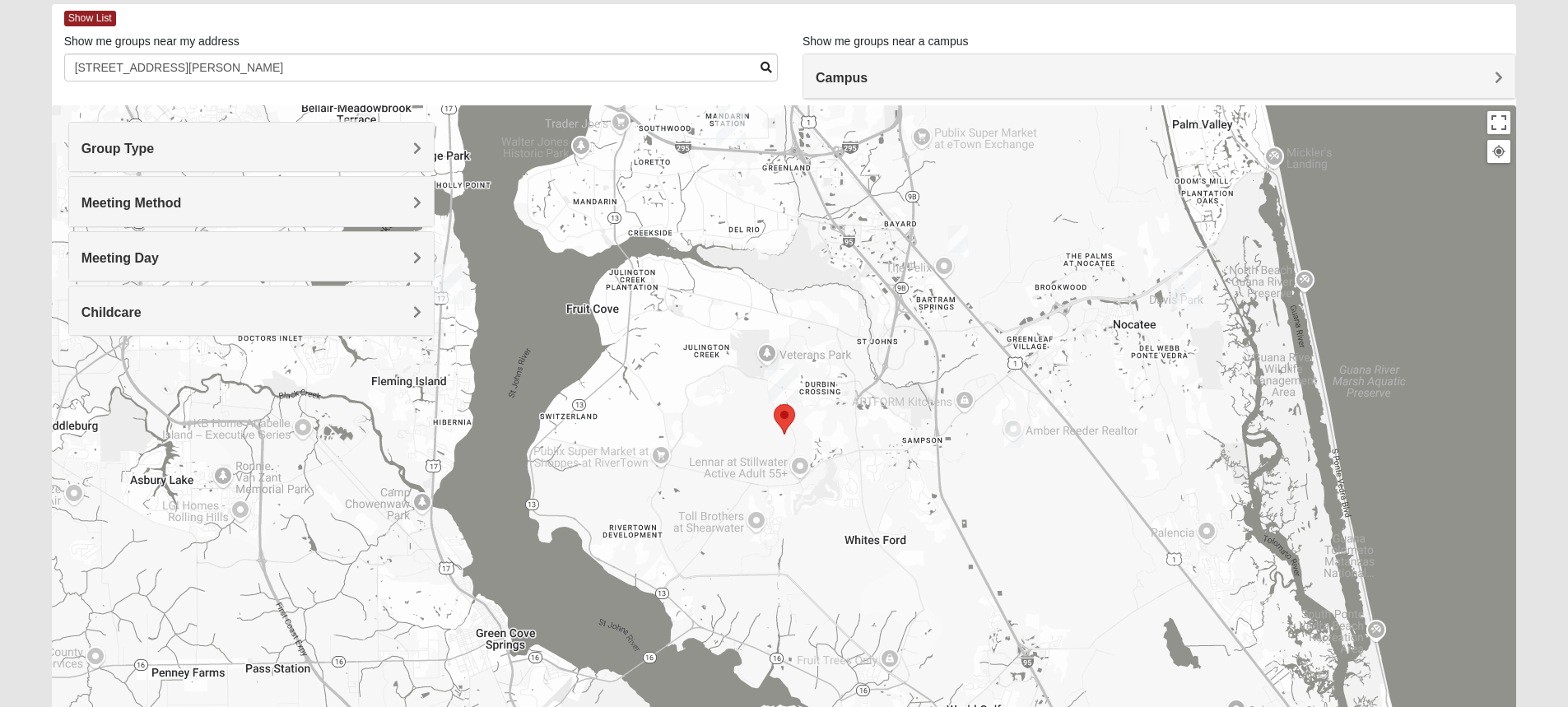
click at [1014, 429] on img "Mixed Schueren 32095" at bounding box center [1014, 433] width 19 height 27
click at [915, 389] on span "Learn More" at bounding box center [910, 397] width 69 height 18
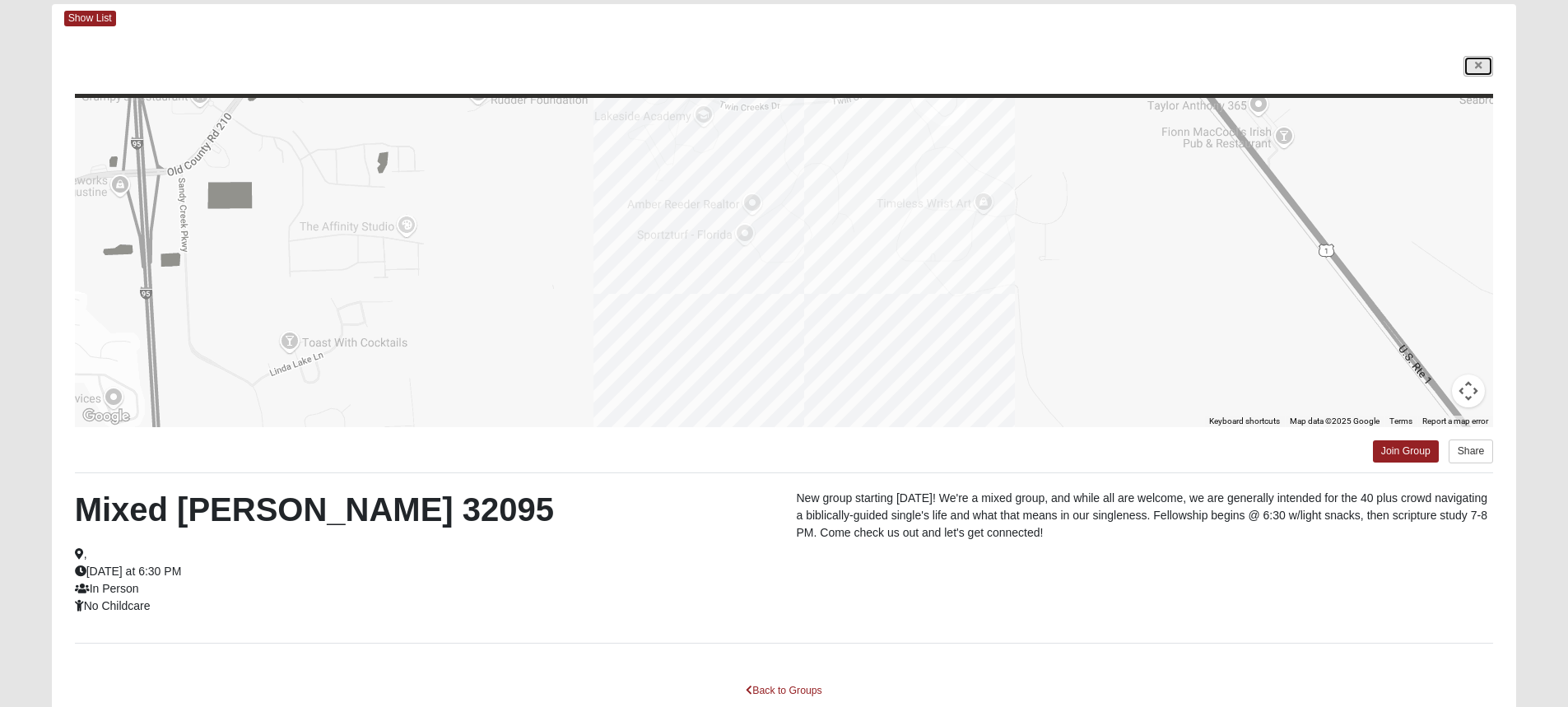
click at [1478, 65] on icon at bounding box center [1478, 66] width 6 height 10
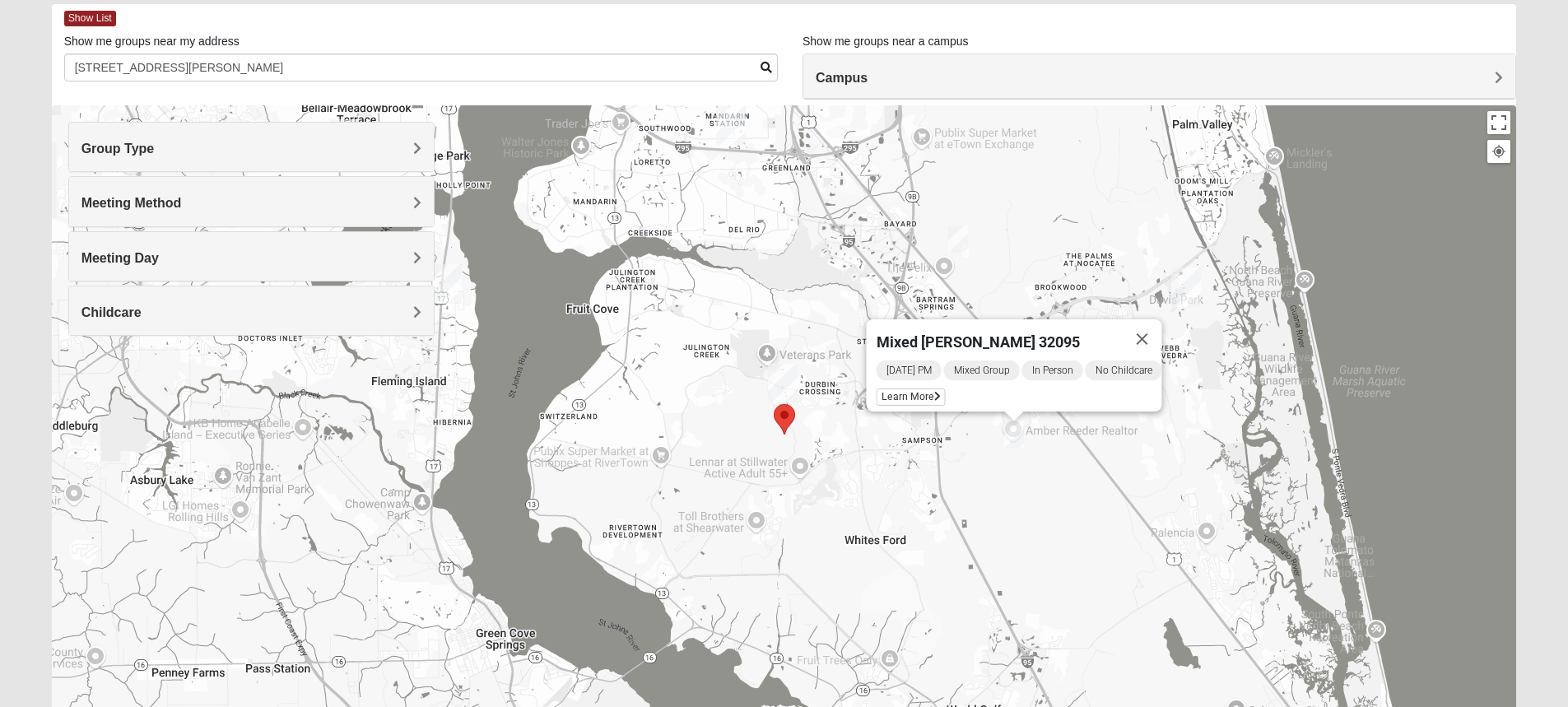
click at [958, 244] on img "Mixed Remley 32081" at bounding box center [957, 239] width 19 height 27
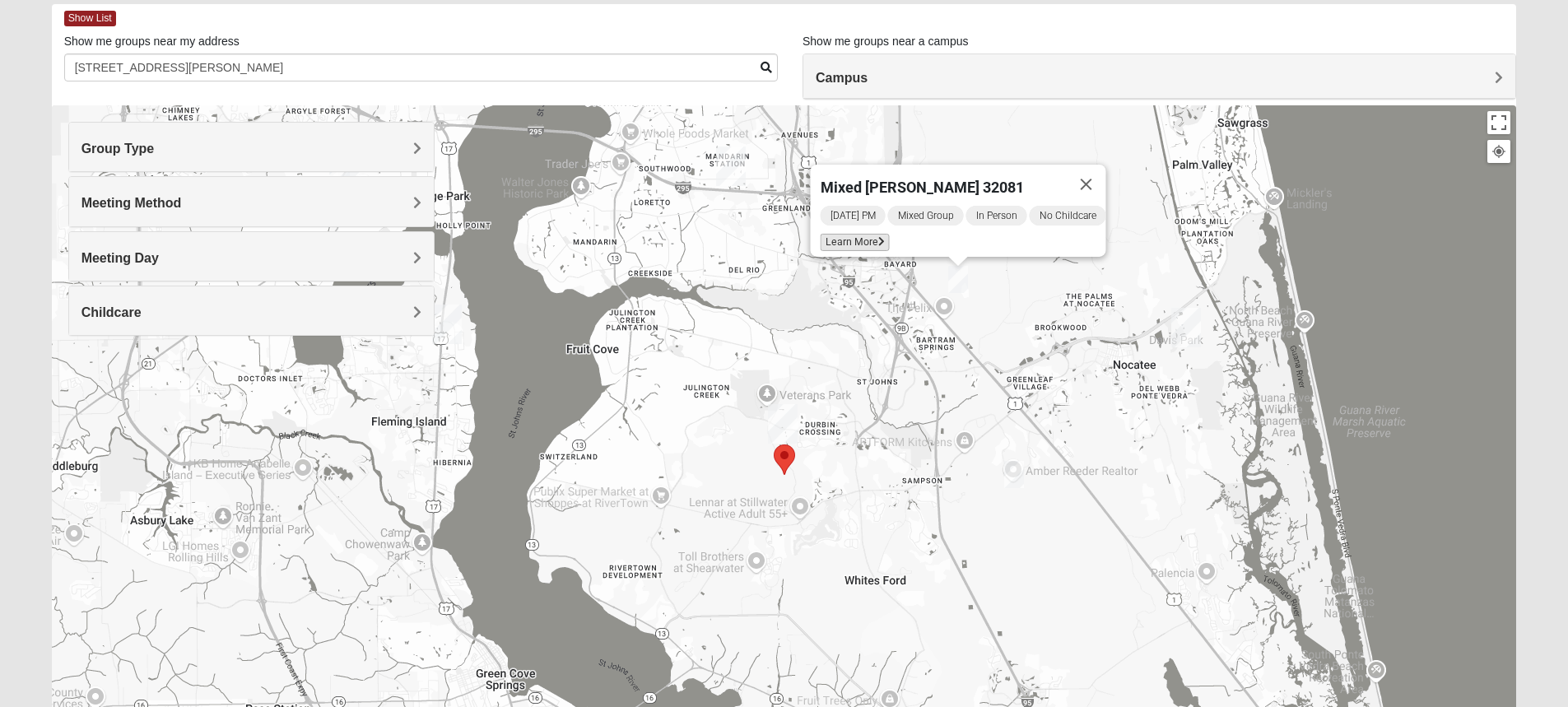
click at [877, 237] on icon at bounding box center [880, 242] width 6 height 10
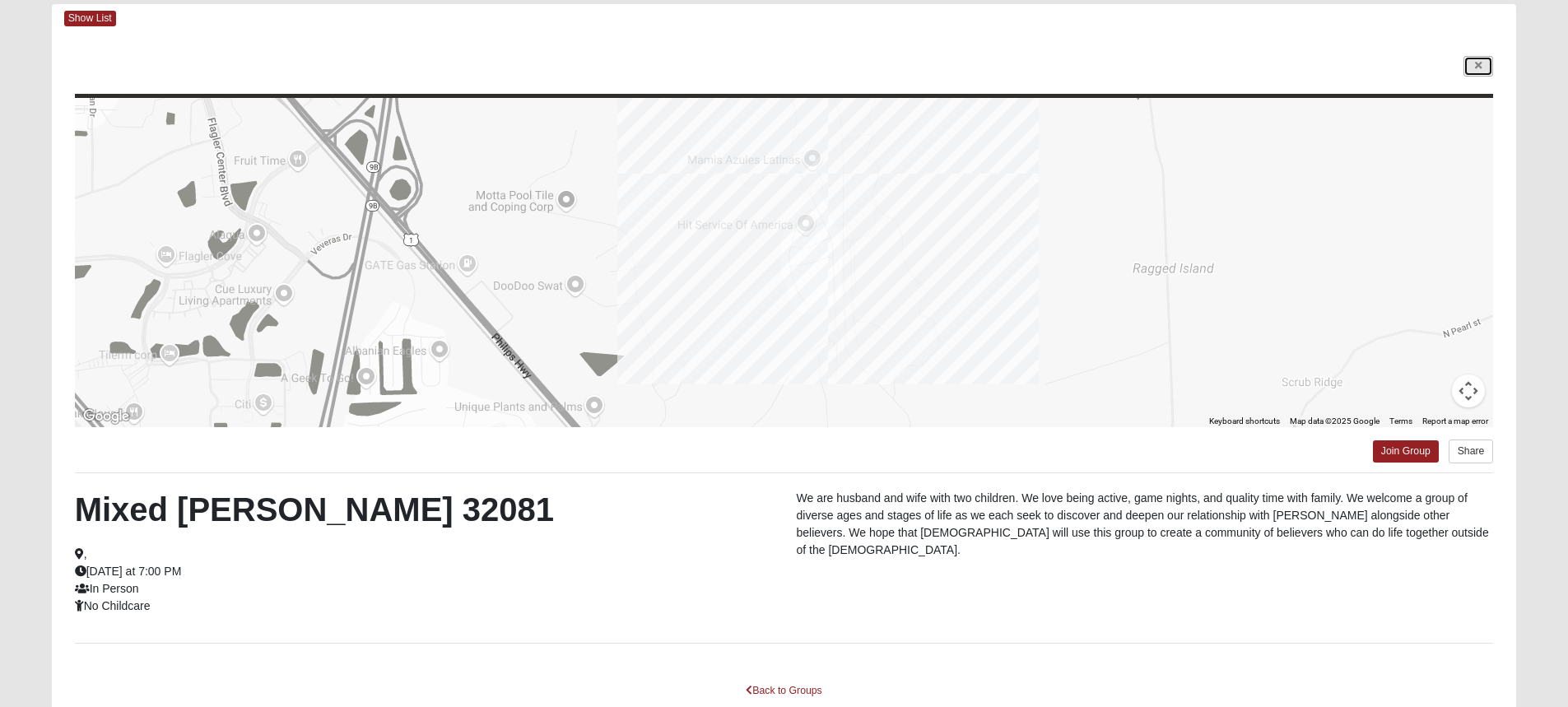
click at [1480, 65] on icon at bounding box center [1478, 66] width 6 height 10
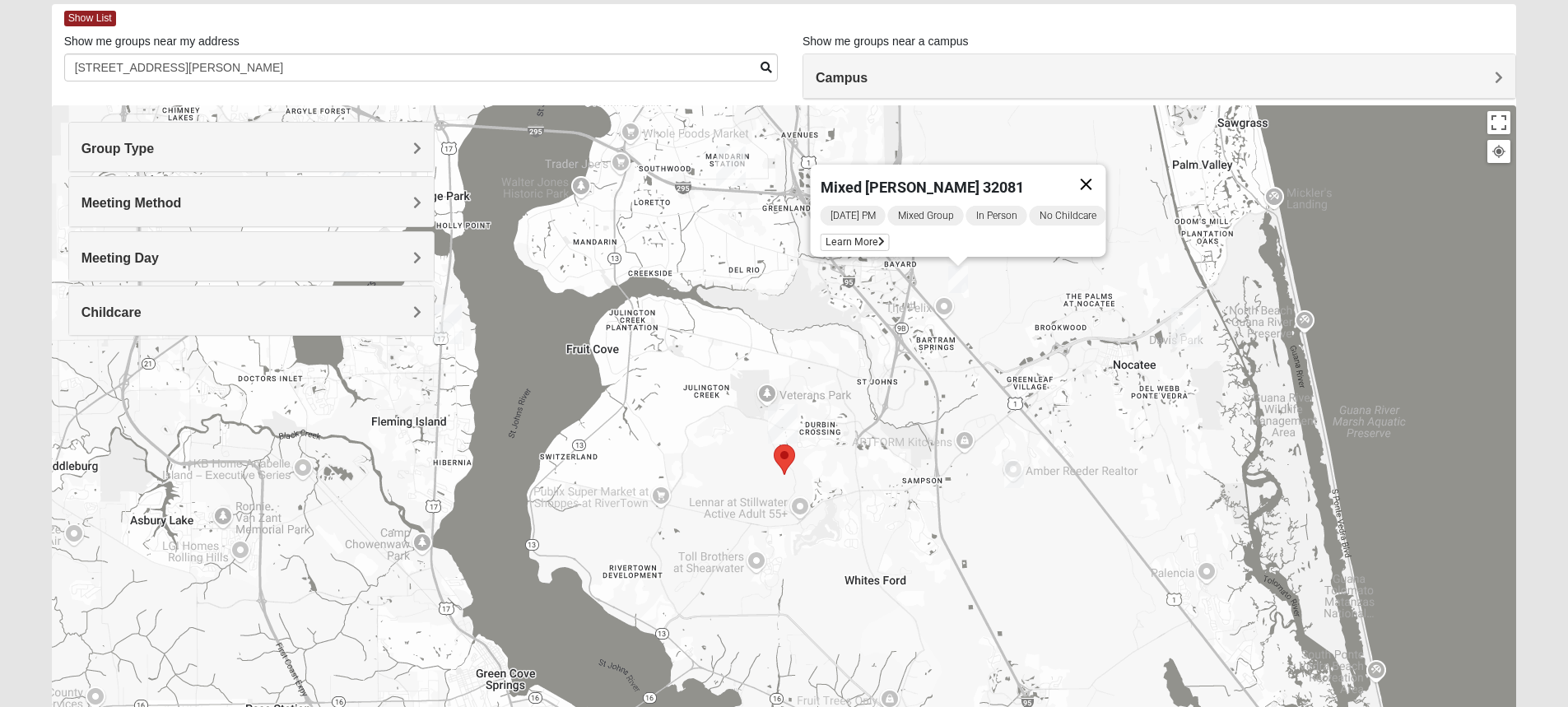
click at [1099, 173] on button "Close" at bounding box center [1086, 184] width 40 height 40
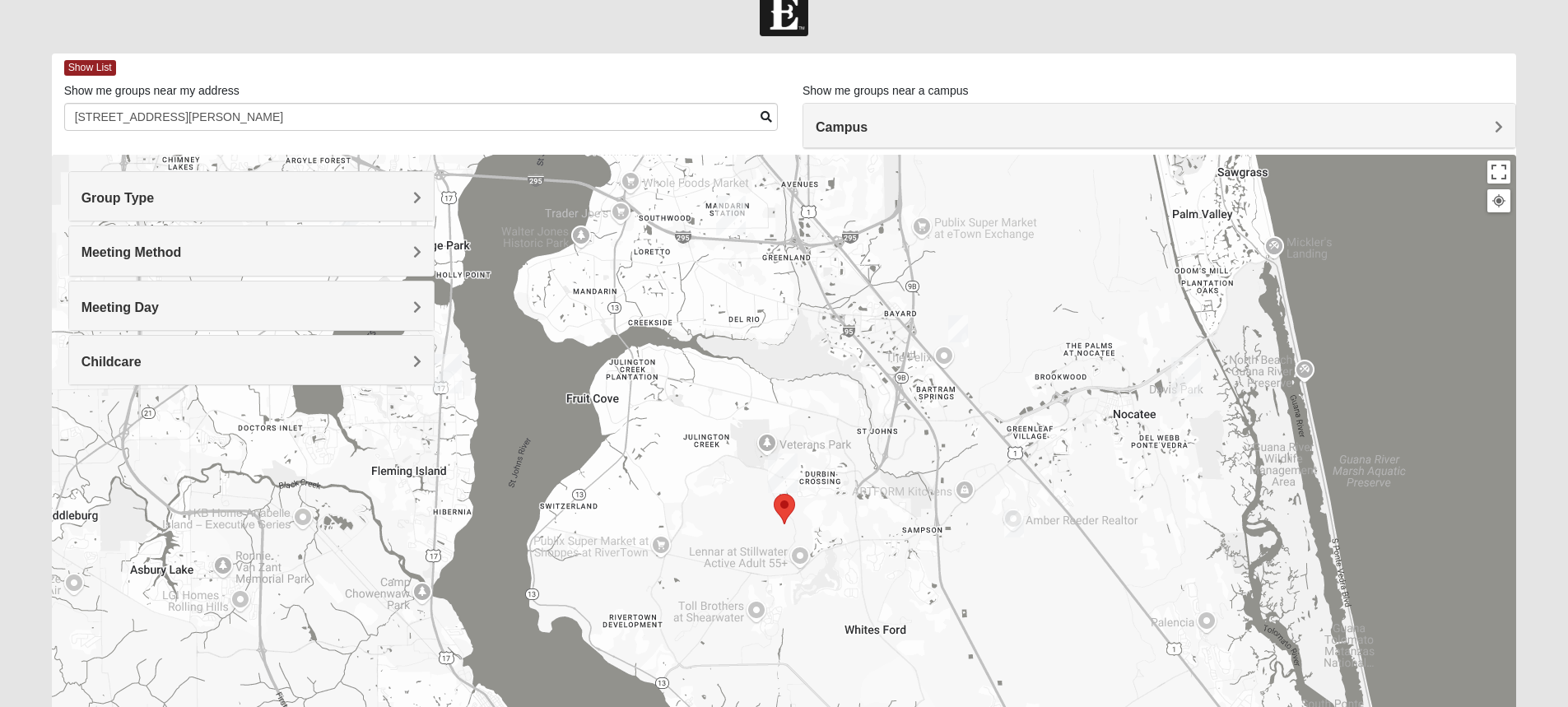
scroll to position [23, 0]
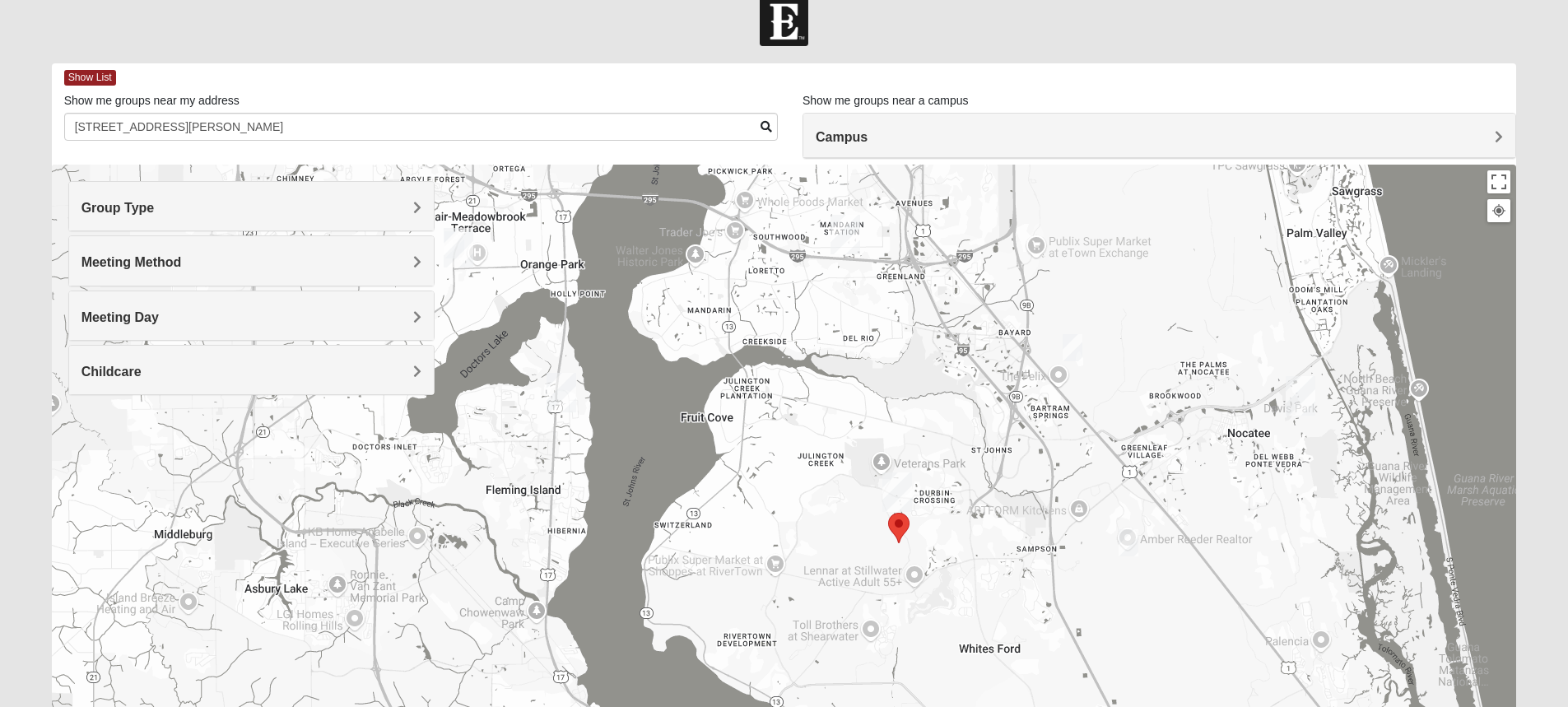
drag, startPoint x: 443, startPoint y: 451, endPoint x: 546, endPoint y: 457, distance: 103.2
click at [546, 457] on div at bounding box center [784, 493] width 1465 height 658
click at [159, 315] on span "Meeting Day" at bounding box center [120, 316] width 78 height 14
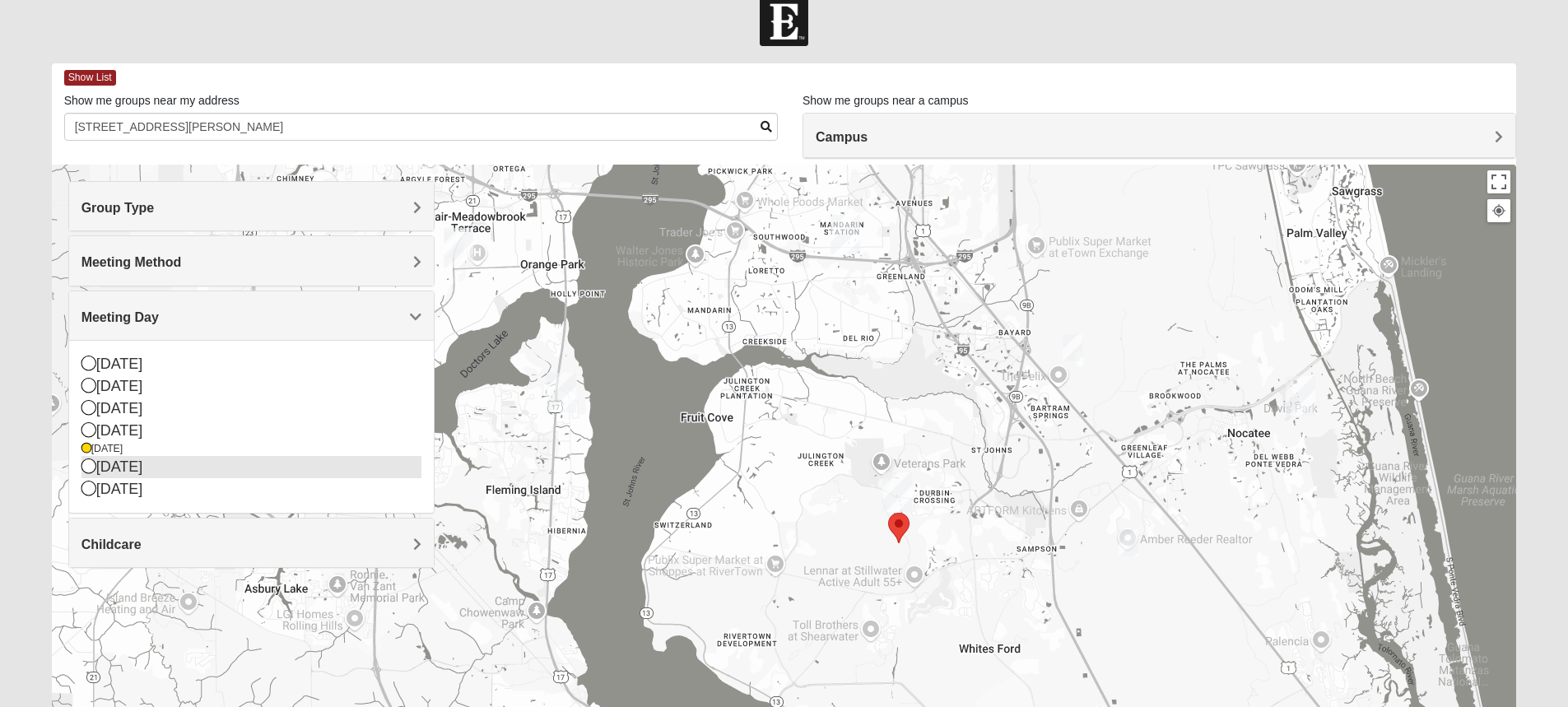
click at [90, 463] on icon at bounding box center [89, 465] width 15 height 15
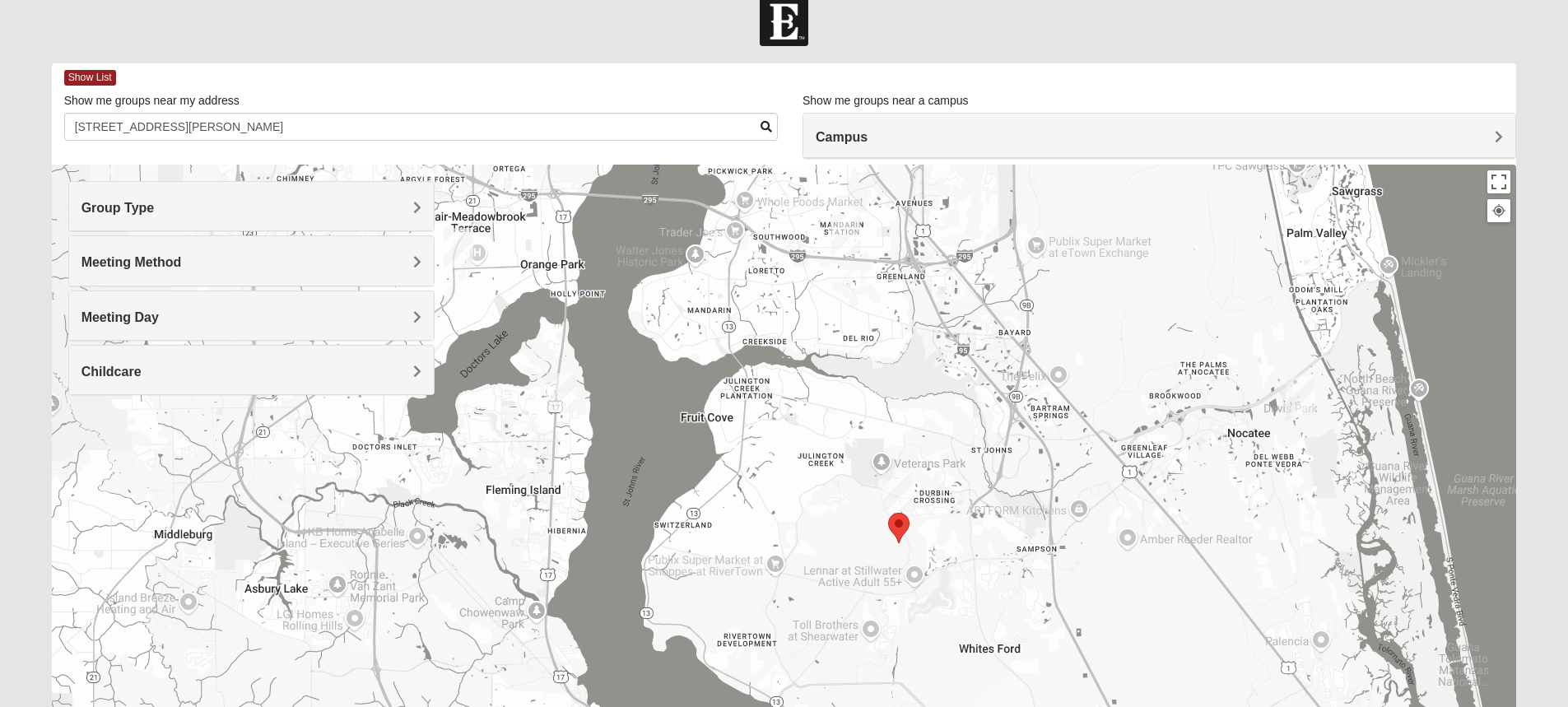
click at [159, 314] on span "Meeting Day" at bounding box center [120, 316] width 78 height 14
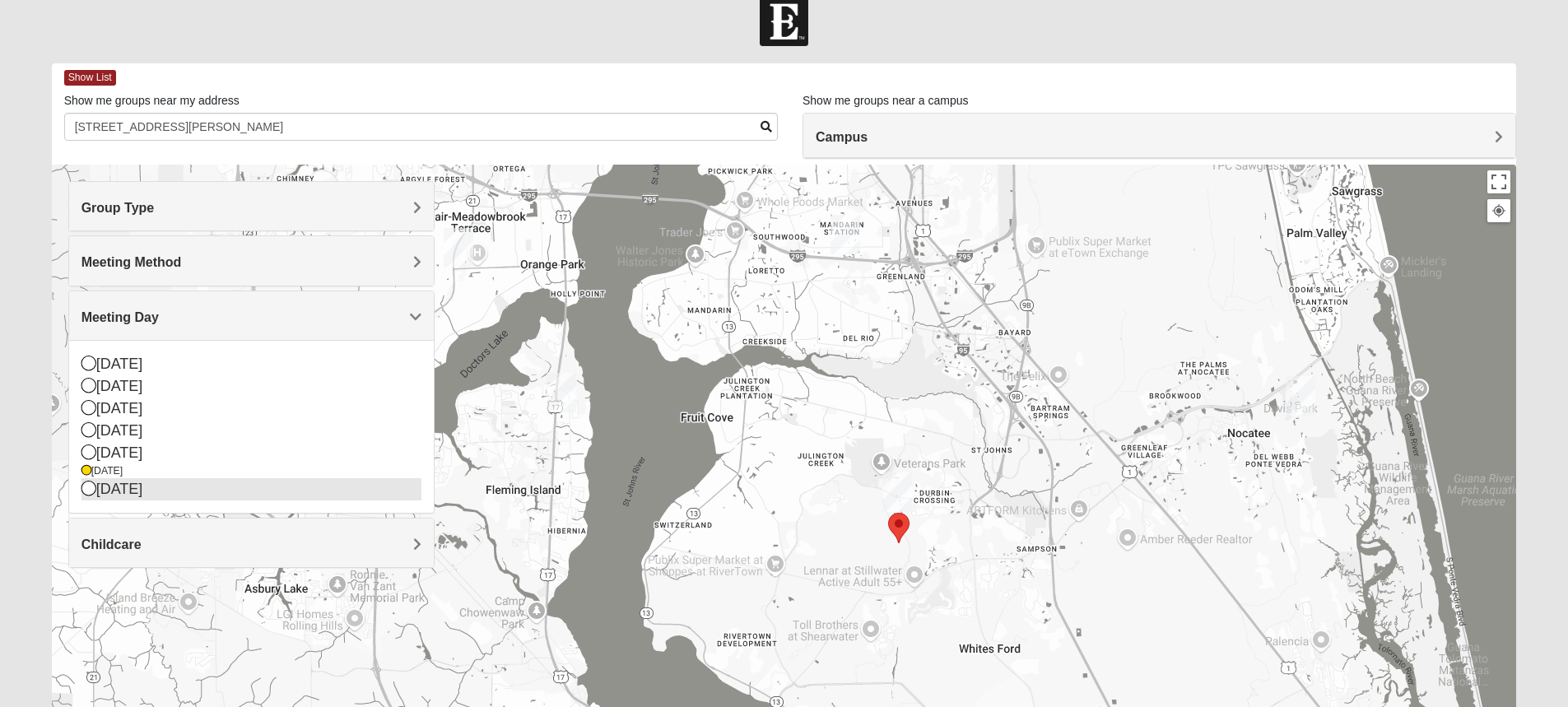
click at [117, 490] on div "[DATE]" at bounding box center [251, 490] width 340 height 22
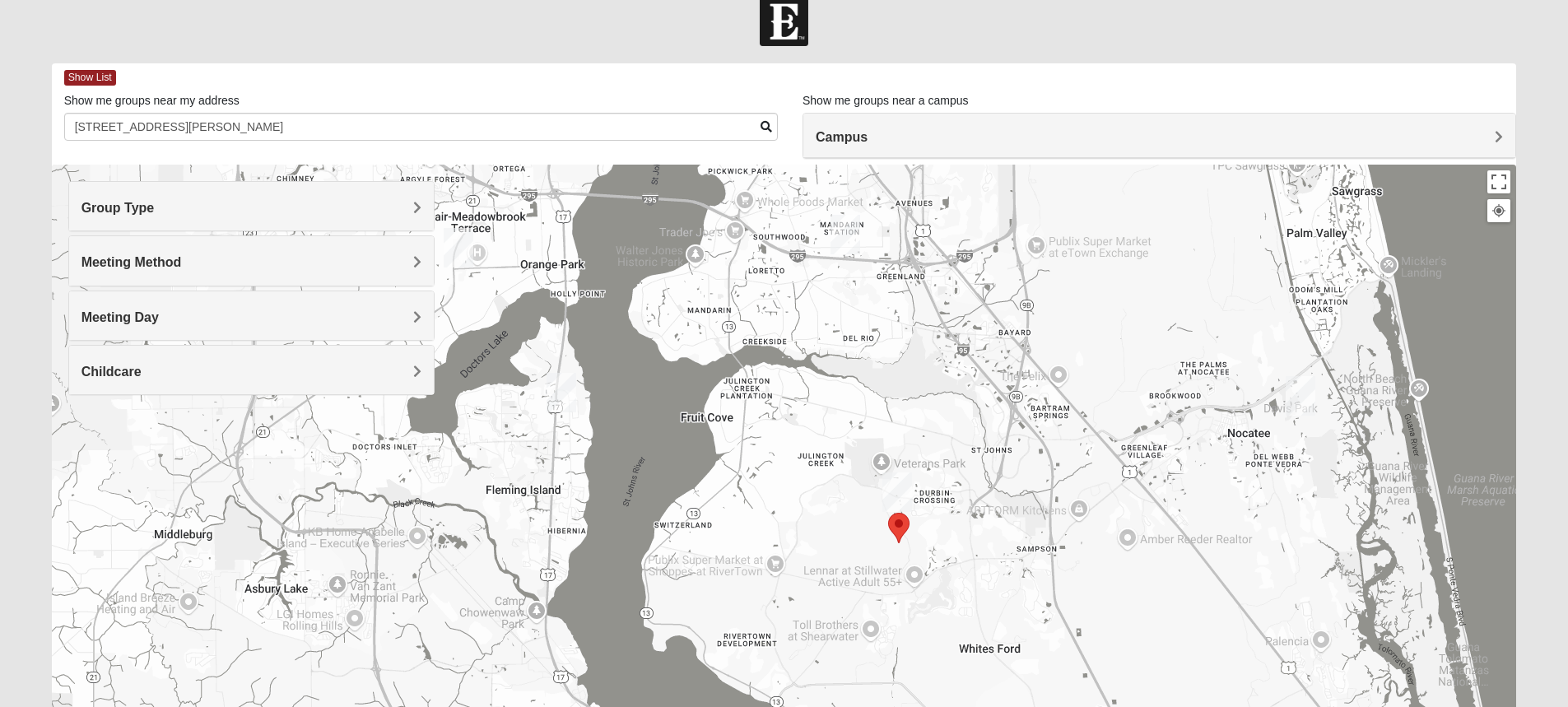
click at [159, 317] on span "Meeting Day" at bounding box center [120, 316] width 78 height 14
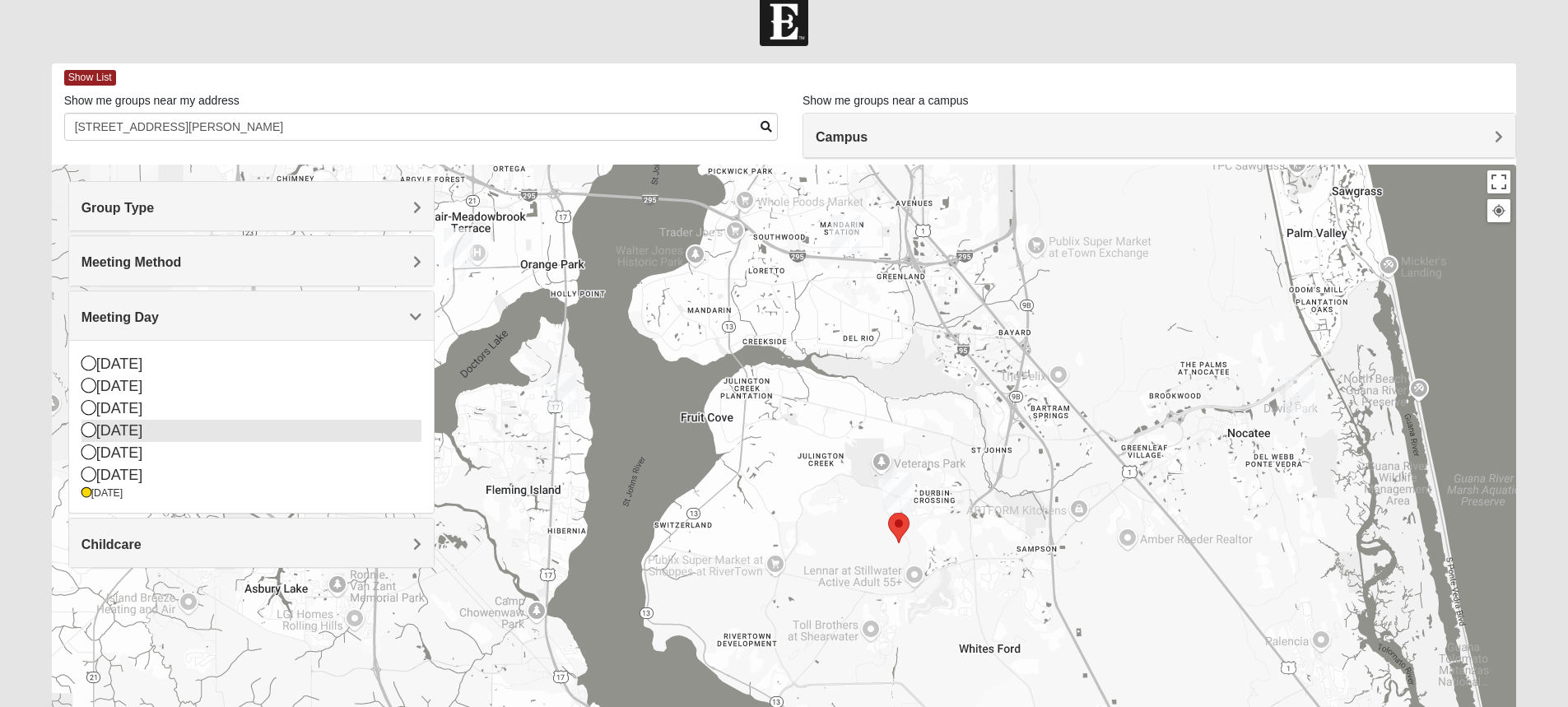
click at [258, 426] on div "[DATE]" at bounding box center [251, 431] width 340 height 22
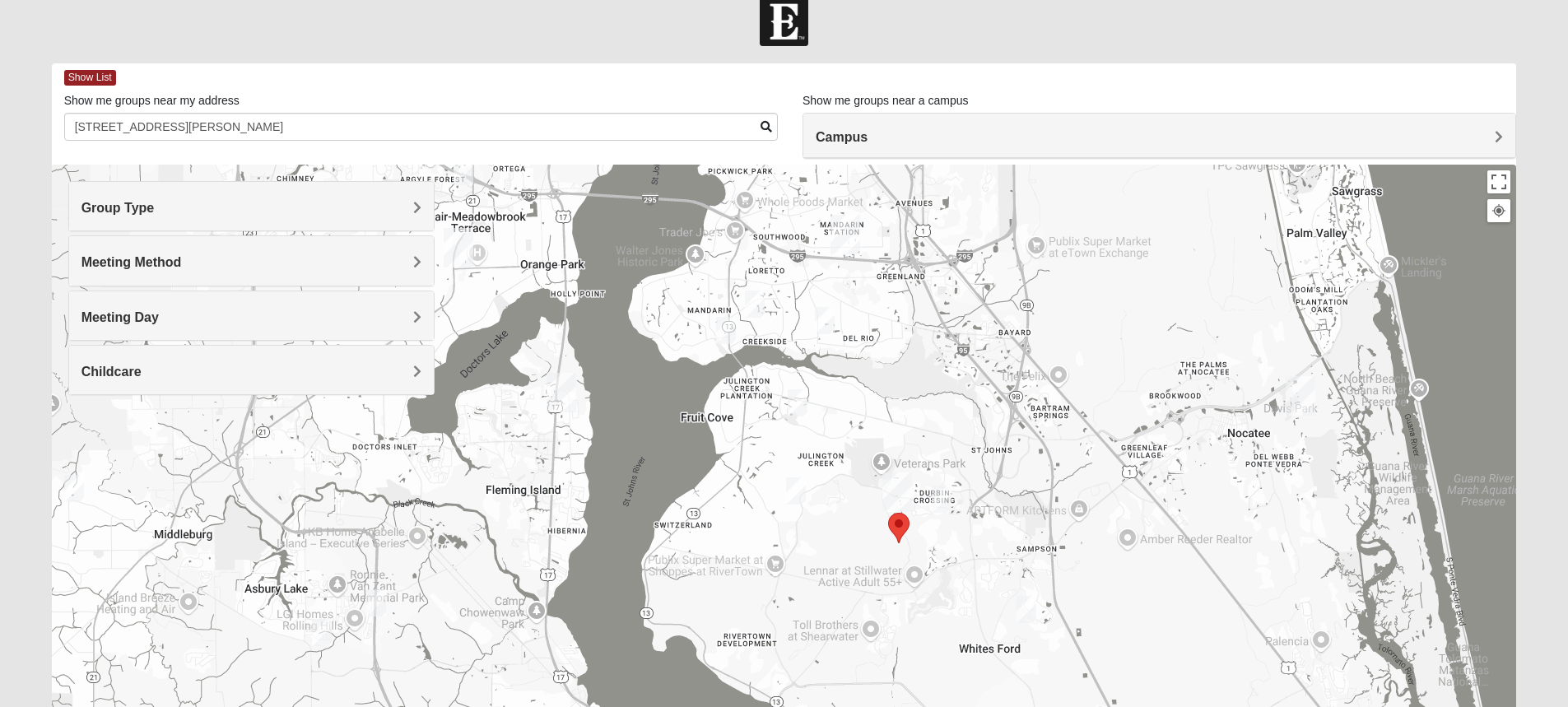
click at [802, 399] on img "Mixed Perez 32259" at bounding box center [797, 403] width 19 height 27
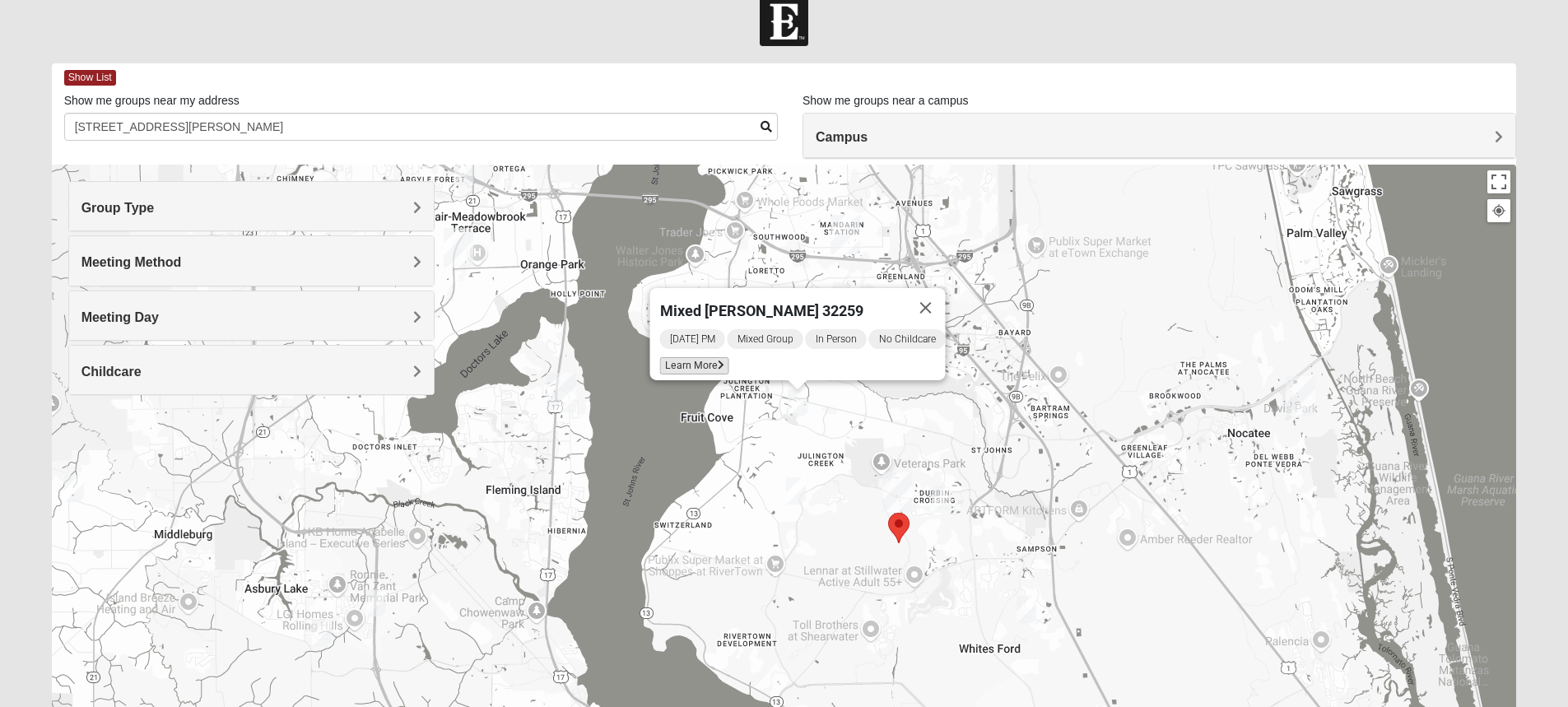
click at [717, 360] on icon at bounding box center [720, 365] width 6 height 10
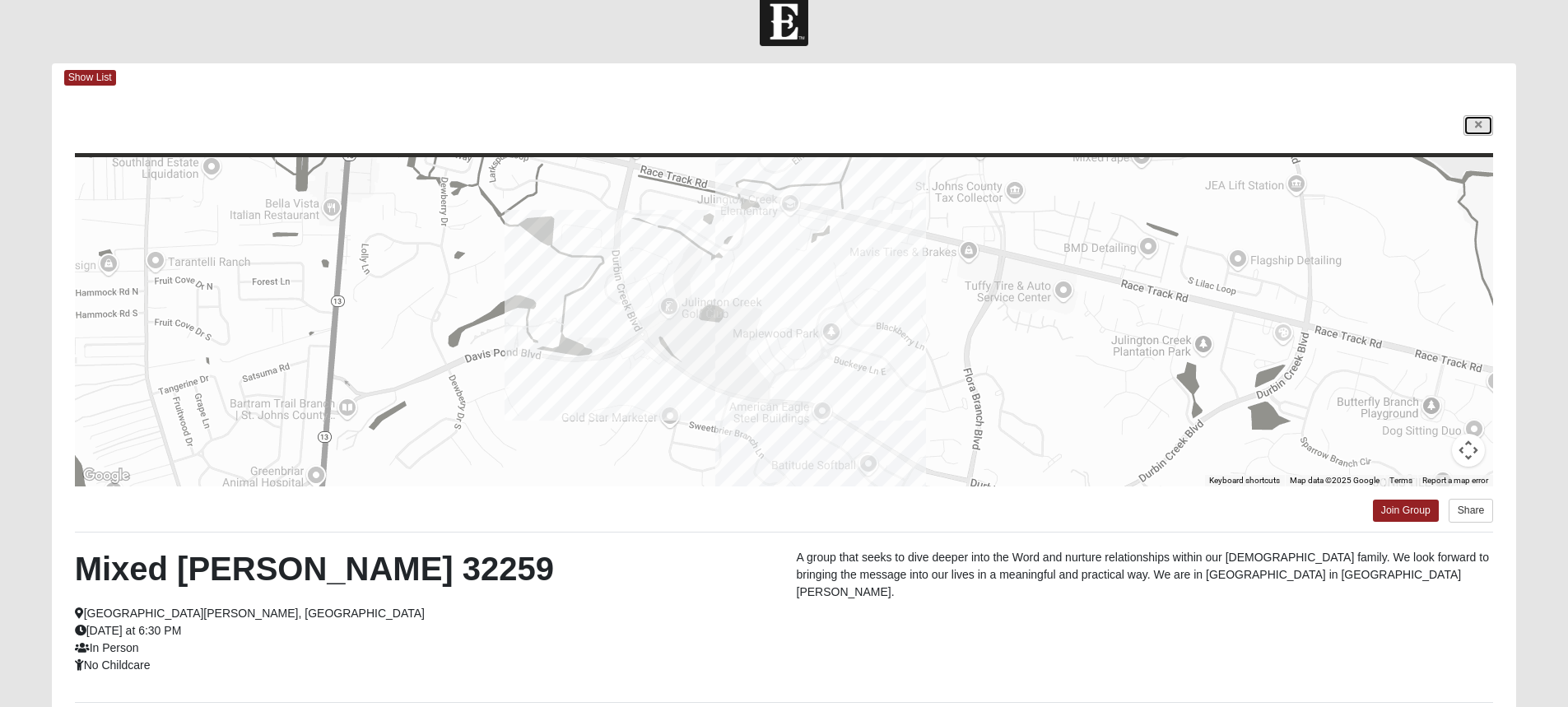
click at [1478, 127] on icon at bounding box center [1478, 125] width 6 height 10
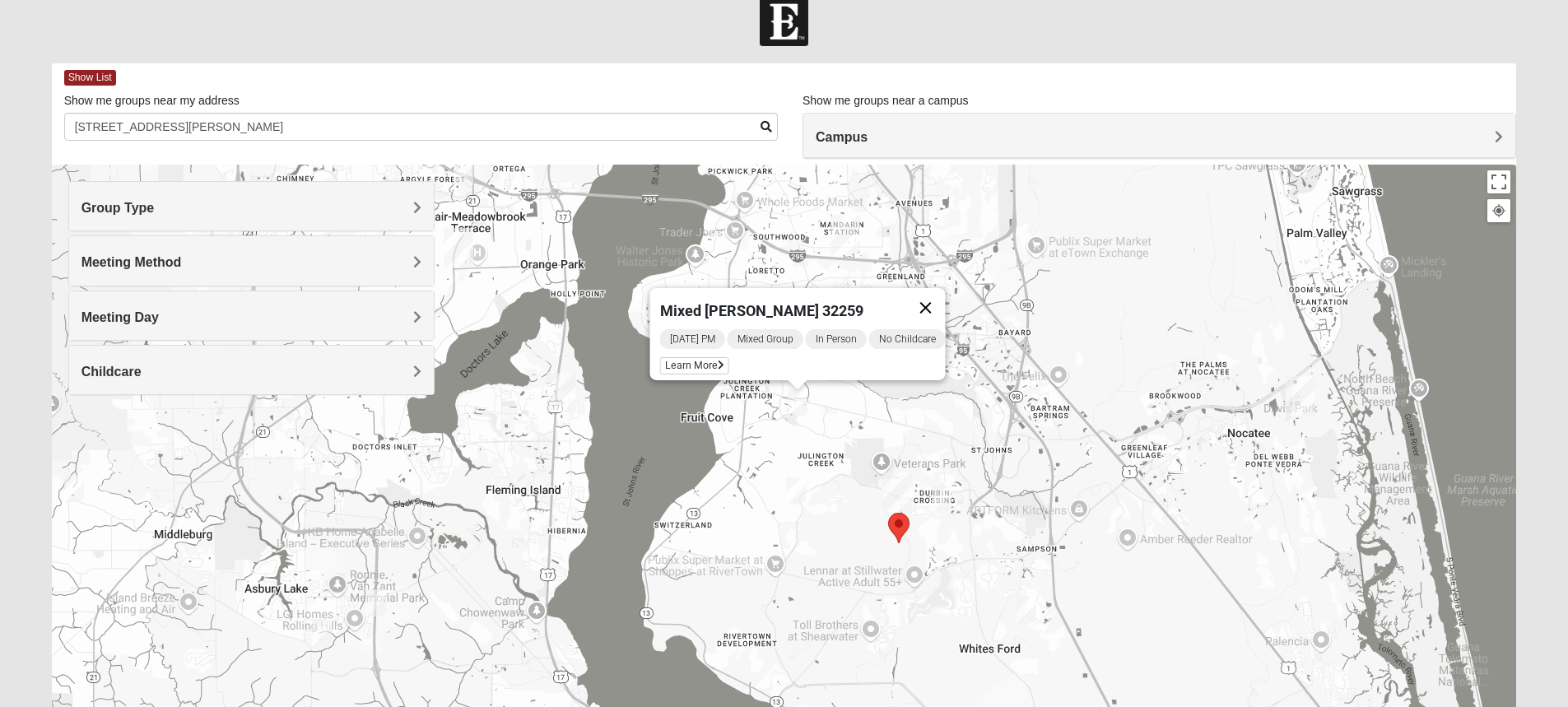
click at [940, 295] on button "Close" at bounding box center [925, 307] width 40 height 40
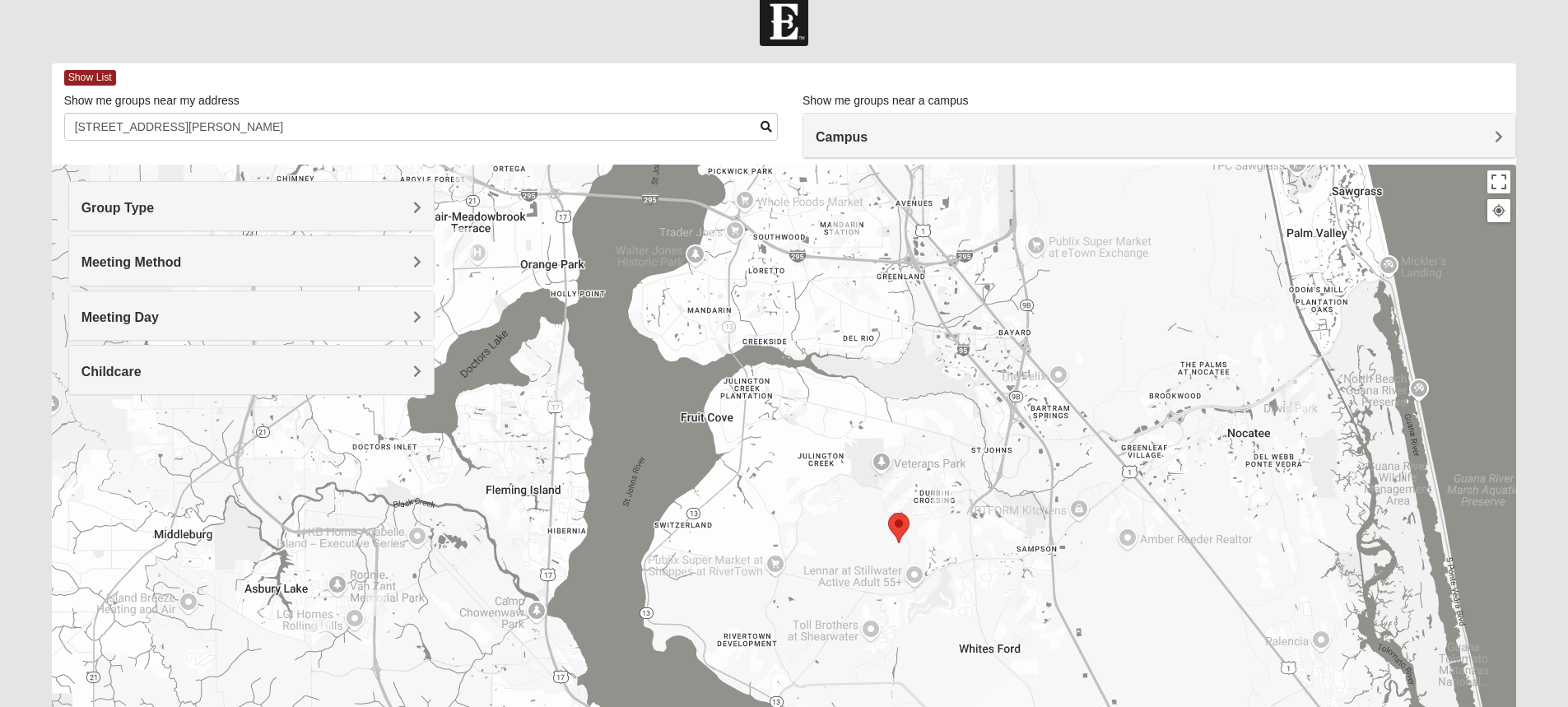
click at [727, 327] on img "Mixed RE/MAX 32223" at bounding box center [726, 329] width 19 height 27
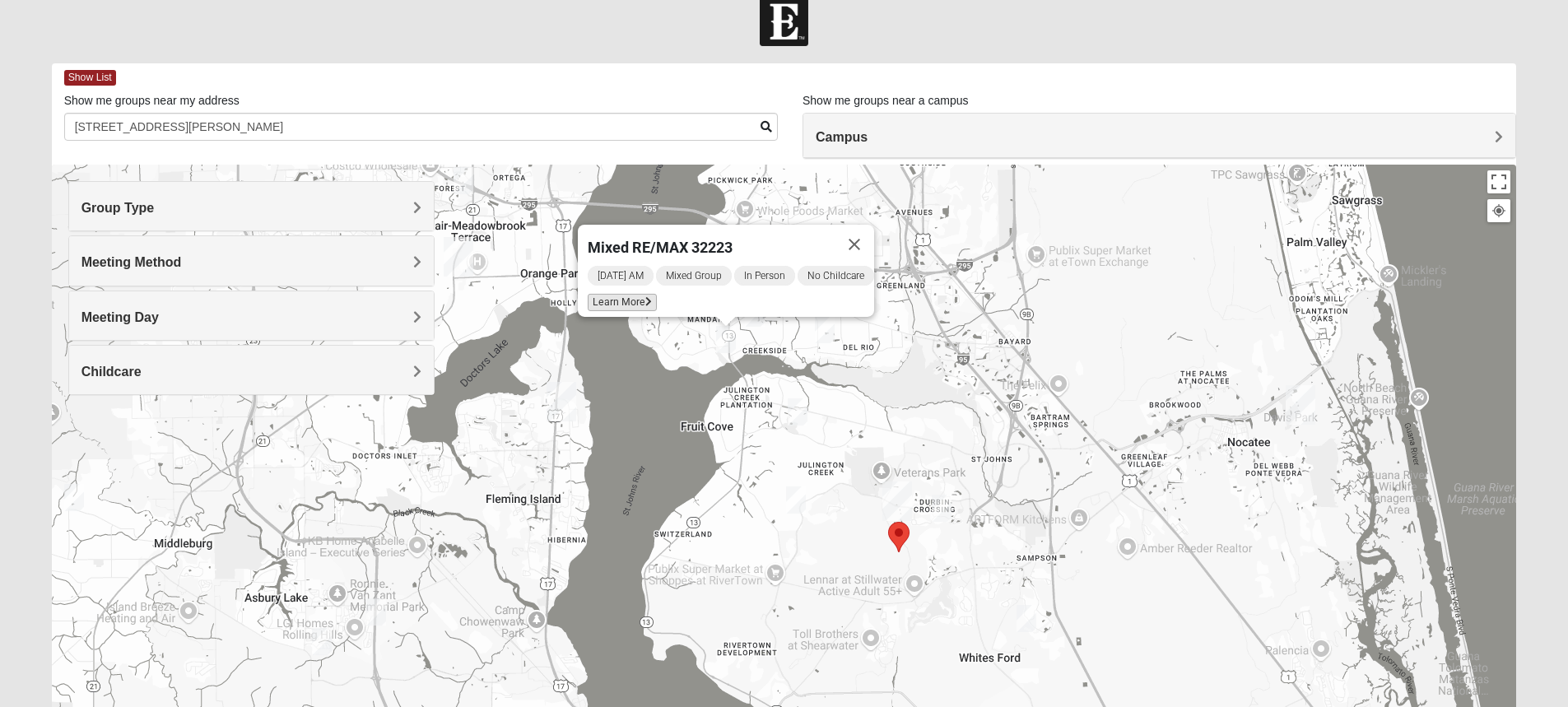
click at [645, 297] on icon at bounding box center [648, 302] width 6 height 10
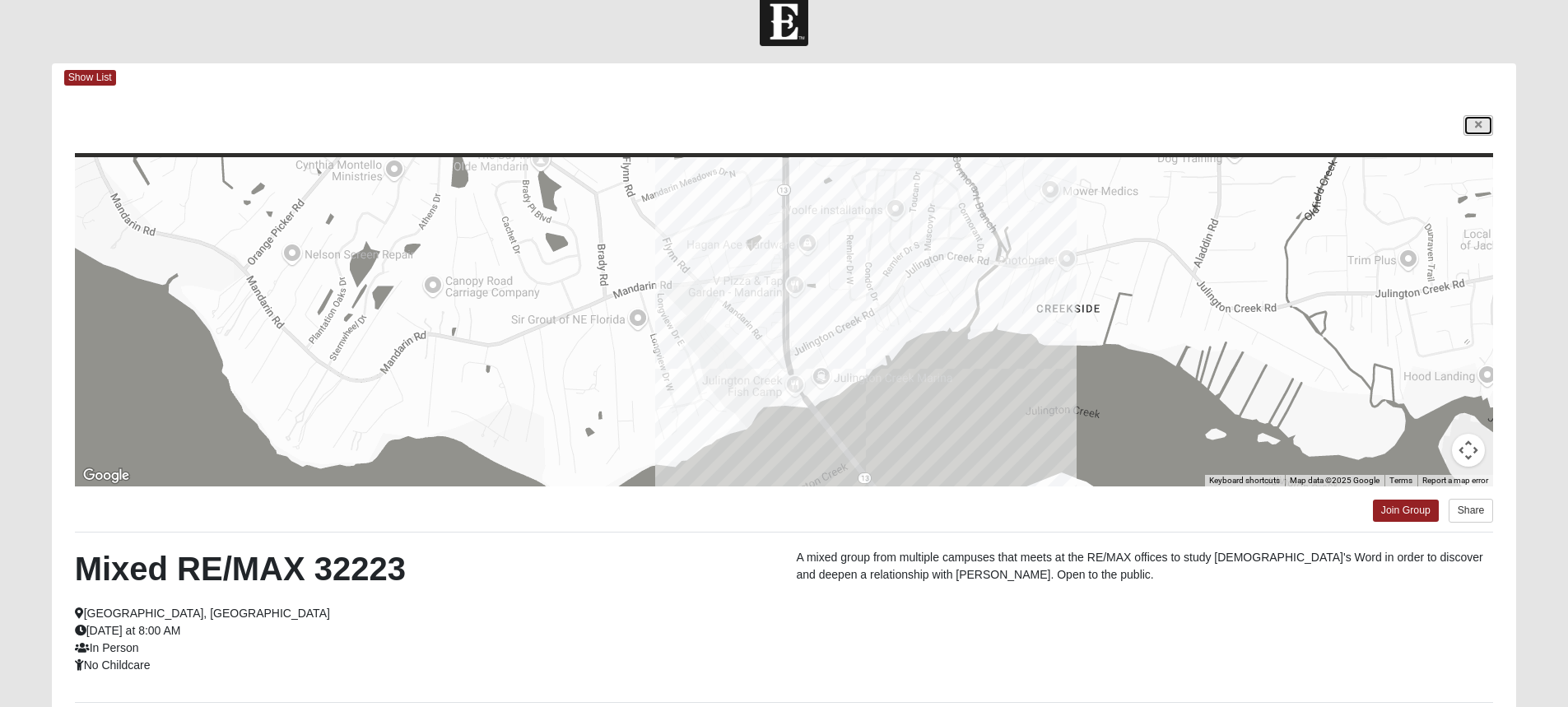
click at [1475, 124] on icon at bounding box center [1478, 125] width 6 height 10
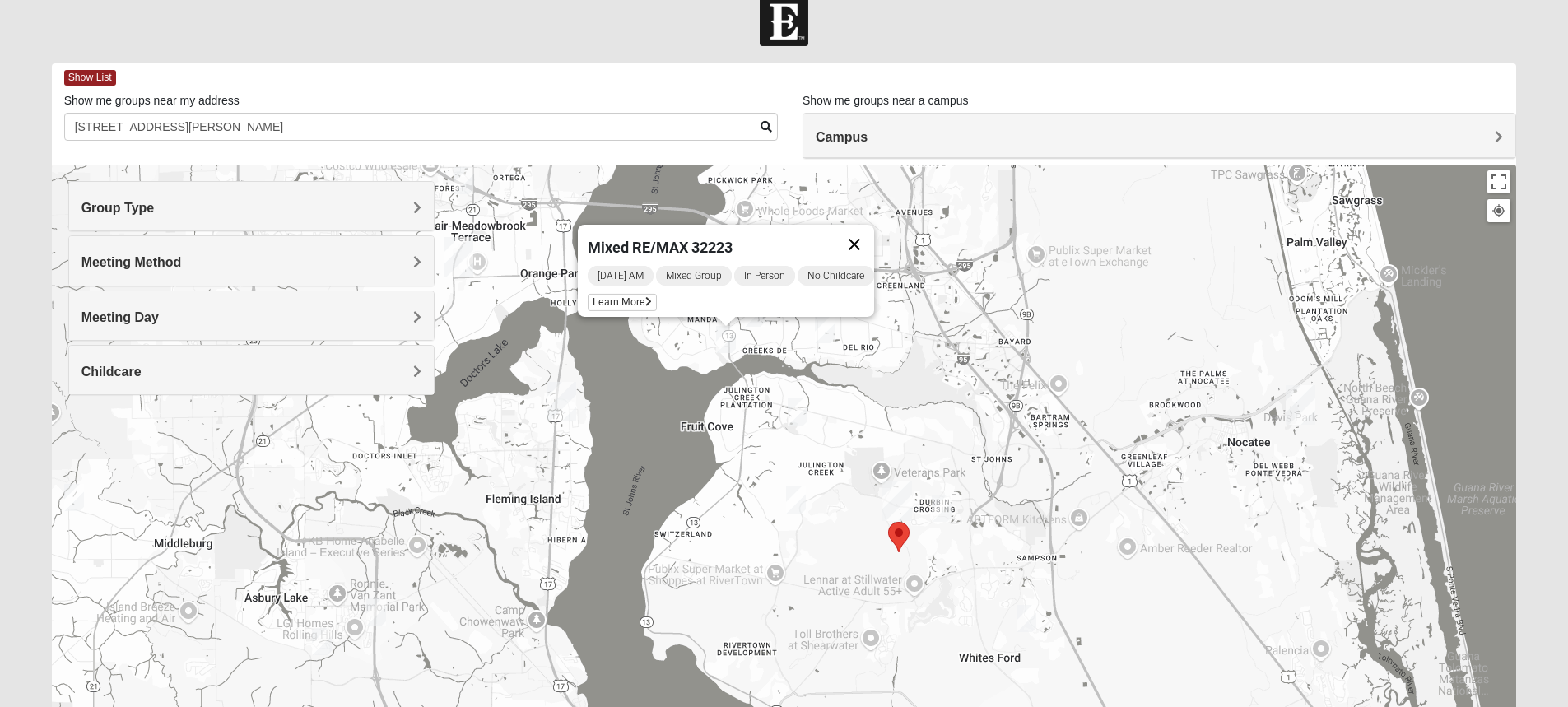
click at [874, 234] on button "Close" at bounding box center [854, 244] width 40 height 40
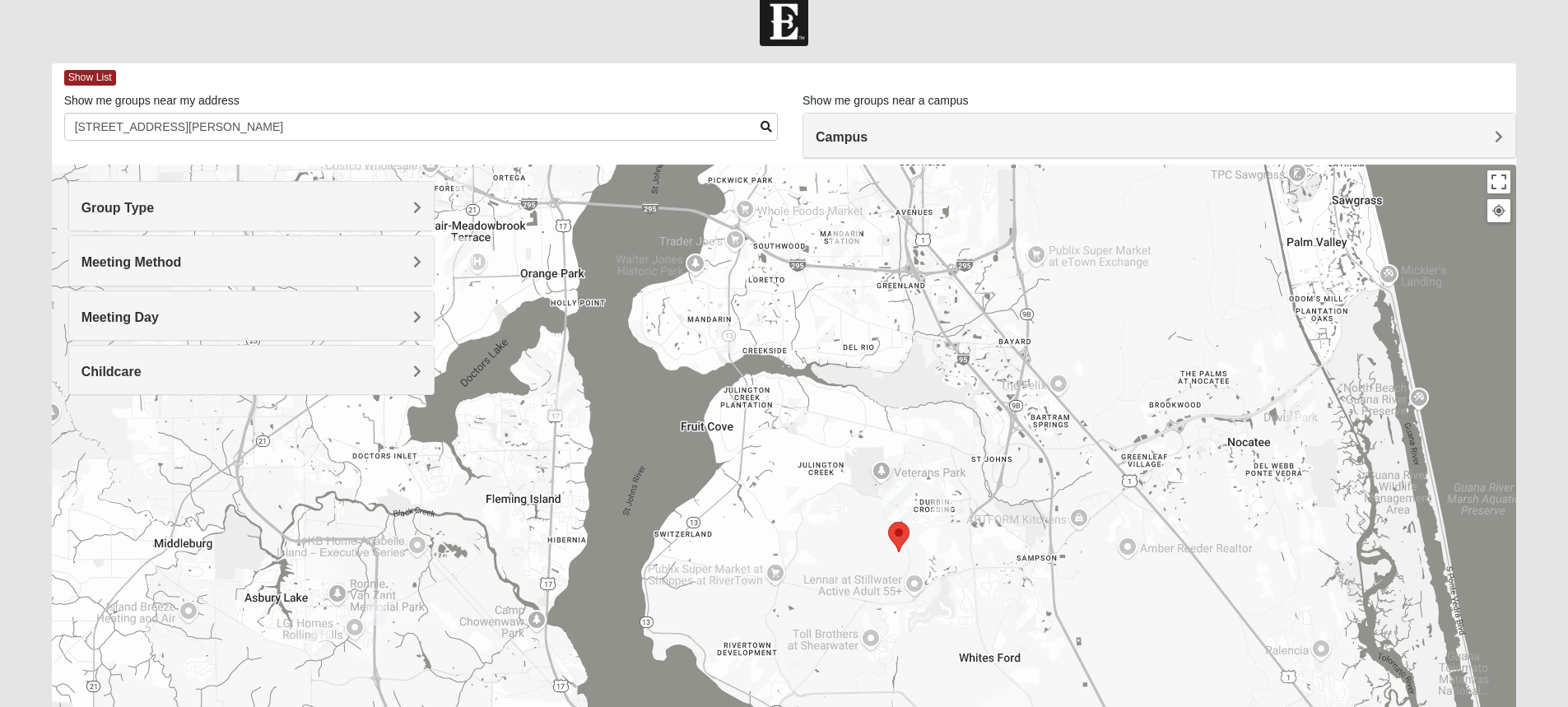
click at [159, 313] on span "Meeting Day" at bounding box center [120, 316] width 78 height 14
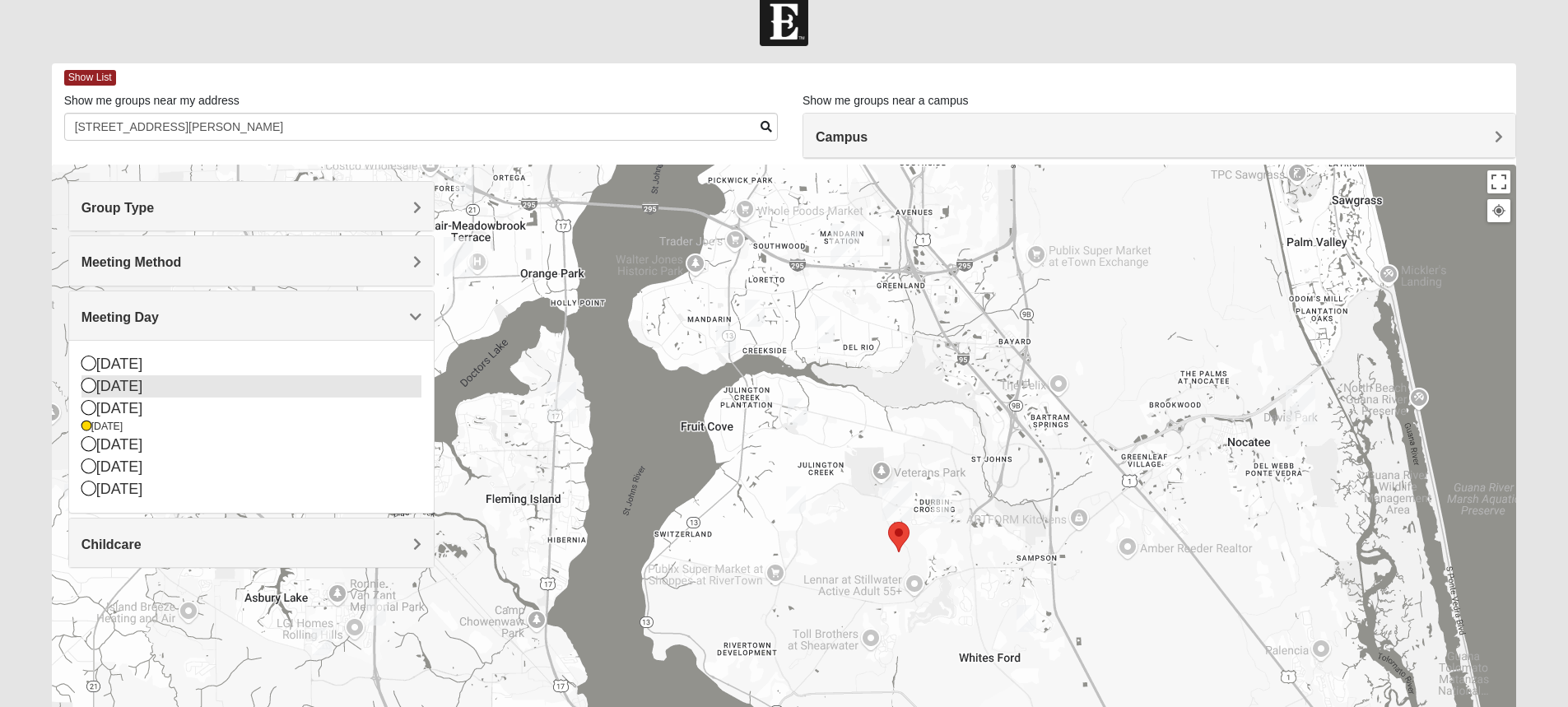
click at [260, 388] on div "[DATE]" at bounding box center [251, 387] width 340 height 22
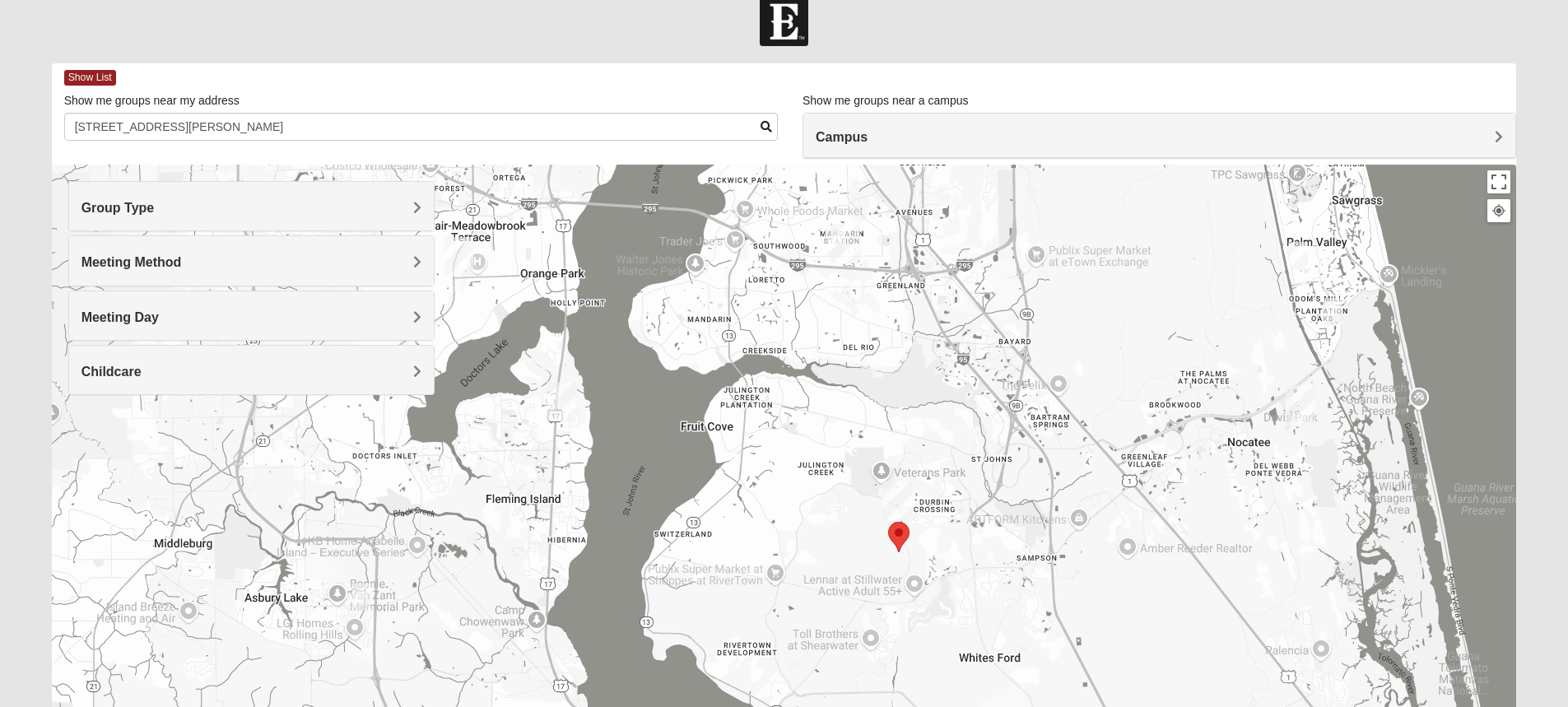
click at [1295, 249] on img "Mixed Pate 32082" at bounding box center [1298, 254] width 19 height 27
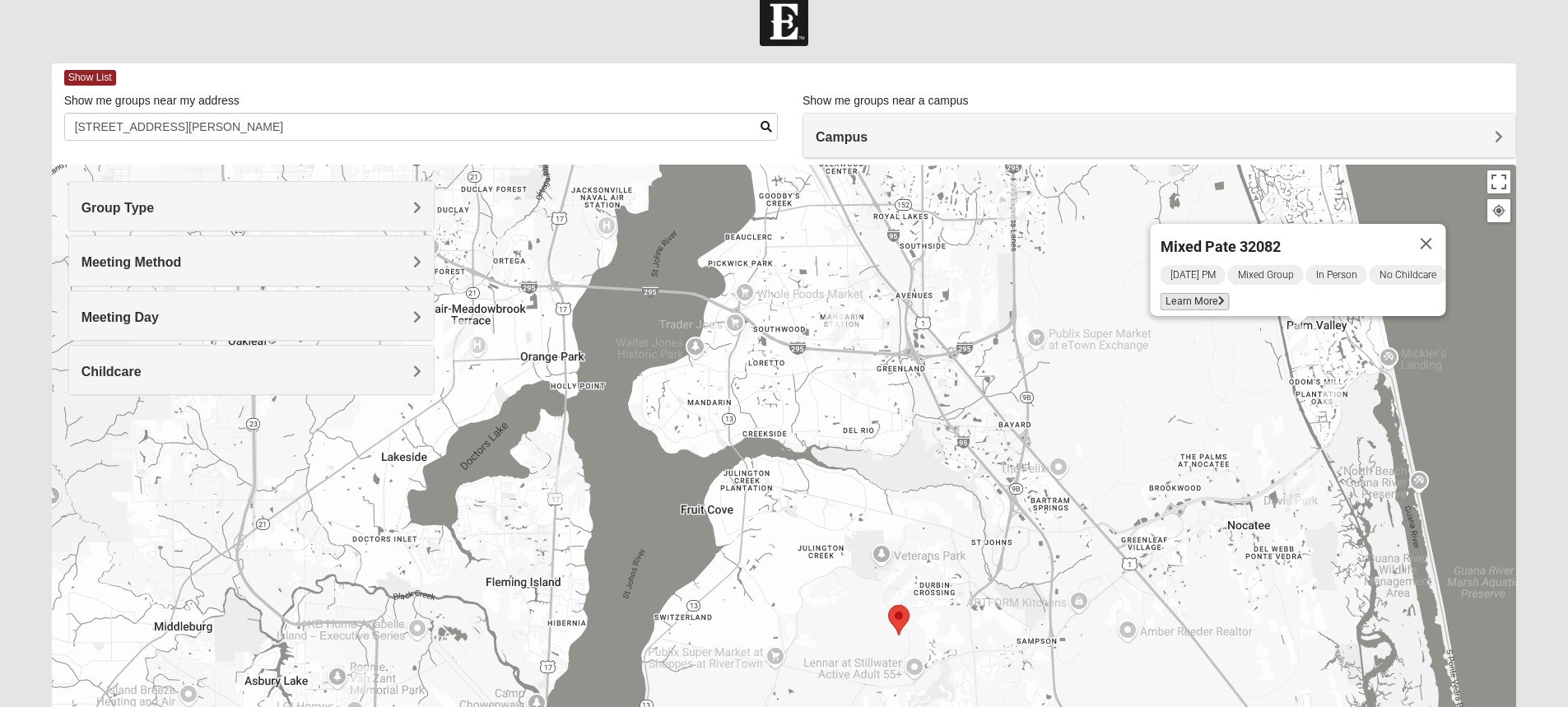
click at [1208, 293] on span "Learn More" at bounding box center [1194, 302] width 69 height 18
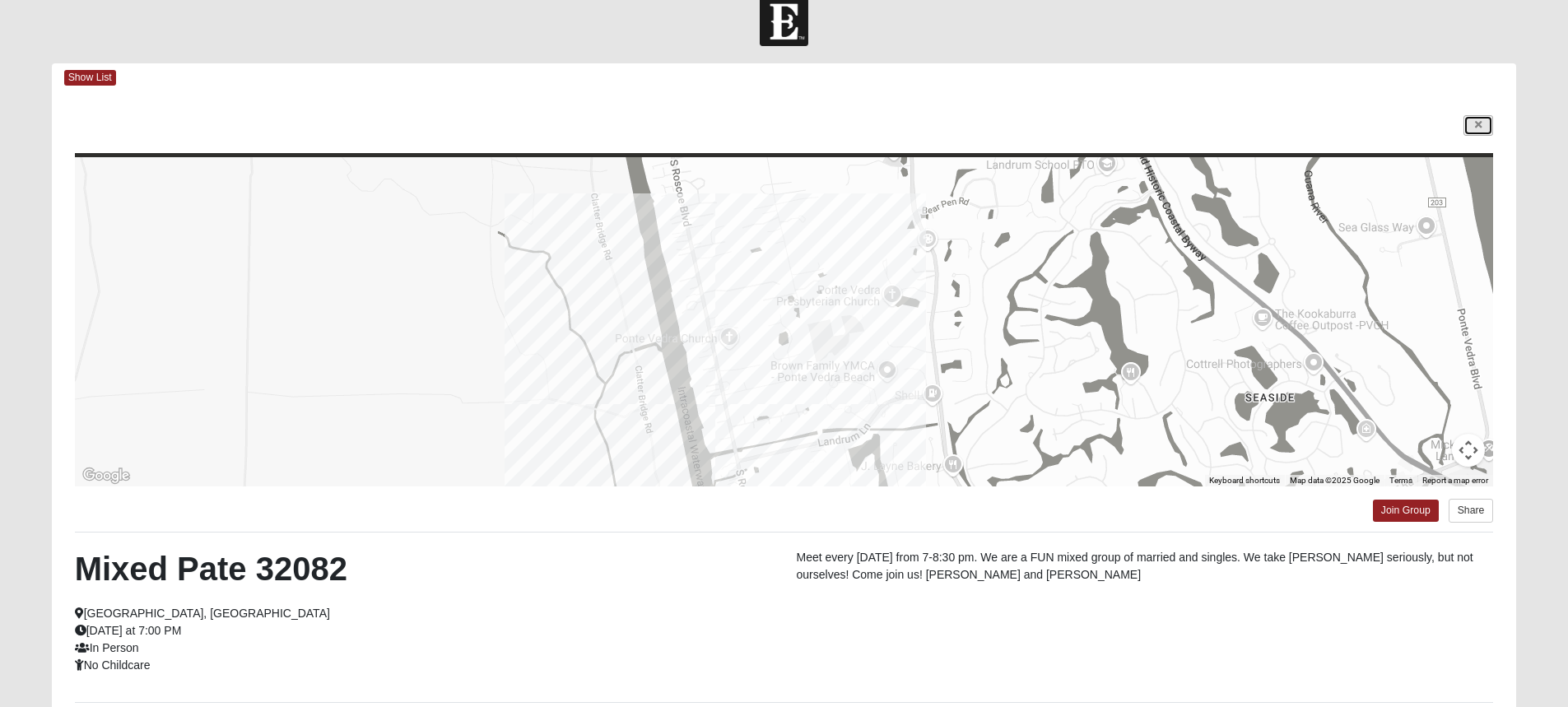
click at [1475, 126] on icon at bounding box center [1478, 125] width 6 height 10
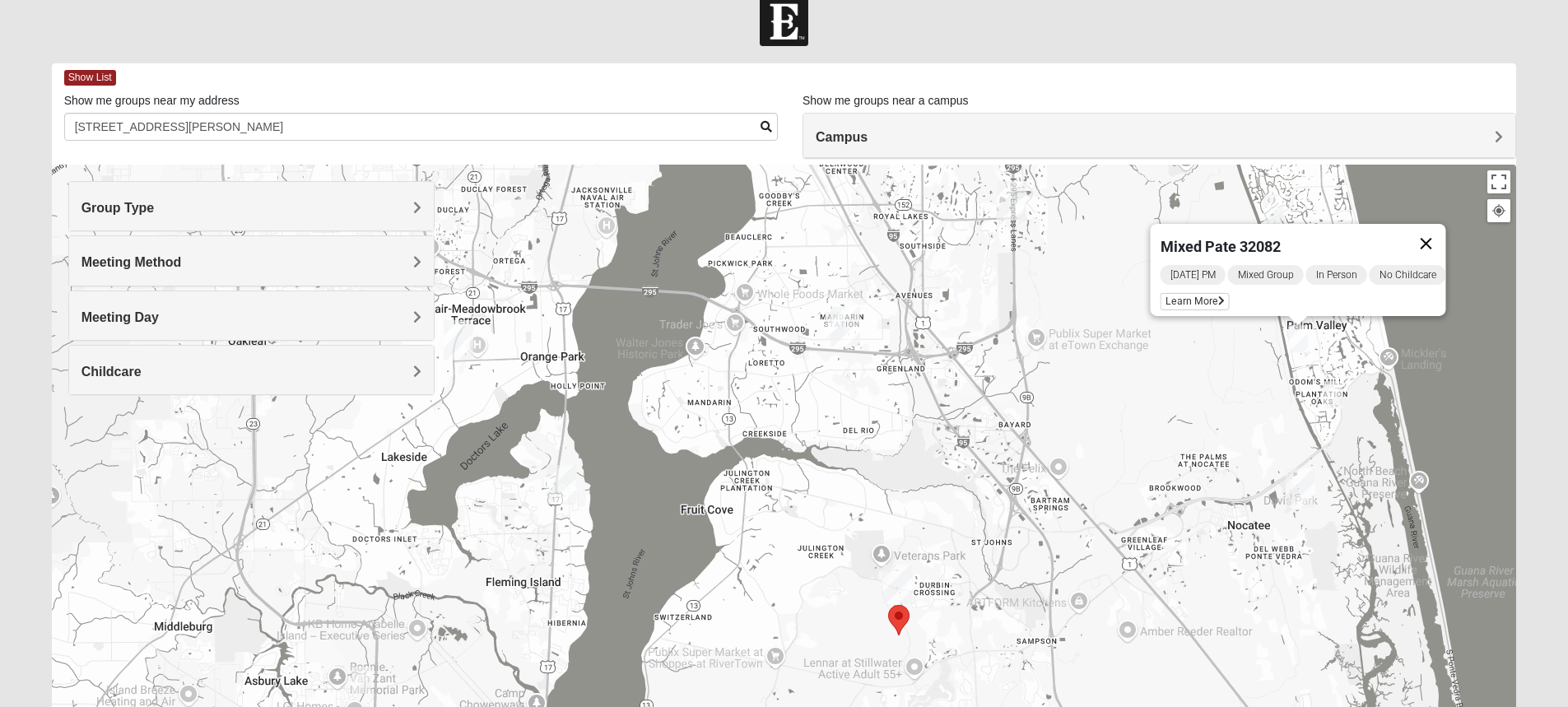
click at [1438, 229] on button "Close" at bounding box center [1425, 243] width 40 height 40
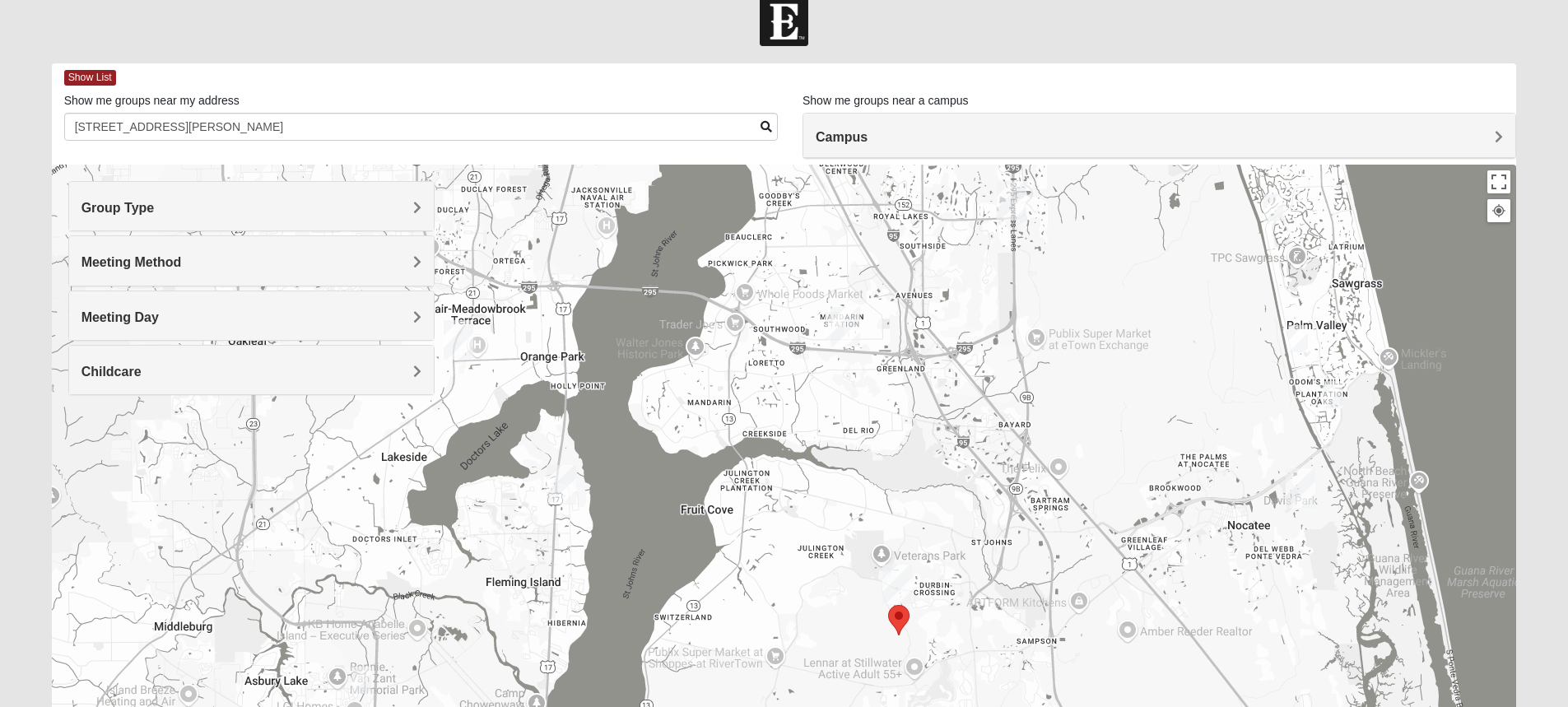
click at [1330, 394] on img "Mixed Reed 32081" at bounding box center [1332, 394] width 19 height 27
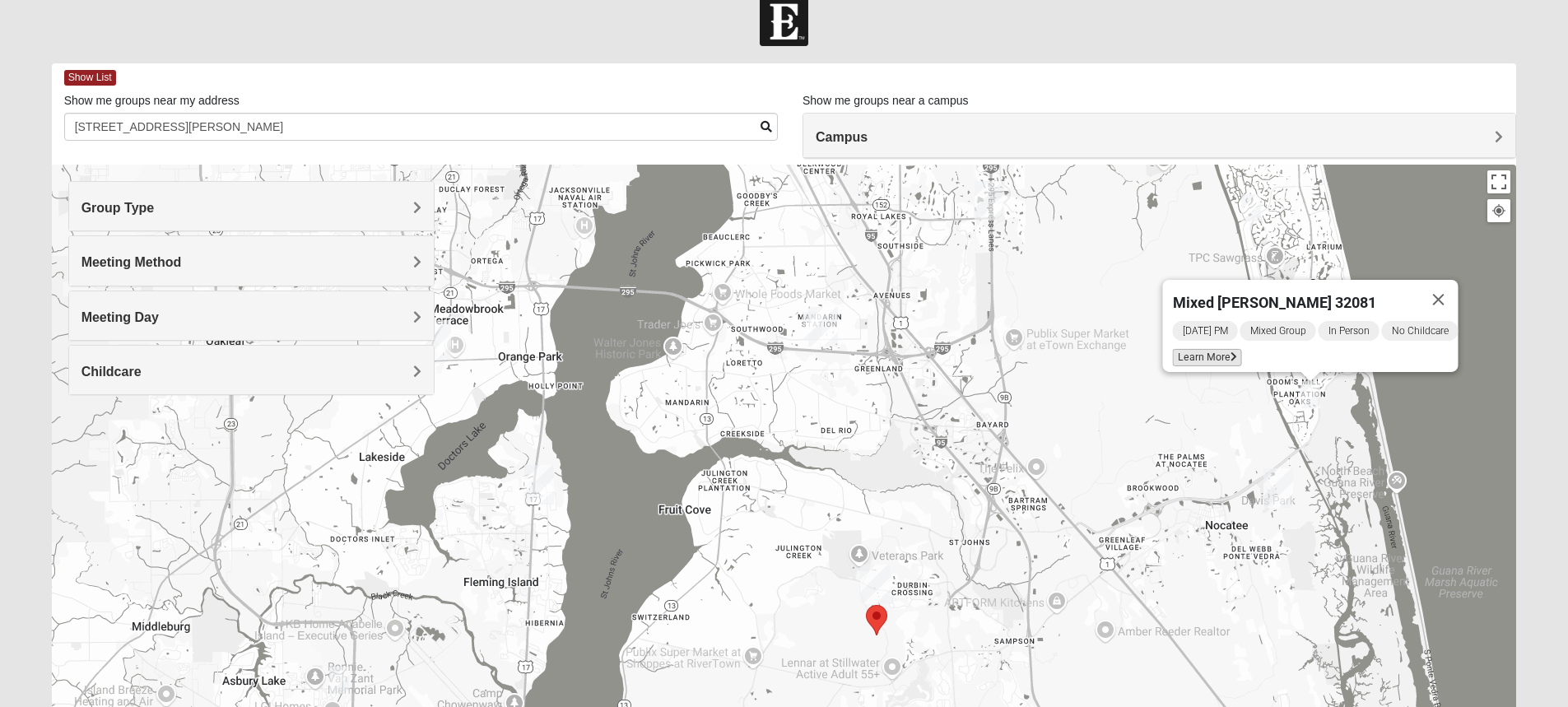
click at [1213, 349] on span "Learn More" at bounding box center [1206, 357] width 69 height 18
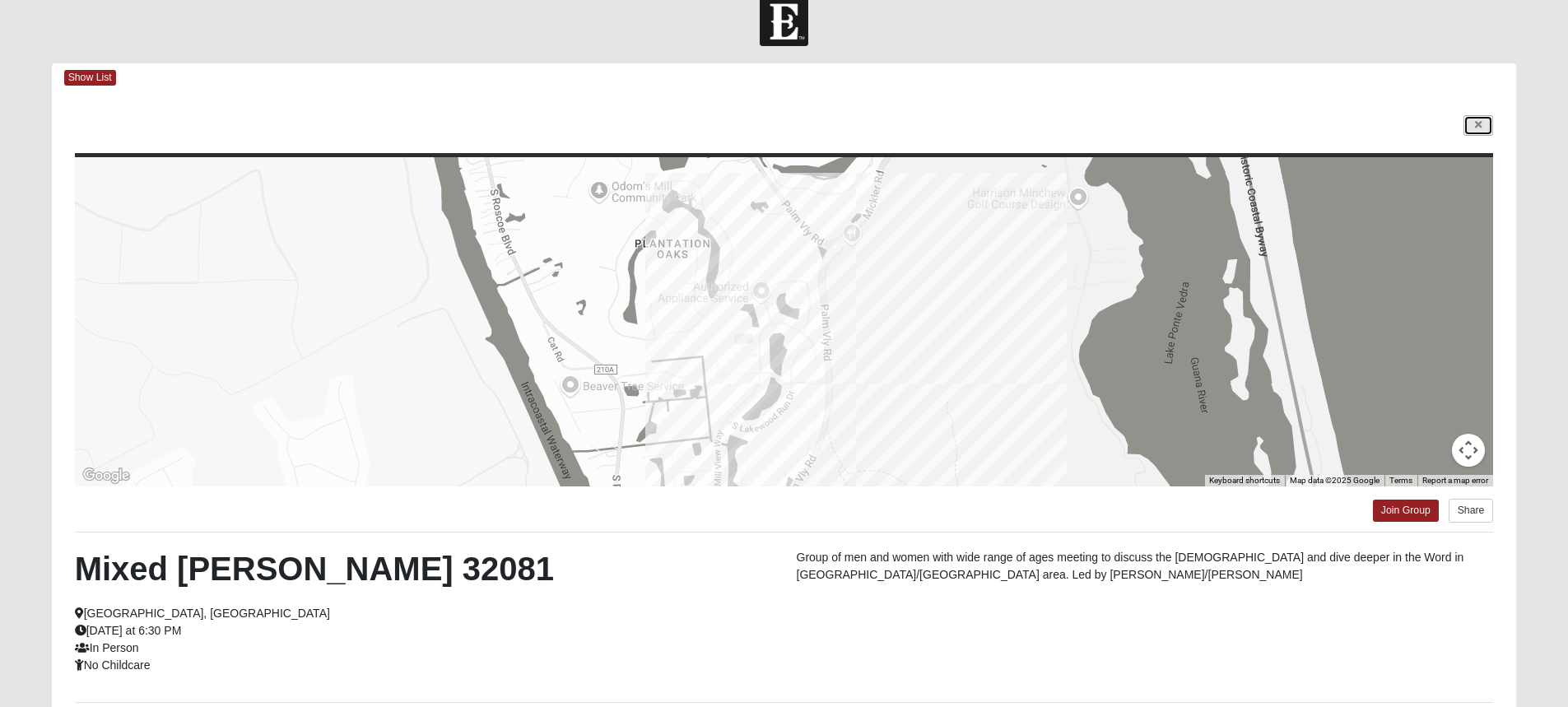
click at [1475, 125] on icon at bounding box center [1478, 125] width 6 height 10
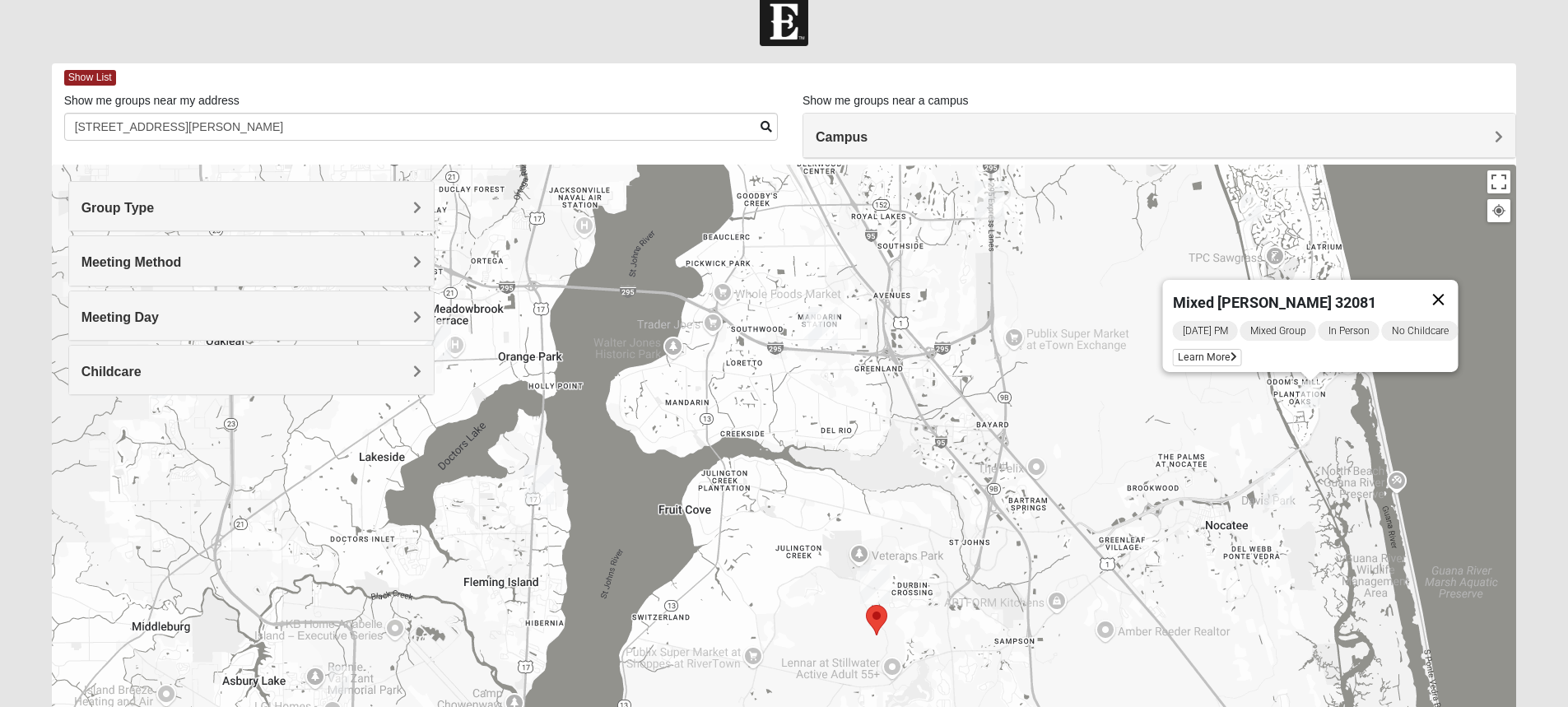
click at [1451, 288] on button "Close" at bounding box center [1437, 299] width 40 height 40
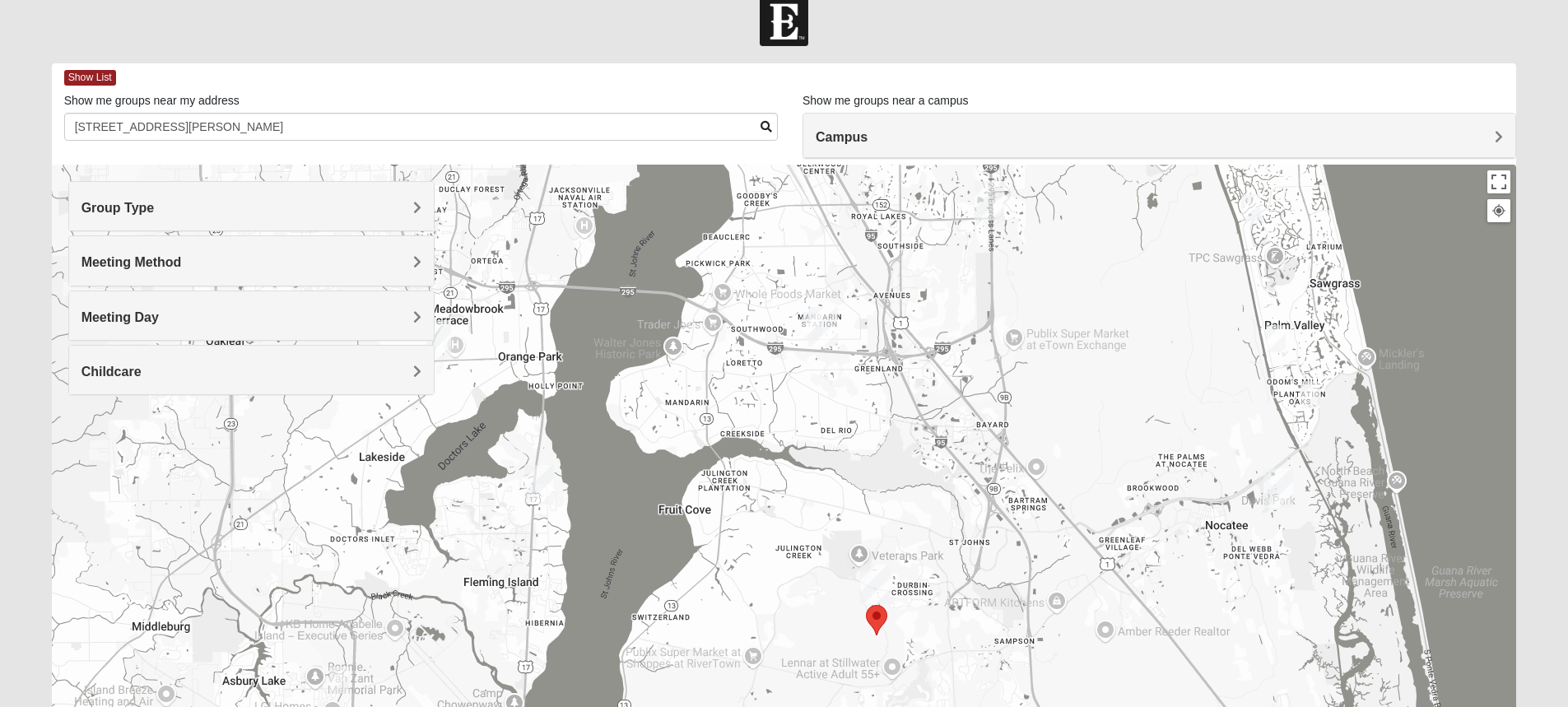
click at [1256, 205] on img "Mixed Morales 32082" at bounding box center [1251, 207] width 19 height 27
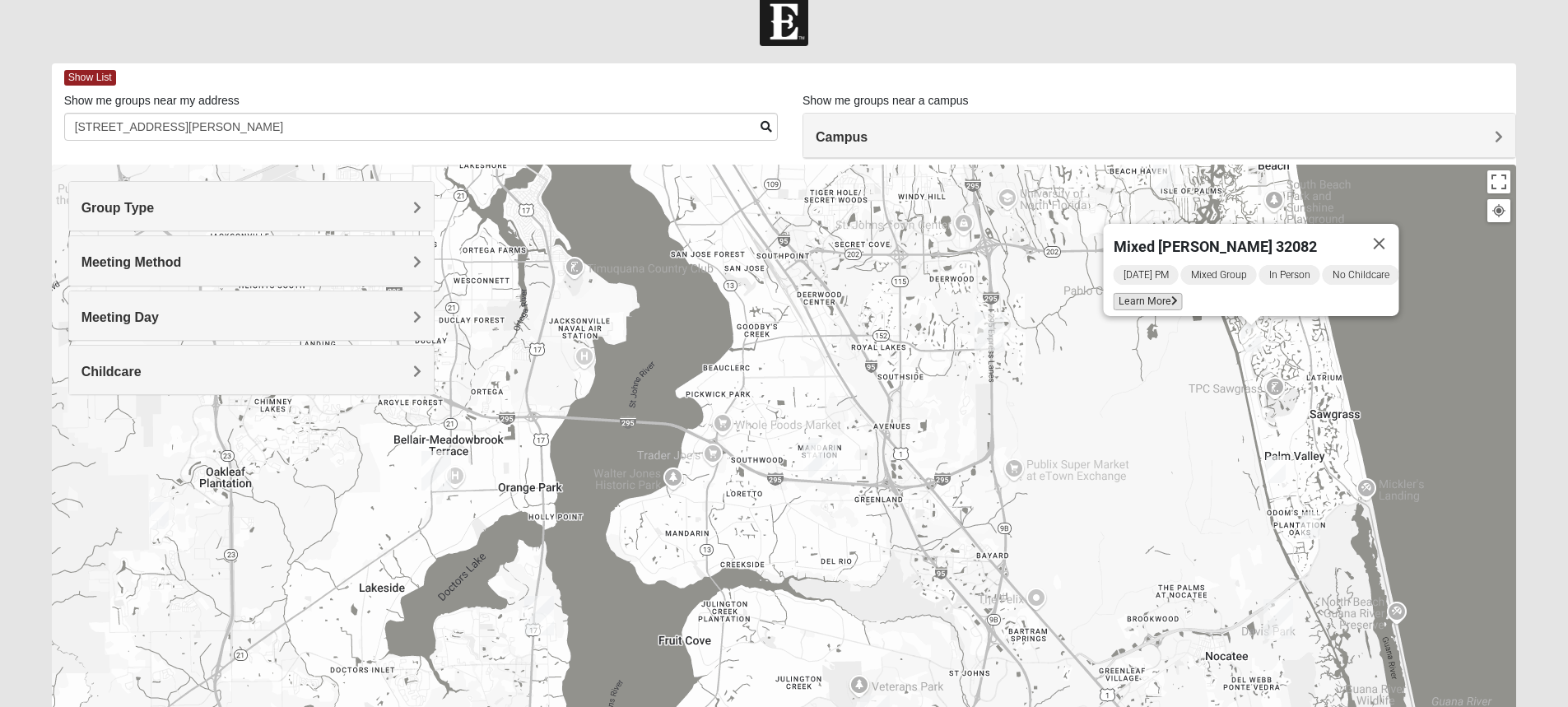
click at [1153, 293] on span "Learn More" at bounding box center [1147, 302] width 69 height 18
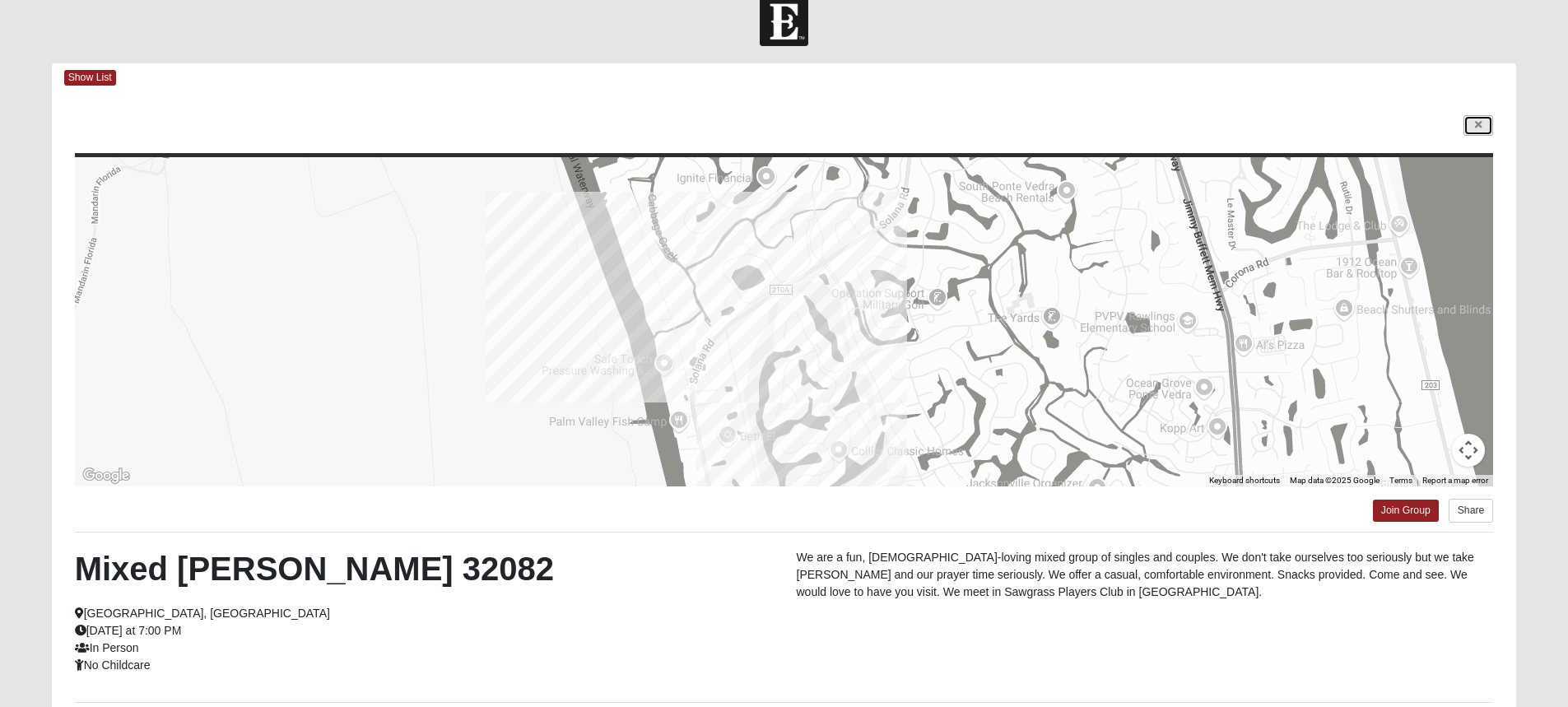
click at [1475, 123] on icon at bounding box center [1478, 125] width 6 height 10
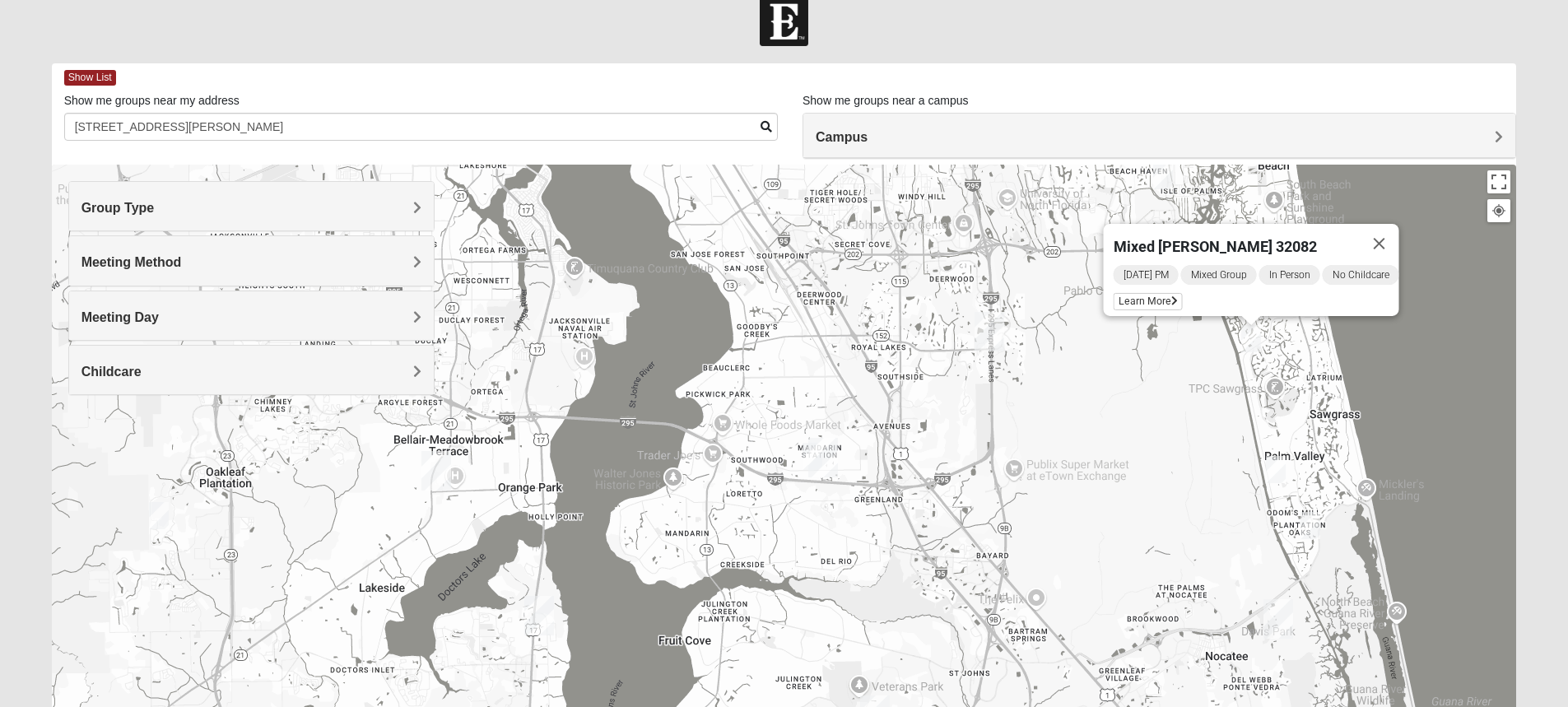
drag, startPoint x: 1394, startPoint y: 227, endPoint x: 1414, endPoint y: 241, distance: 24.4
click at [1394, 227] on button "Close" at bounding box center [1378, 243] width 40 height 40
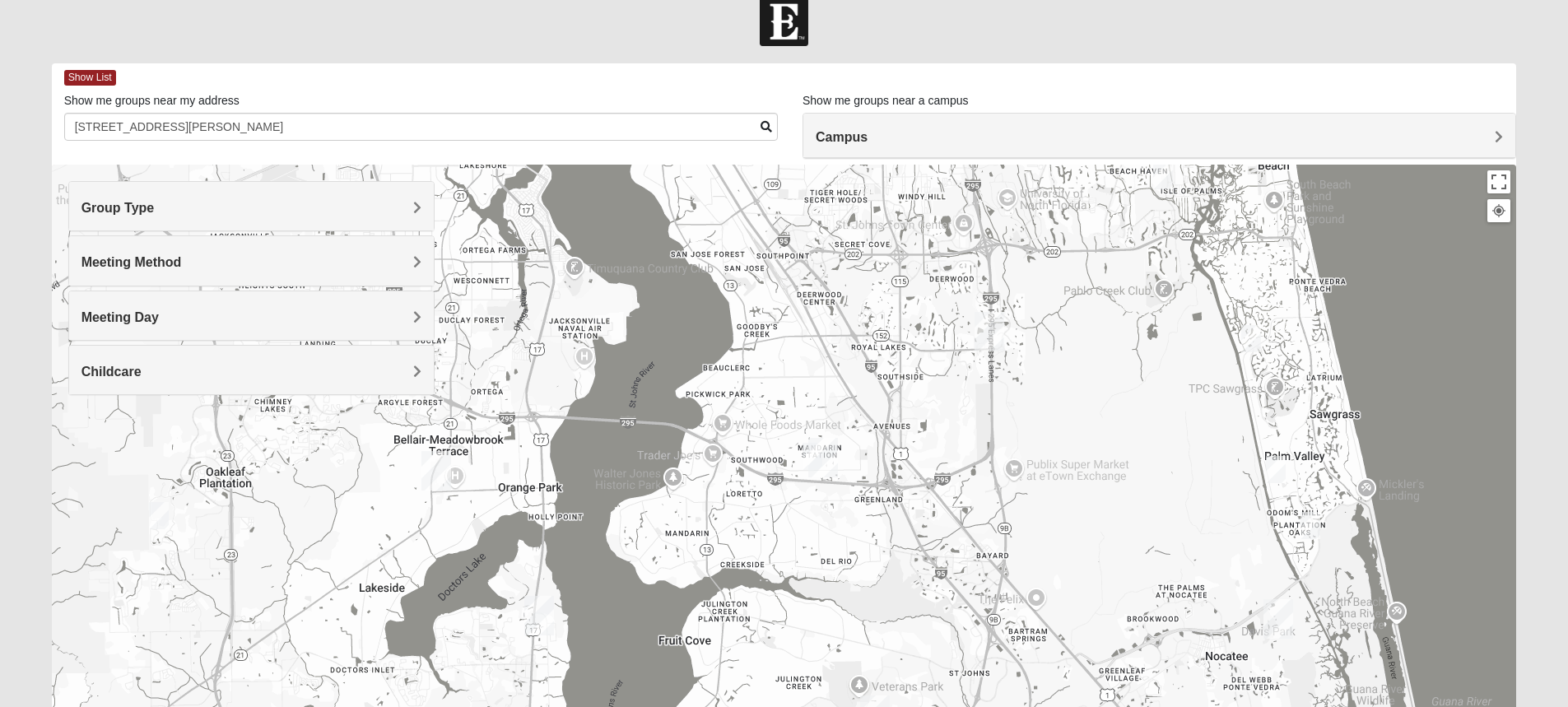
scroll to position [0, 0]
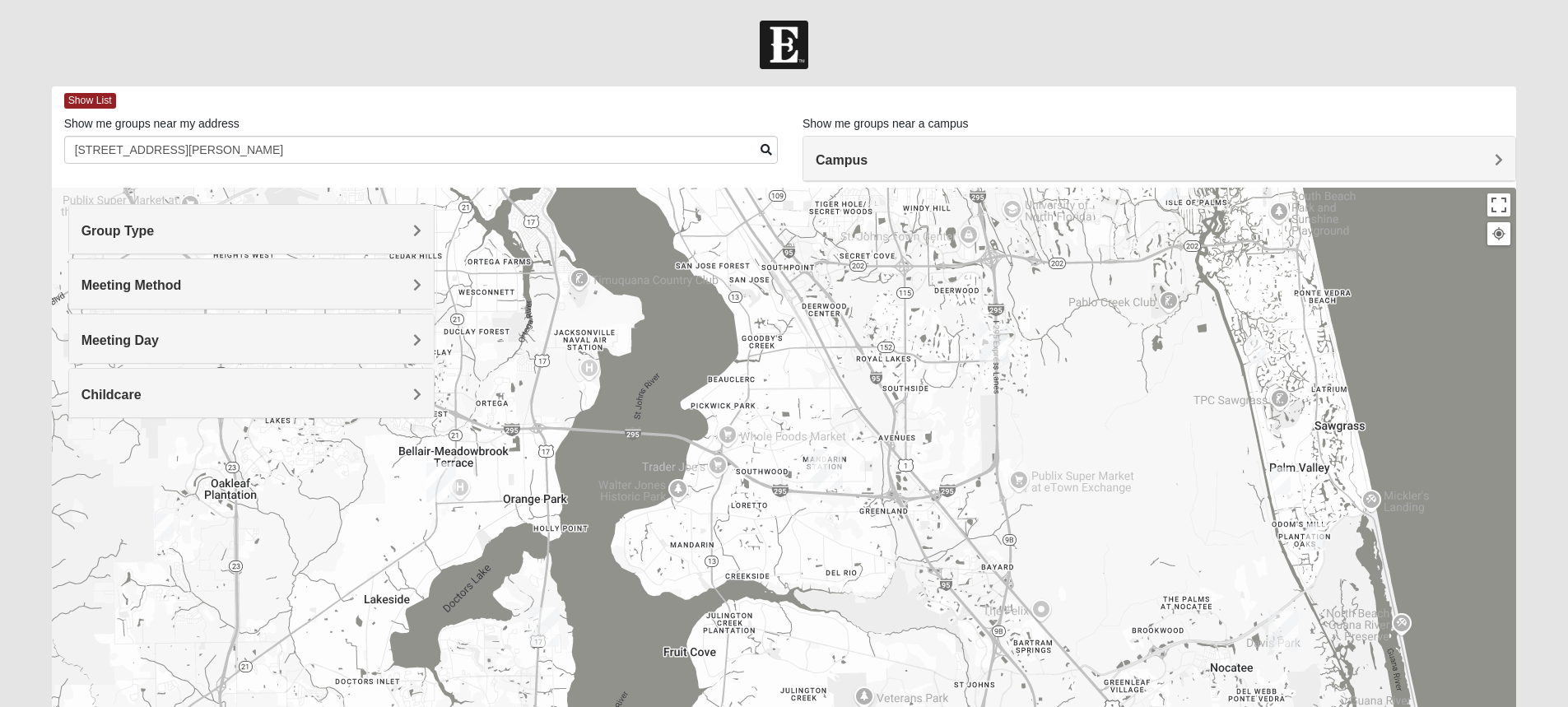
drag, startPoint x: 1101, startPoint y: 422, endPoint x: 1105, endPoint y: 413, distance: 9.8
click at [1105, 413] on div at bounding box center [784, 516] width 1465 height 658
click at [809, 459] on img "On Campus Mixed Hannigan 32257" at bounding box center [816, 467] width 19 height 27
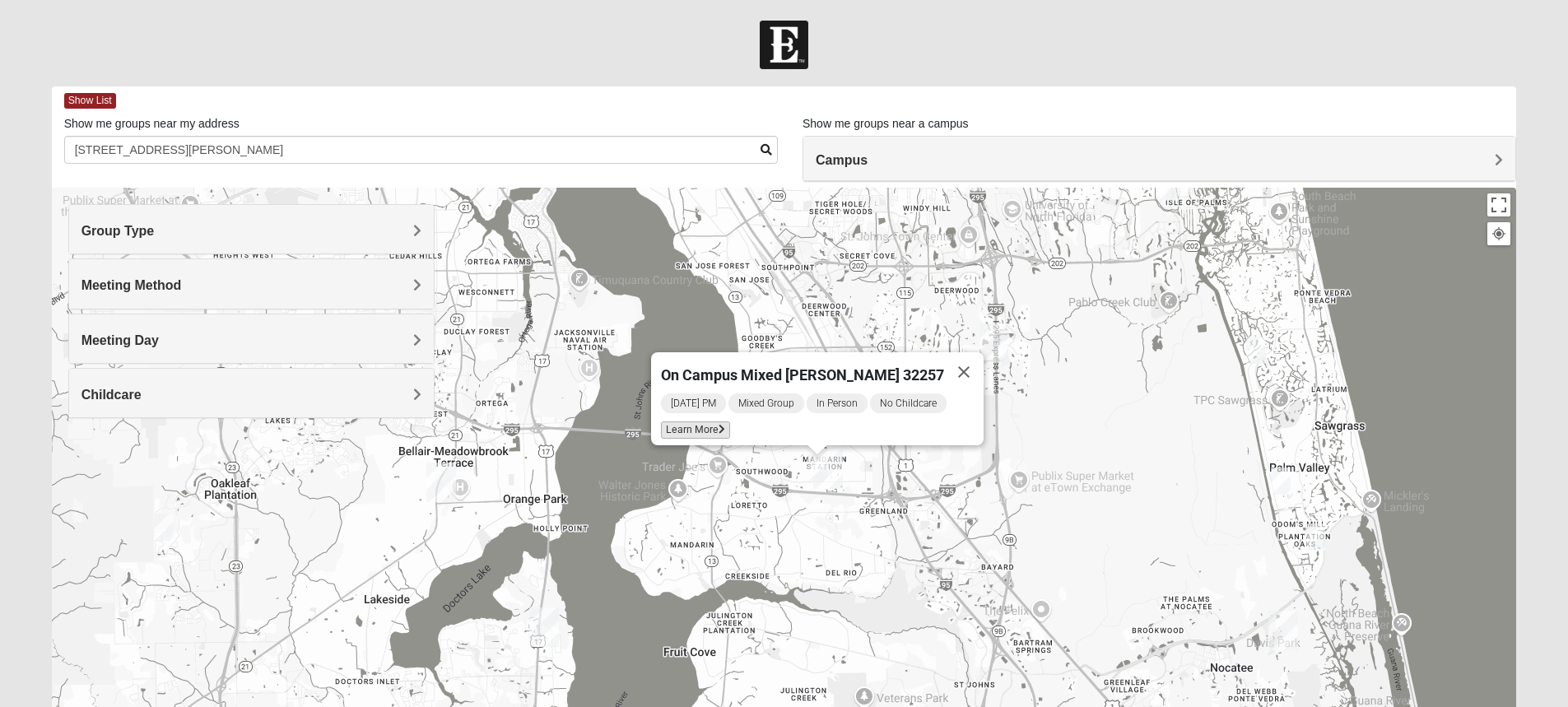
click at [715, 421] on span "Learn More" at bounding box center [695, 429] width 69 height 18
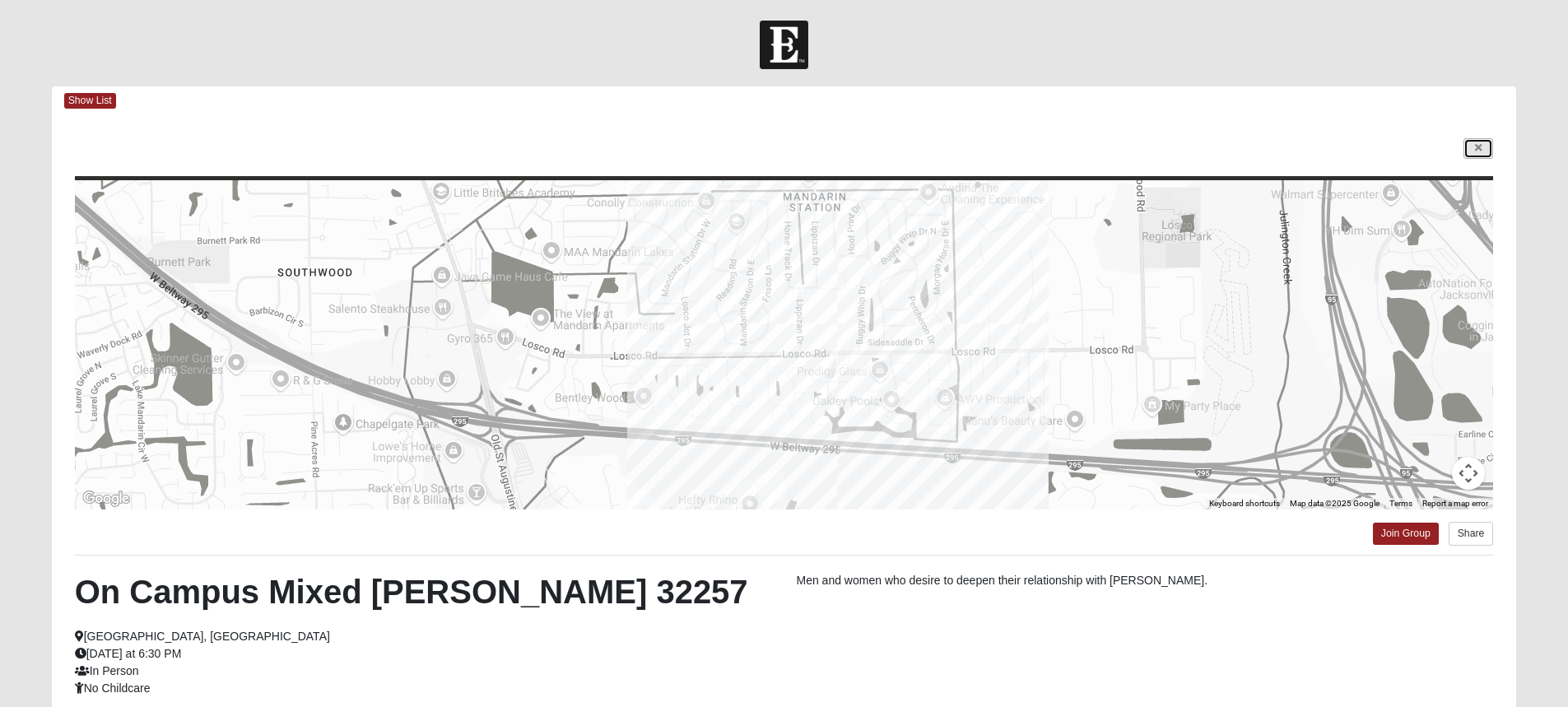
click at [1474, 144] on link at bounding box center [1478, 148] width 30 height 20
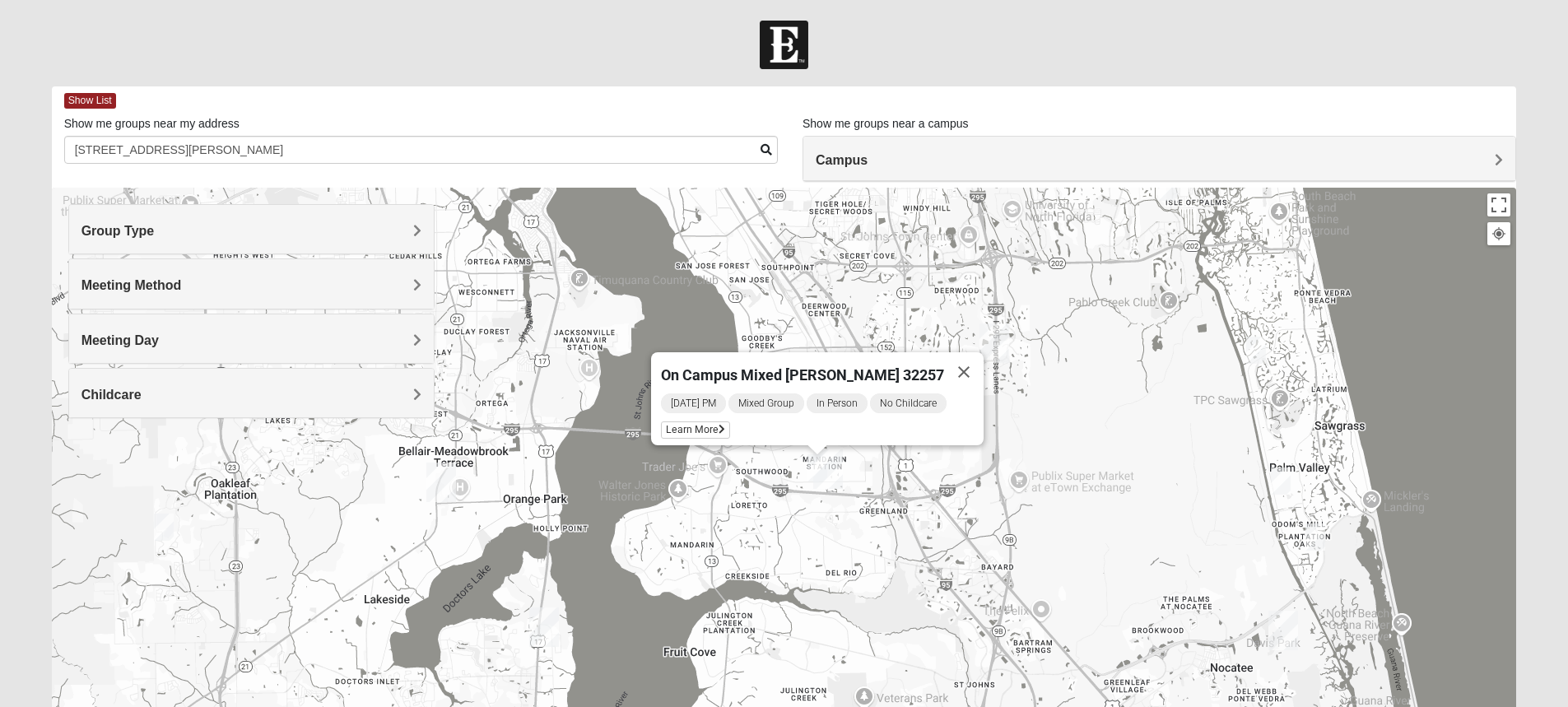
click at [160, 527] on img "Mixed Newton 32065" at bounding box center [163, 527] width 19 height 27
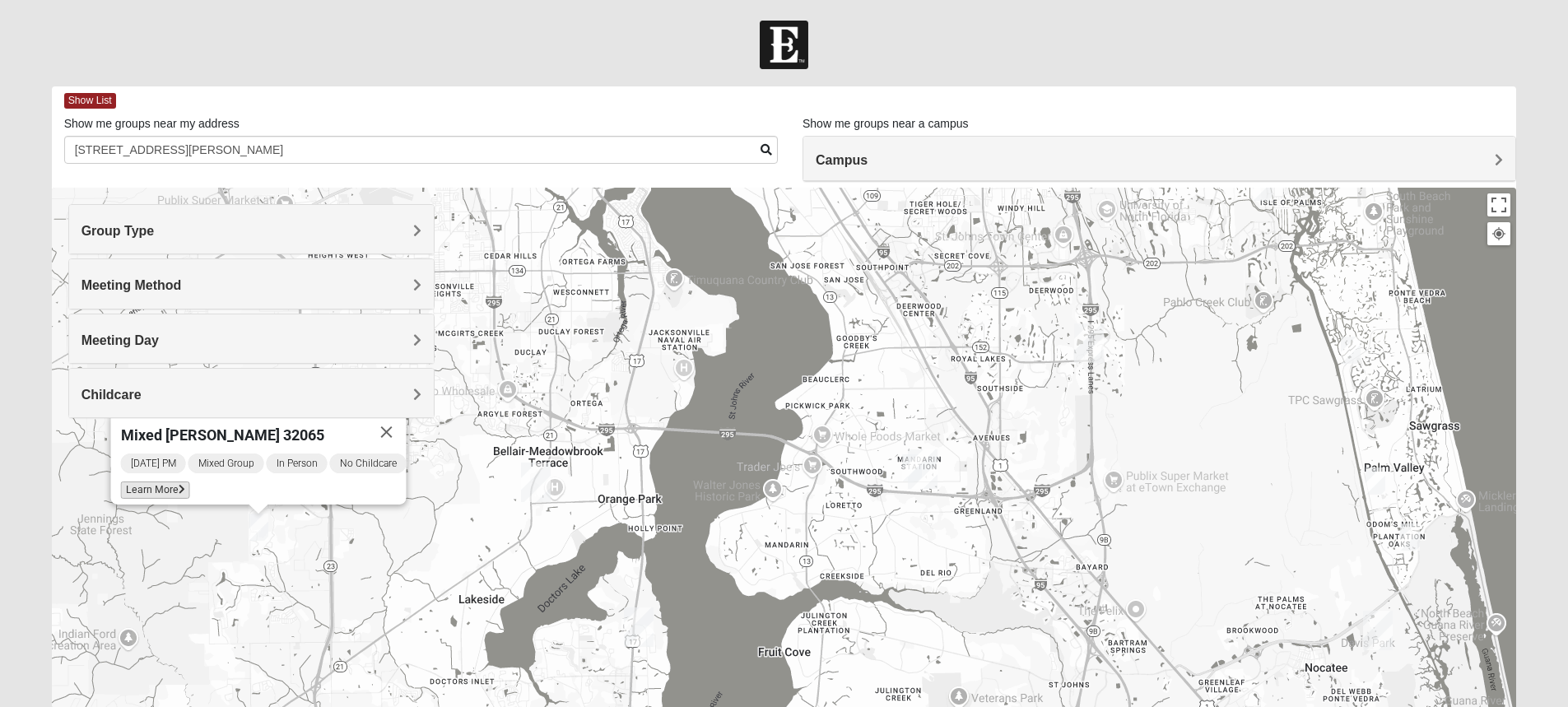
click at [166, 481] on span "Learn More" at bounding box center [155, 490] width 69 height 18
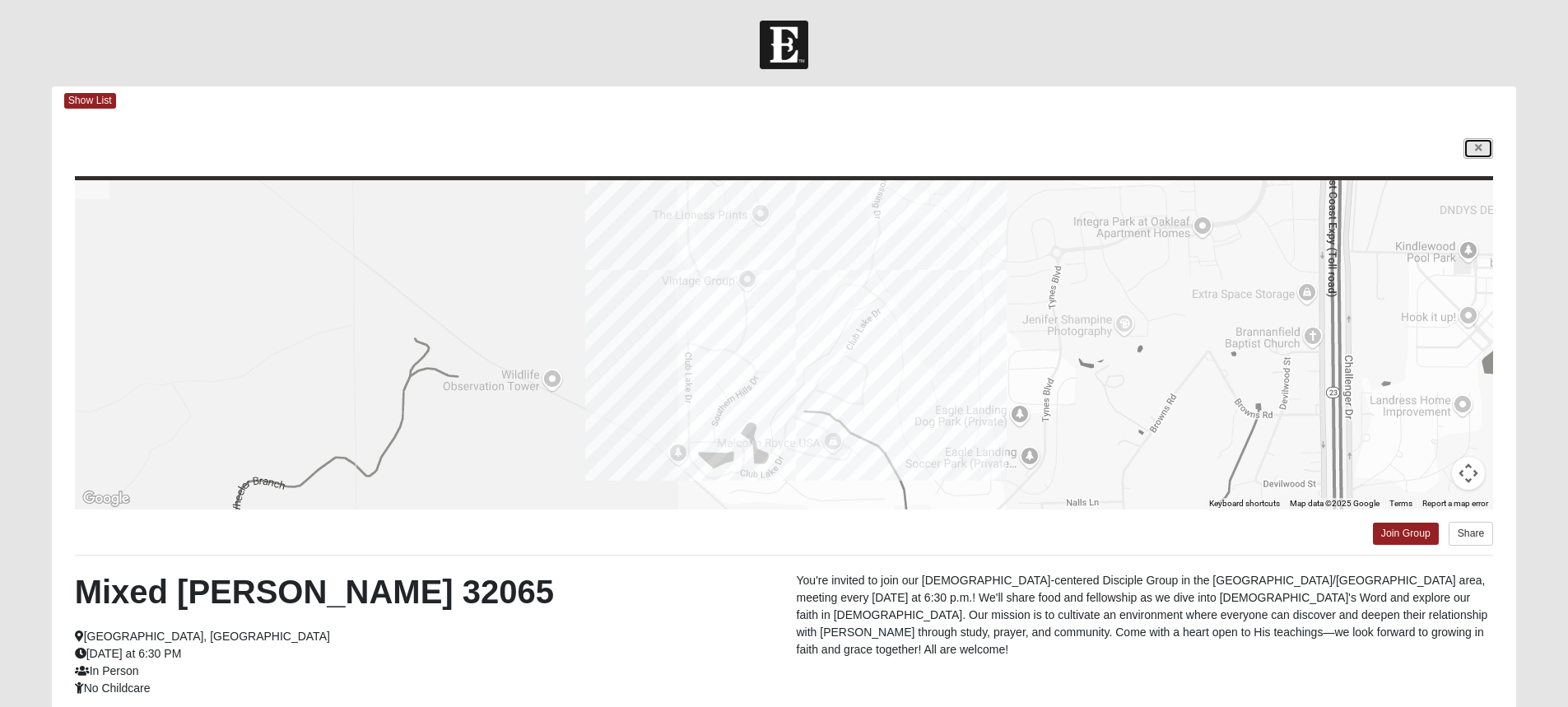
click at [1483, 143] on link at bounding box center [1478, 148] width 30 height 20
